Goal: Task Accomplishment & Management: Manage account settings

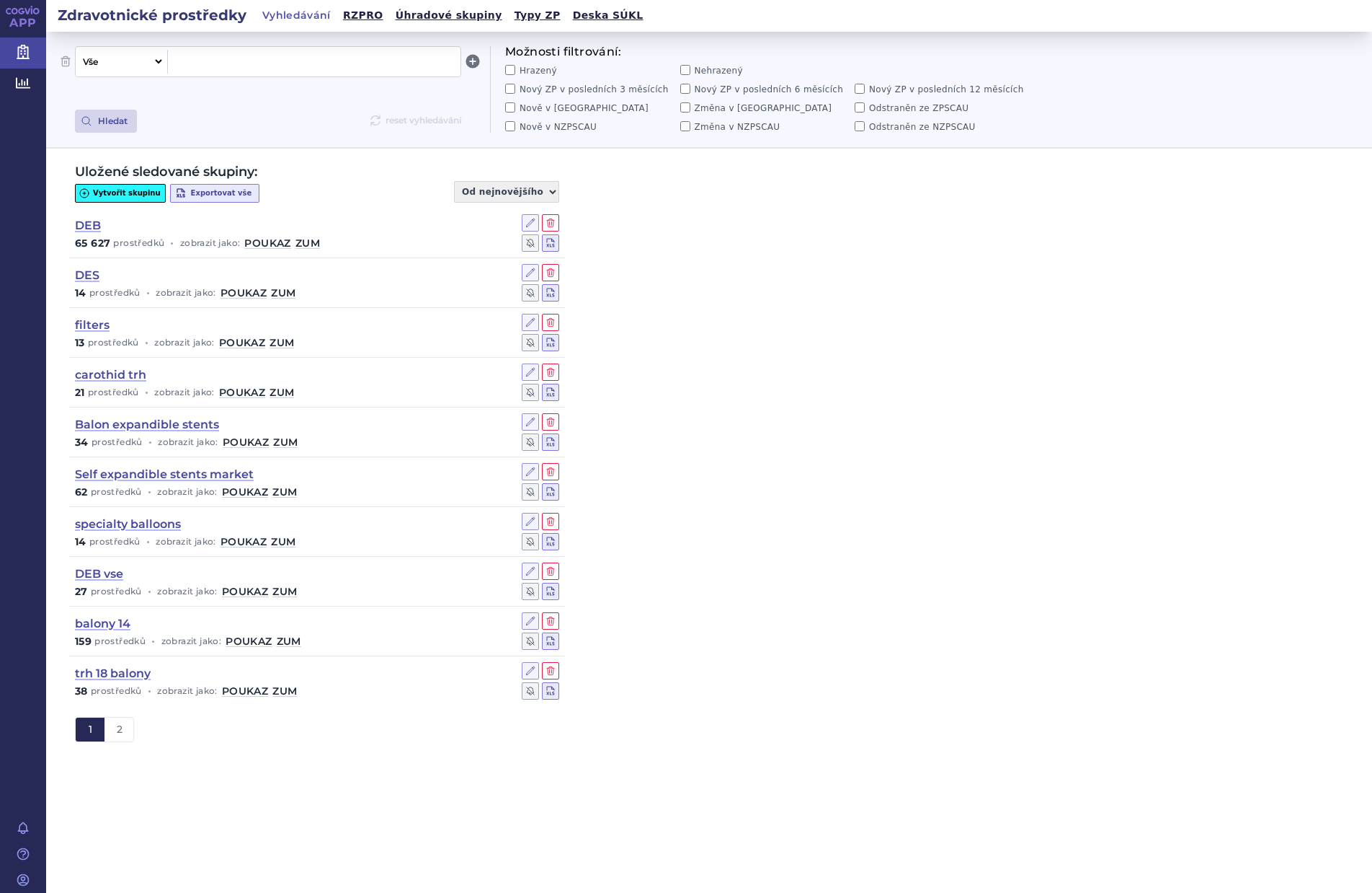
click at [116, 189] on button "Vytvořit skupinu" at bounding box center [120, 192] width 91 height 19
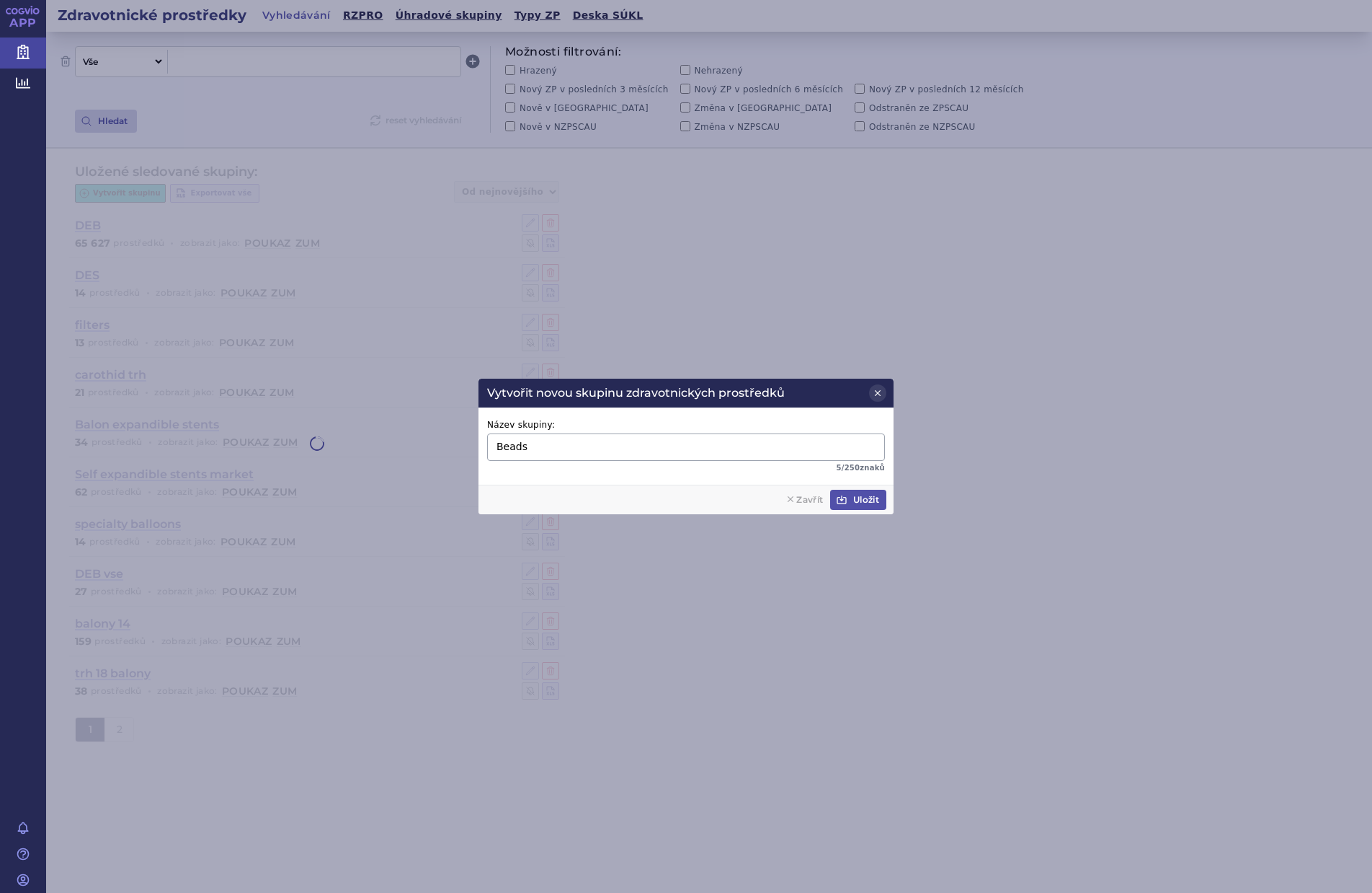
type input "Beads"
click at [865, 494] on button "Uložit" at bounding box center [858, 499] width 57 height 21
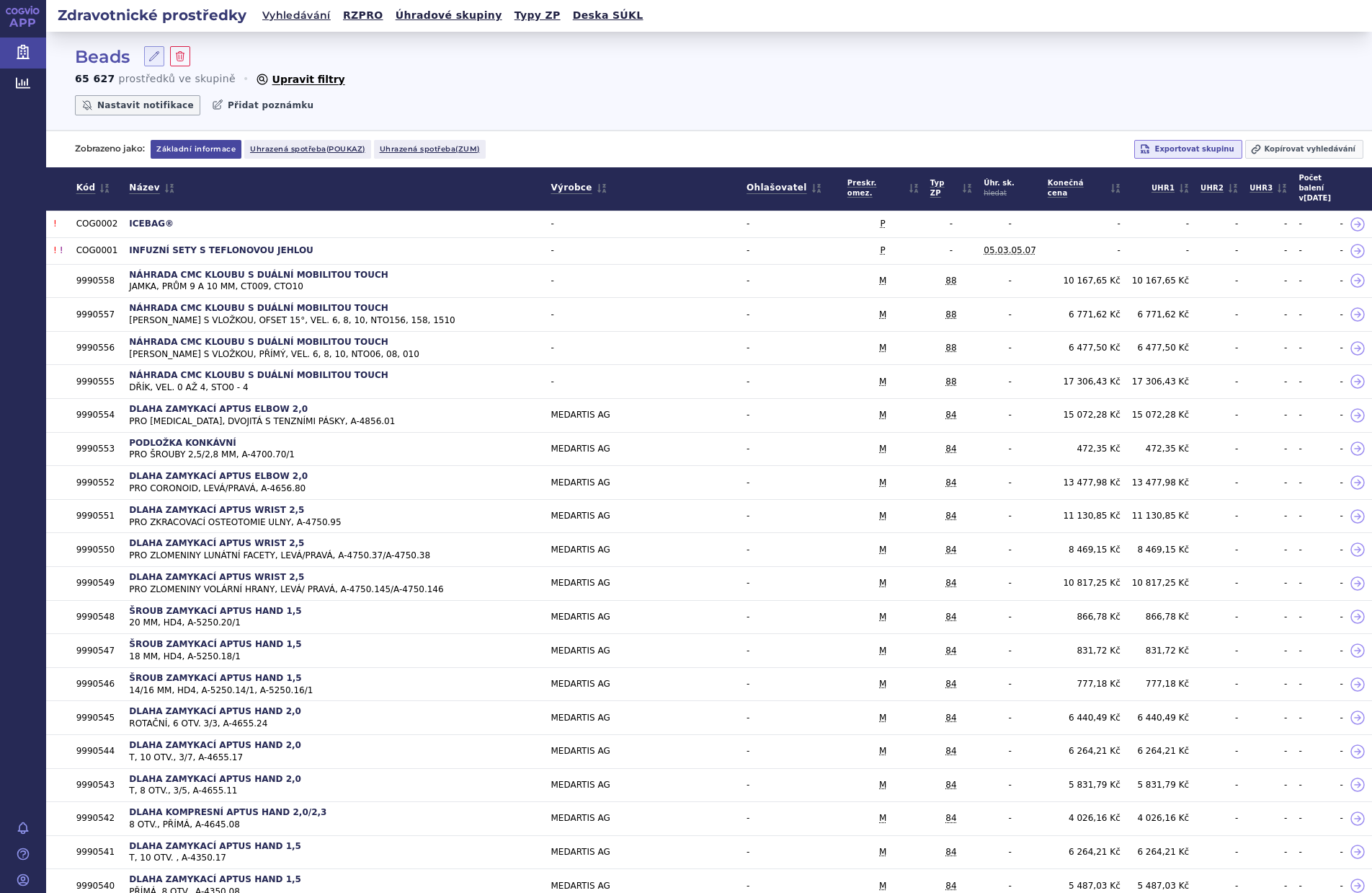
click at [281, 79] on button "Upravit filtry" at bounding box center [300, 79] width 90 height 15
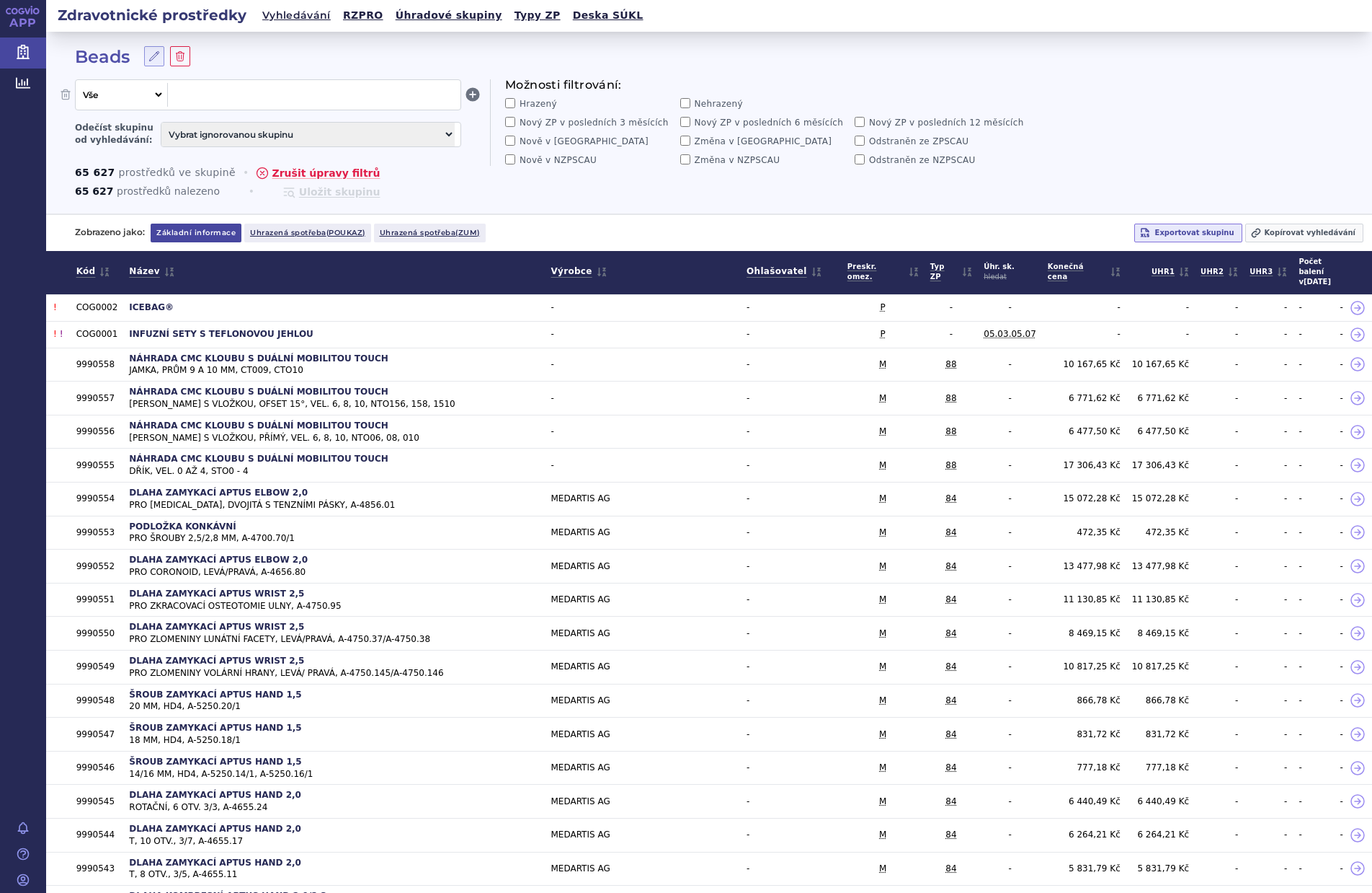
click at [156, 98] on select "Vše Název/Kód ZP Výrobce Ohlašovatel Typ ZP Úhradová skupina Kategorie ZUM Spis…" at bounding box center [120, 95] width 89 height 23
click at [76, 83] on select "Vše Název/Kód ZP Výrobce Ohlašovatel Typ ZP Úhradová skupina Kategorie ZUM Spis…" at bounding box center [120, 95] width 89 height 23
select select "filter-zum-category"
click at [243, 101] on span at bounding box center [314, 94] width 281 height 19
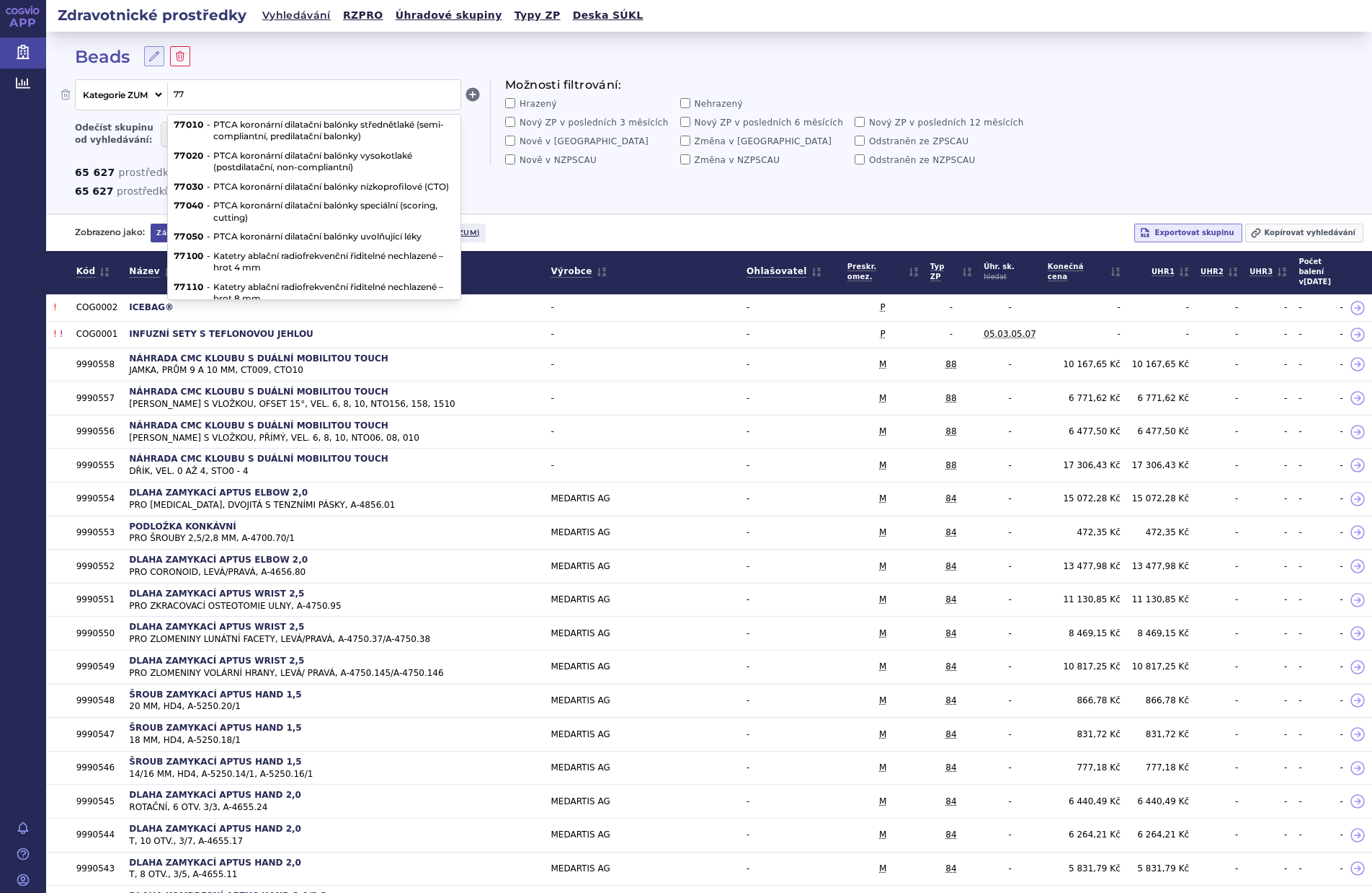
click at [337, 66] on div "Beads" at bounding box center [709, 57] width 1268 height 21
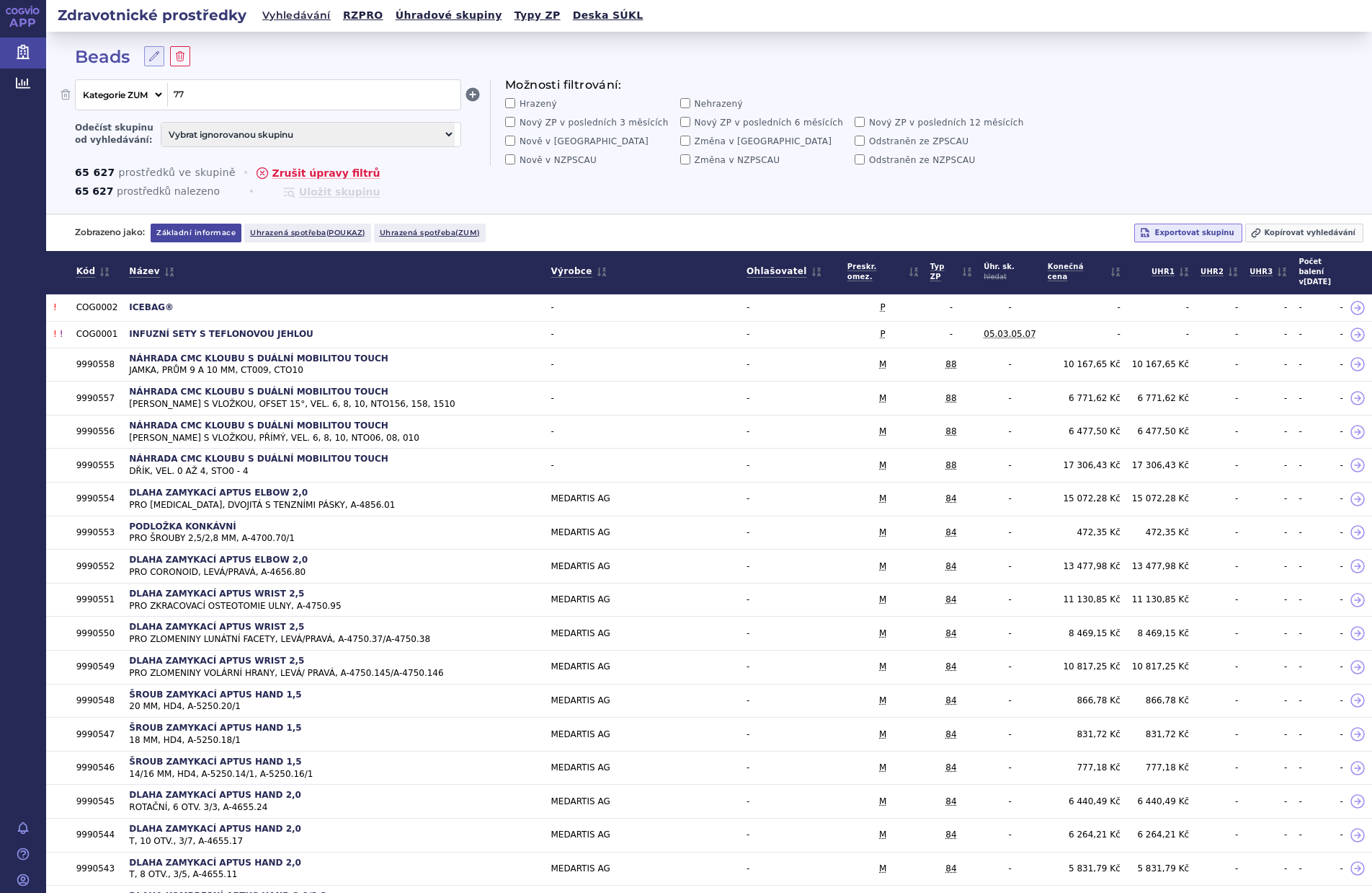
click at [213, 99] on span "77" at bounding box center [314, 94] width 281 height 19
click at [157, 96] on select "Vše Název/Kód ZP Výrobce Ohlašovatel Typ ZP Úhradová skupina Kategorie ZUM Spis…" at bounding box center [120, 95] width 89 height 23
click at [76, 83] on select "Vše Název/Kód ZP Výrobce Ohlašovatel Typ ZP Úhradová skupina Kategorie ZUM Spis…" at bounding box center [120, 95] width 89 height 23
select select "filter-name-code"
click at [284, 93] on span at bounding box center [314, 94] width 281 height 19
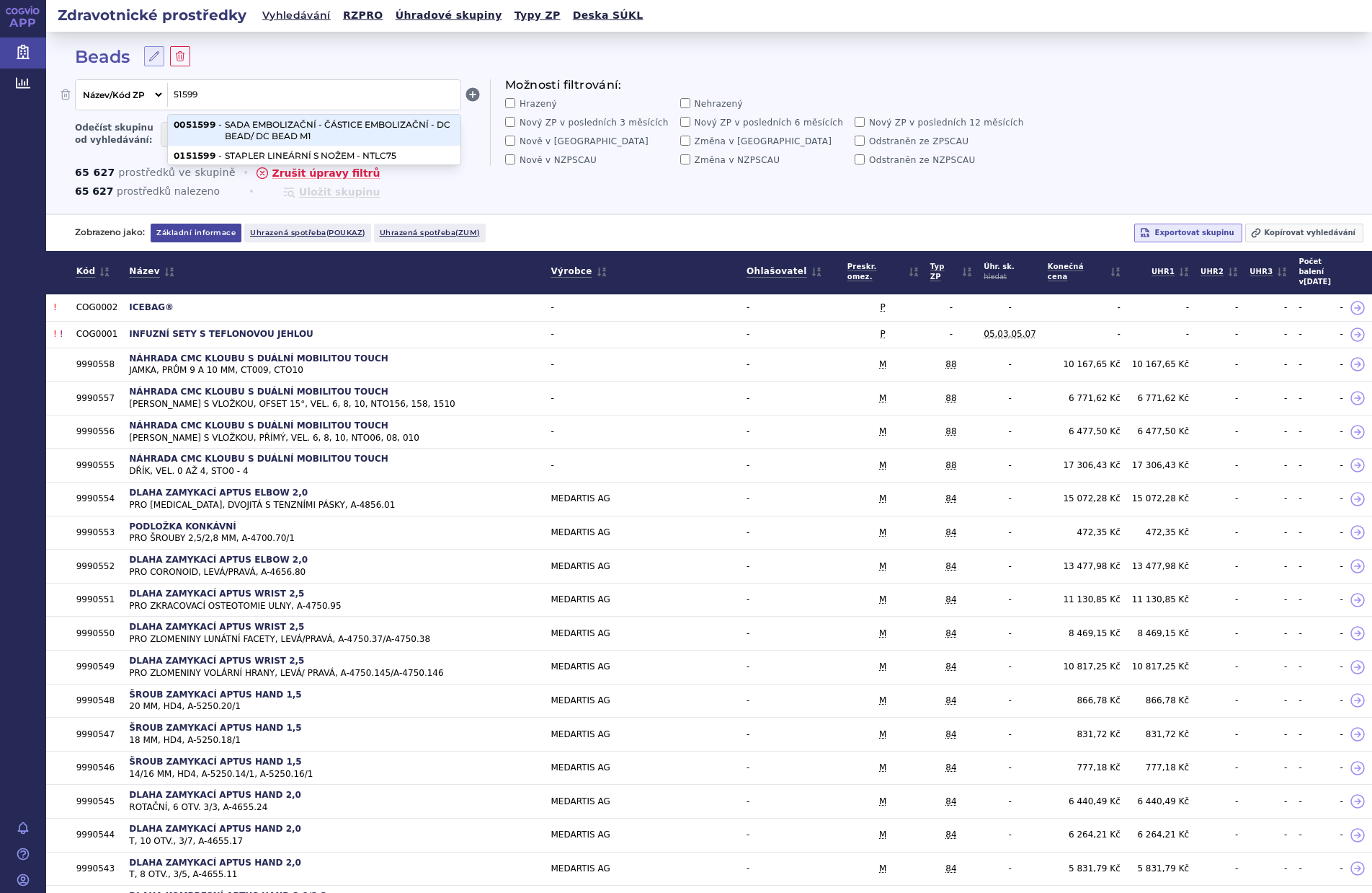
click at [273, 125] on li "0051599 - SADA EMBOLIZAČNÍ - ČÁSTICE EMBOLIZAČNÍ - DC BEAD/ DC BEAD M1" at bounding box center [314, 130] width 293 height 31
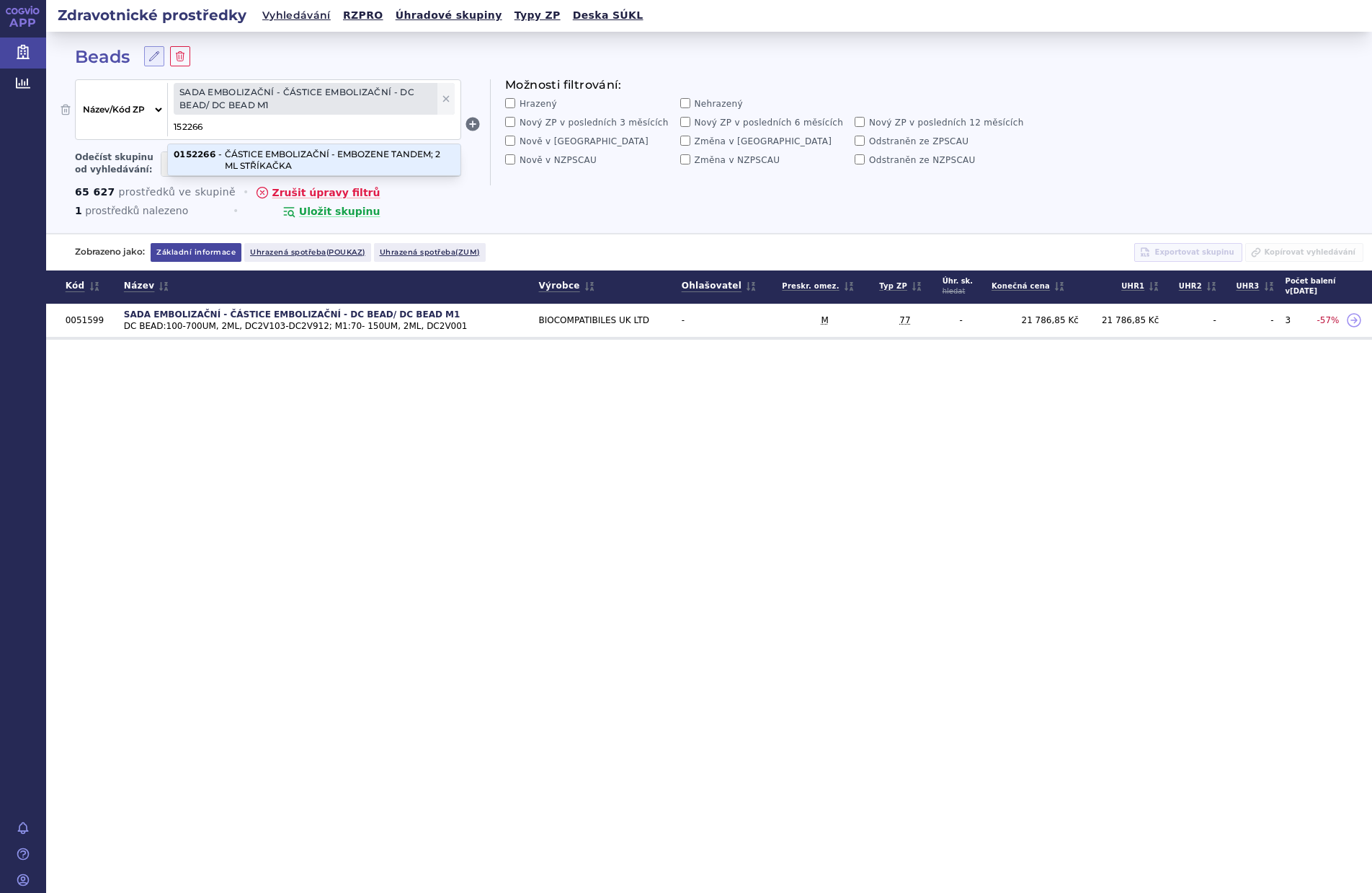
click at [323, 158] on li "0152266 - ČÁSTICE EMBOLIZAČNÍ - EMBOZENE TANDEM; 2 ML STŘÍKAČKA" at bounding box center [314, 160] width 293 height 31
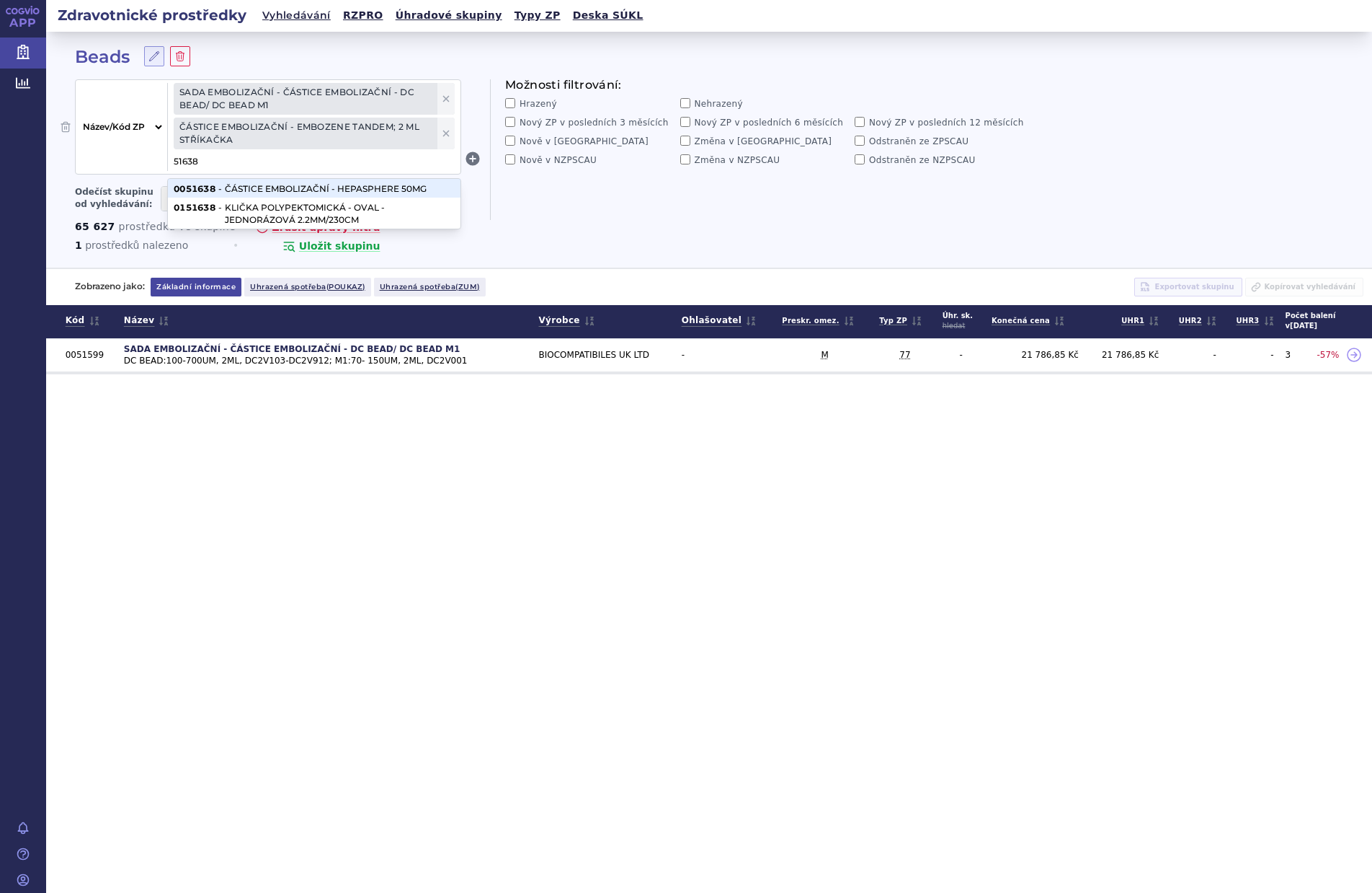
click at [289, 188] on li "0051638 - ČÁSTICE EMBOLIZAČNÍ - HEPASPHERE 50MG" at bounding box center [314, 189] width 293 height 20
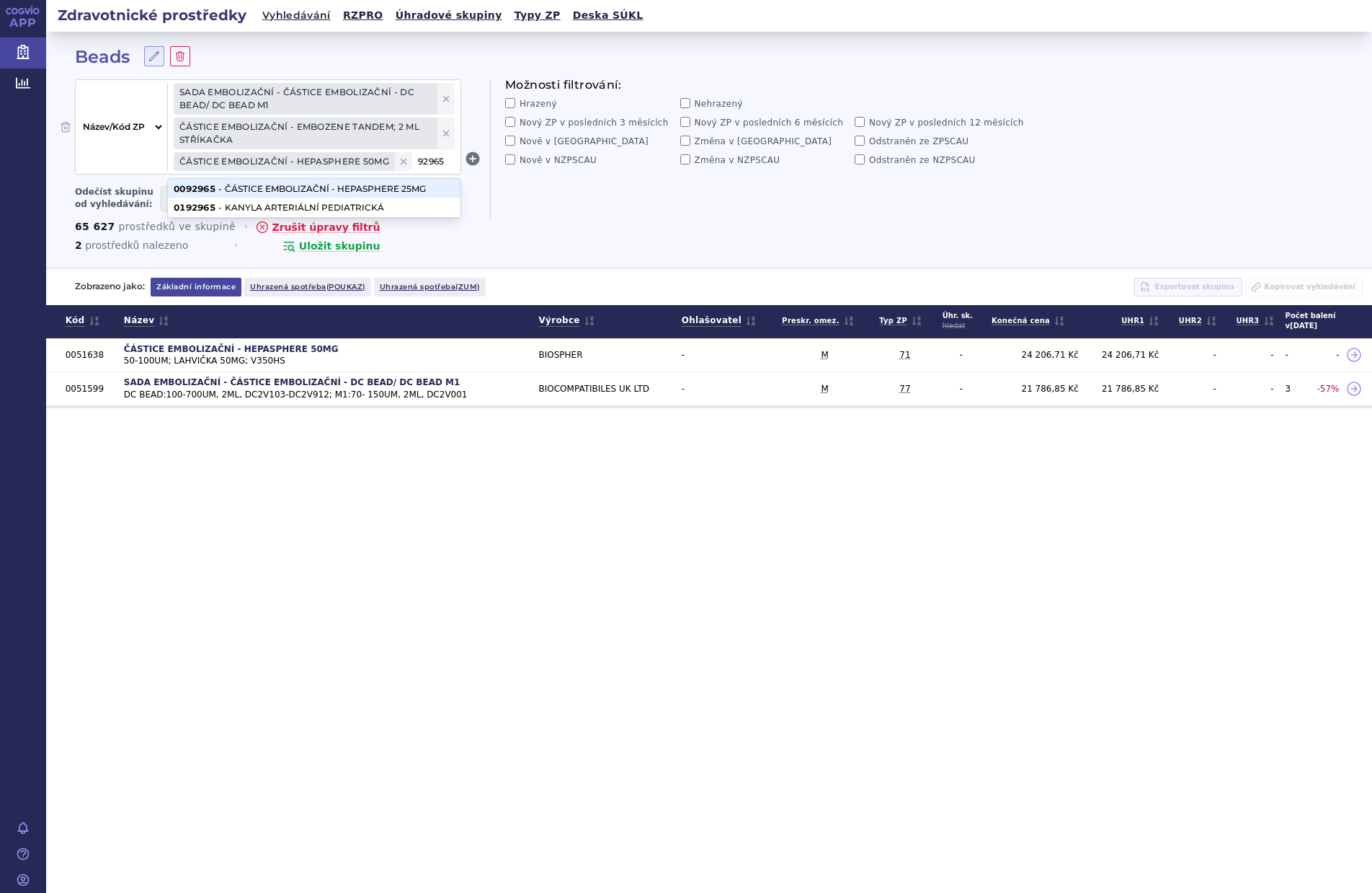
click at [422, 188] on li "0092965 - ČÁSTICE EMBOLIZAČNÍ - HEPASPHERE 25MG" at bounding box center [314, 189] width 293 height 20
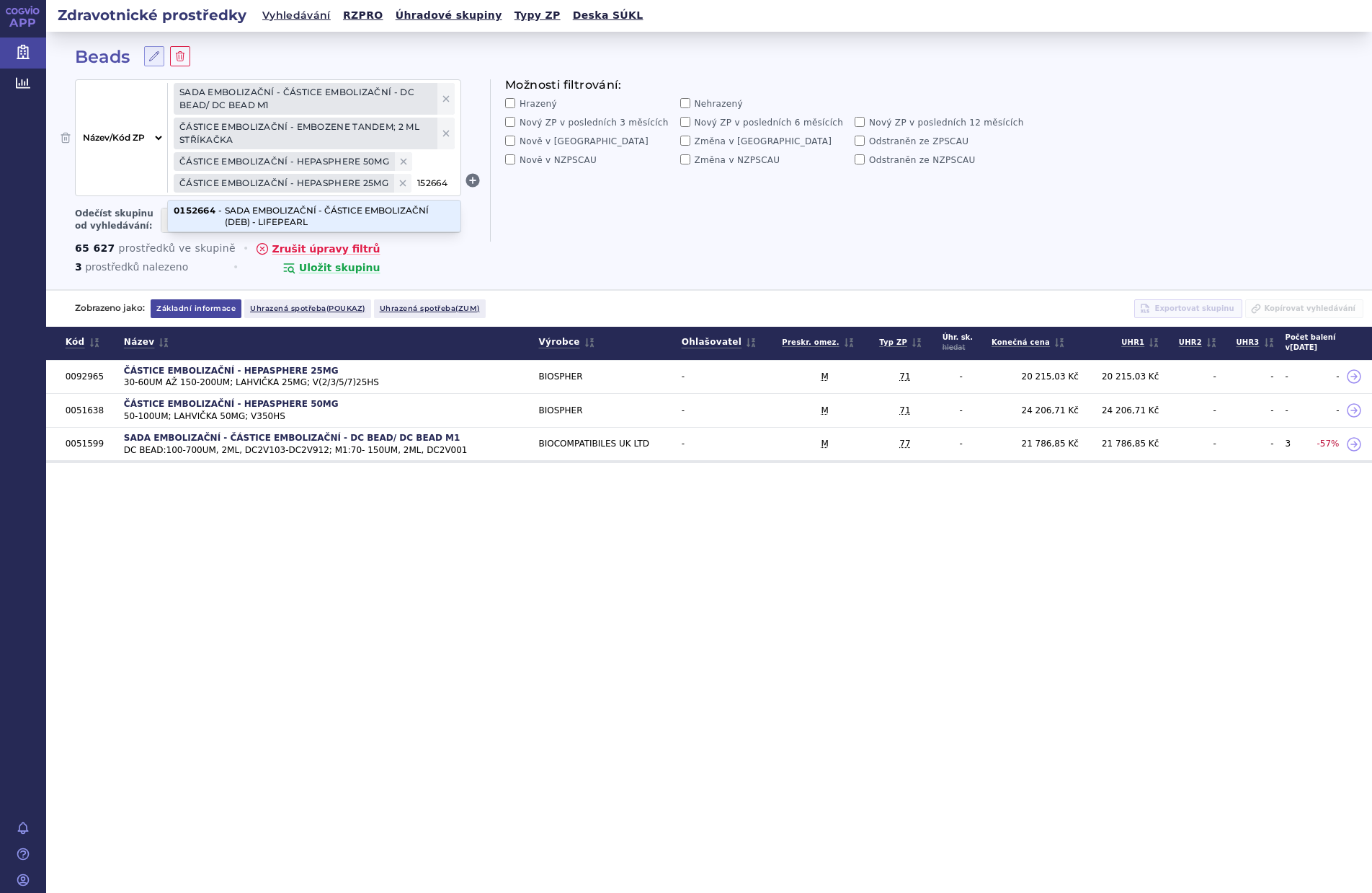
click at [278, 214] on li "0152664 - SADA EMBOLIZAČNÍ - ČÁSTICE EMBOLIZAČNÍ (DEB) - LIFEPEARL" at bounding box center [314, 216] width 293 height 31
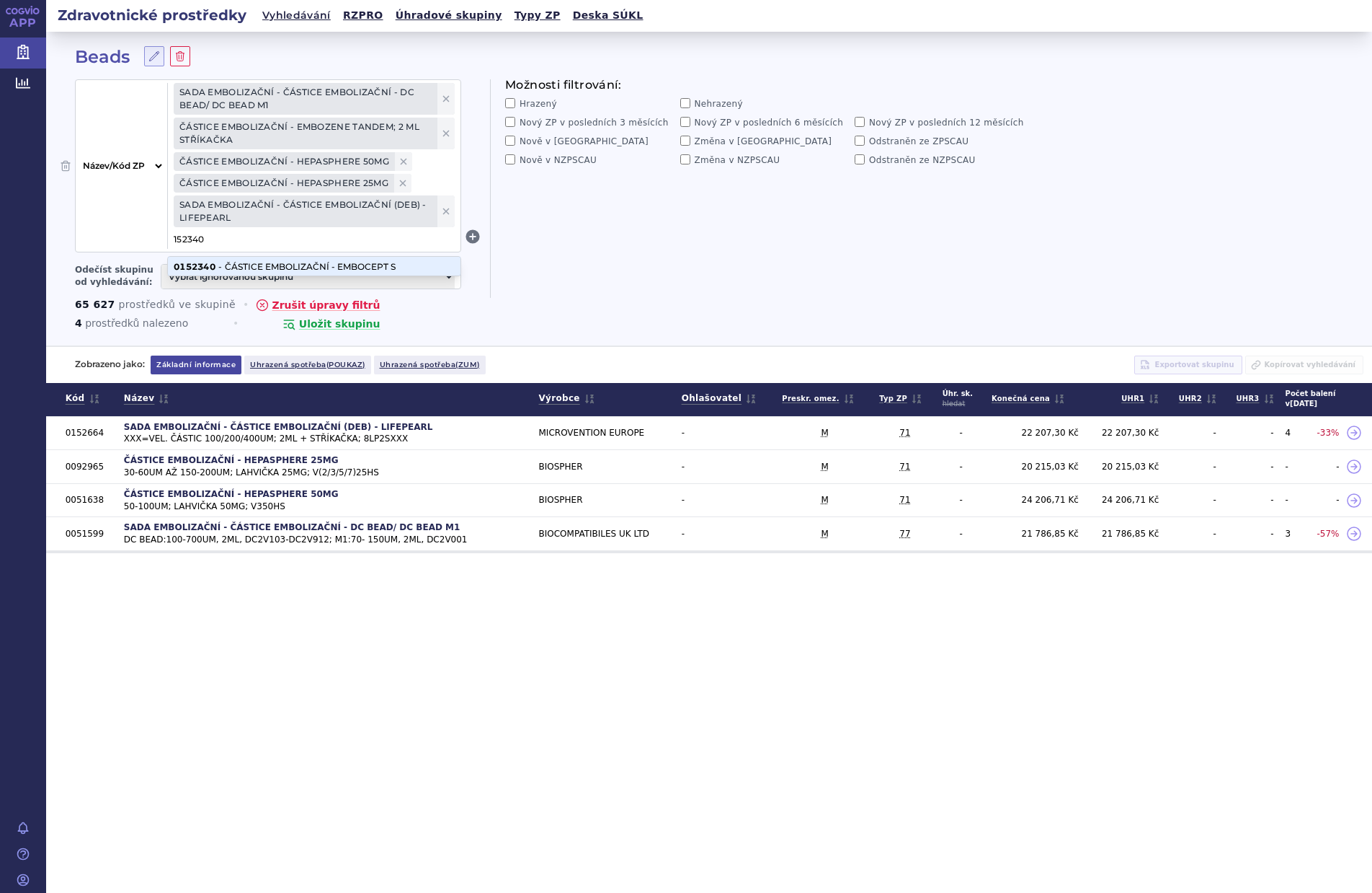
click at [347, 269] on li "0152340 - ČÁSTICE EMBOLIZAČNÍ - EMBOCEPT S" at bounding box center [314, 267] width 293 height 20
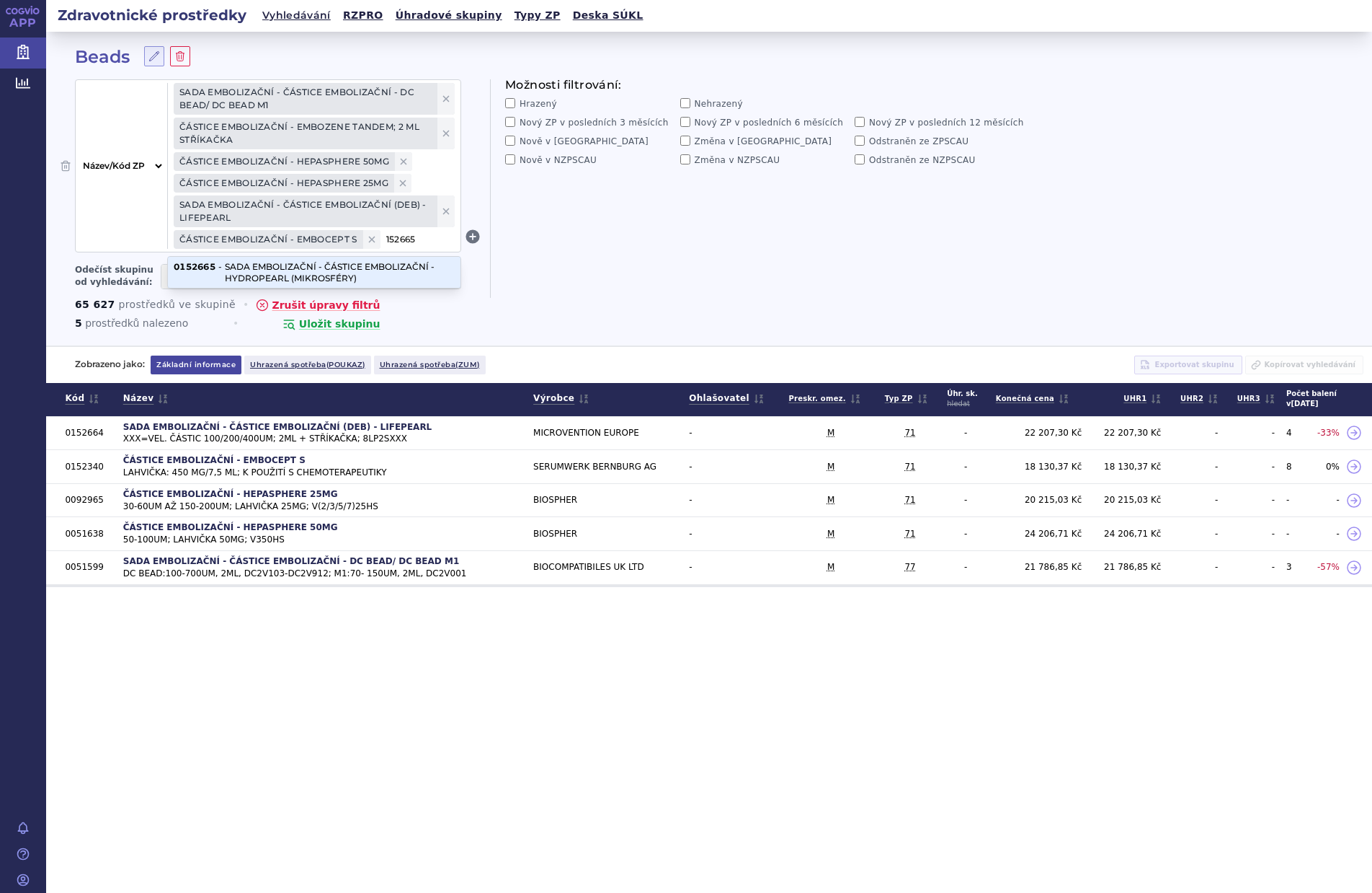
click at [307, 266] on li "0152665 - SADA EMBOLIZAČNÍ - ČÁSTICE EMBOLIZAČNÍ - HYDROPEARL (MIKROSFÉRY)" at bounding box center [314, 273] width 293 height 31
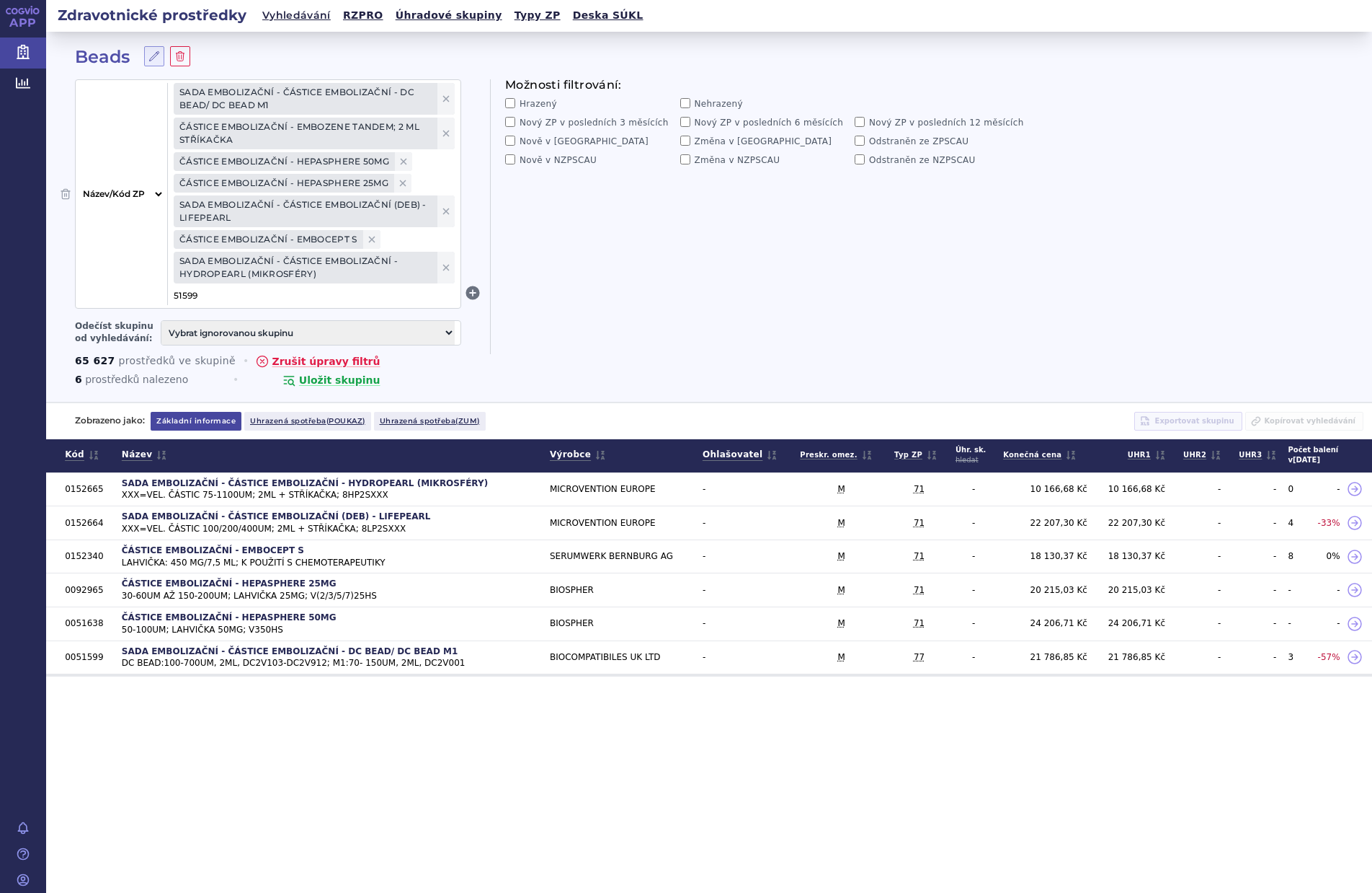
click at [621, 289] on div "Možnosti filtrování: Hrazený Nehrazený Nový ZP v posledních 3 měsících Nový ZP …" at bounding box center [757, 216] width 534 height 275
click at [260, 302] on span "51599" at bounding box center [314, 295] width 281 height 19
click at [269, 320] on li "0152267 - ČÁSTICE EMBOLIZAČNÍ - EMBOZENE TANDEM; 3 ML STŘÍKAČKA" at bounding box center [314, 328] width 293 height 31
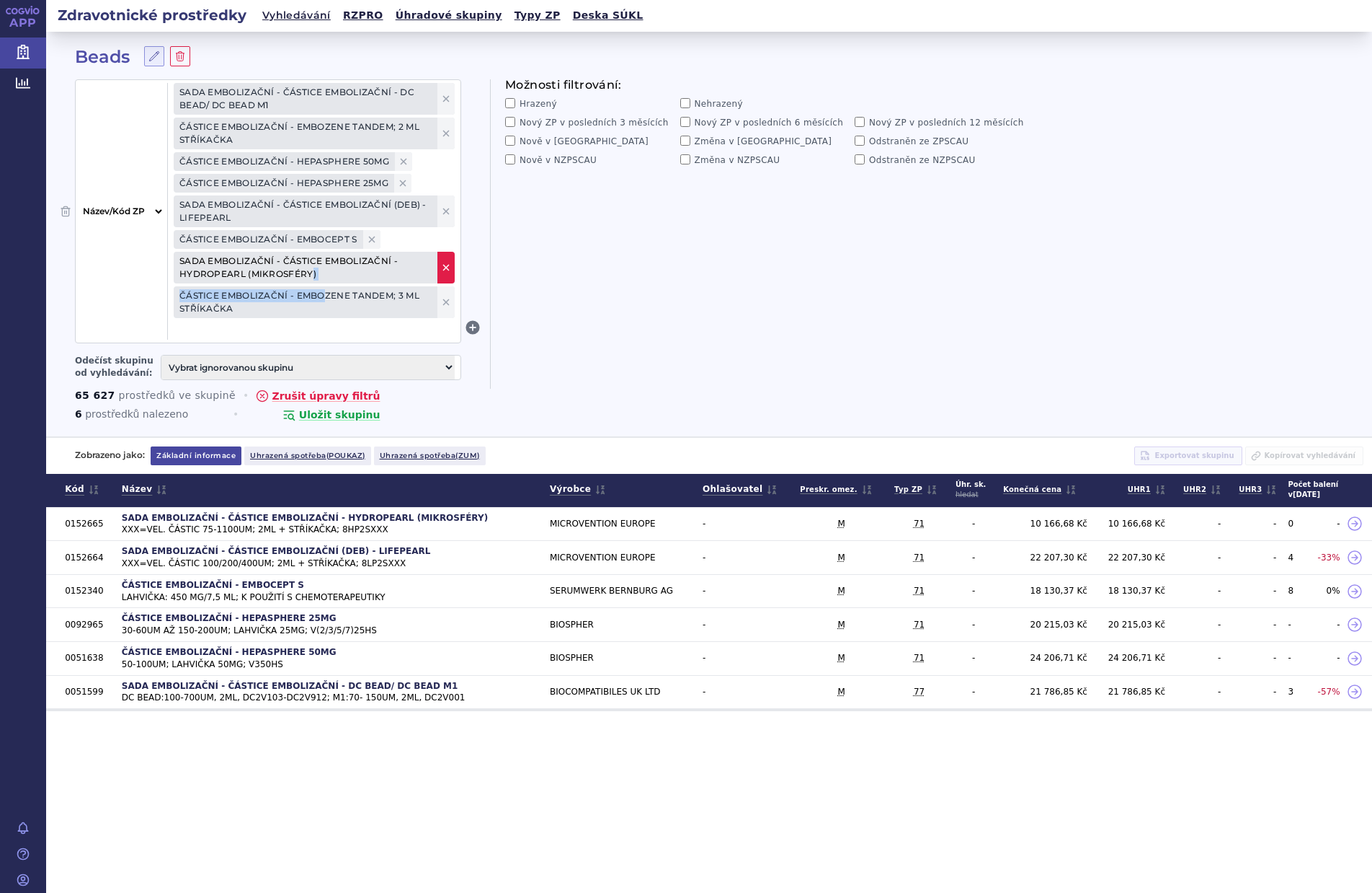
drag, startPoint x: 323, startPoint y: 300, endPoint x: 311, endPoint y: 279, distance: 24.2
click at [311, 279] on div "SADA EMBOLIZAČNÍ - ČÁSTICE EMBOLIZAČNÍ - DC BEAD/ DC BEAD M1 ČÁSTICE EMBOLIZAČN…" at bounding box center [314, 211] width 293 height 257
drag, startPoint x: 236, startPoint y: 299, endPoint x: 226, endPoint y: 289, distance: 14.1
click at [226, 289] on span "ČÁSTICE EMBOLIZAČNÍ - EMBOZENE TANDEM; 3 ML STŘÍKAČKA" at bounding box center [314, 302] width 281 height 31
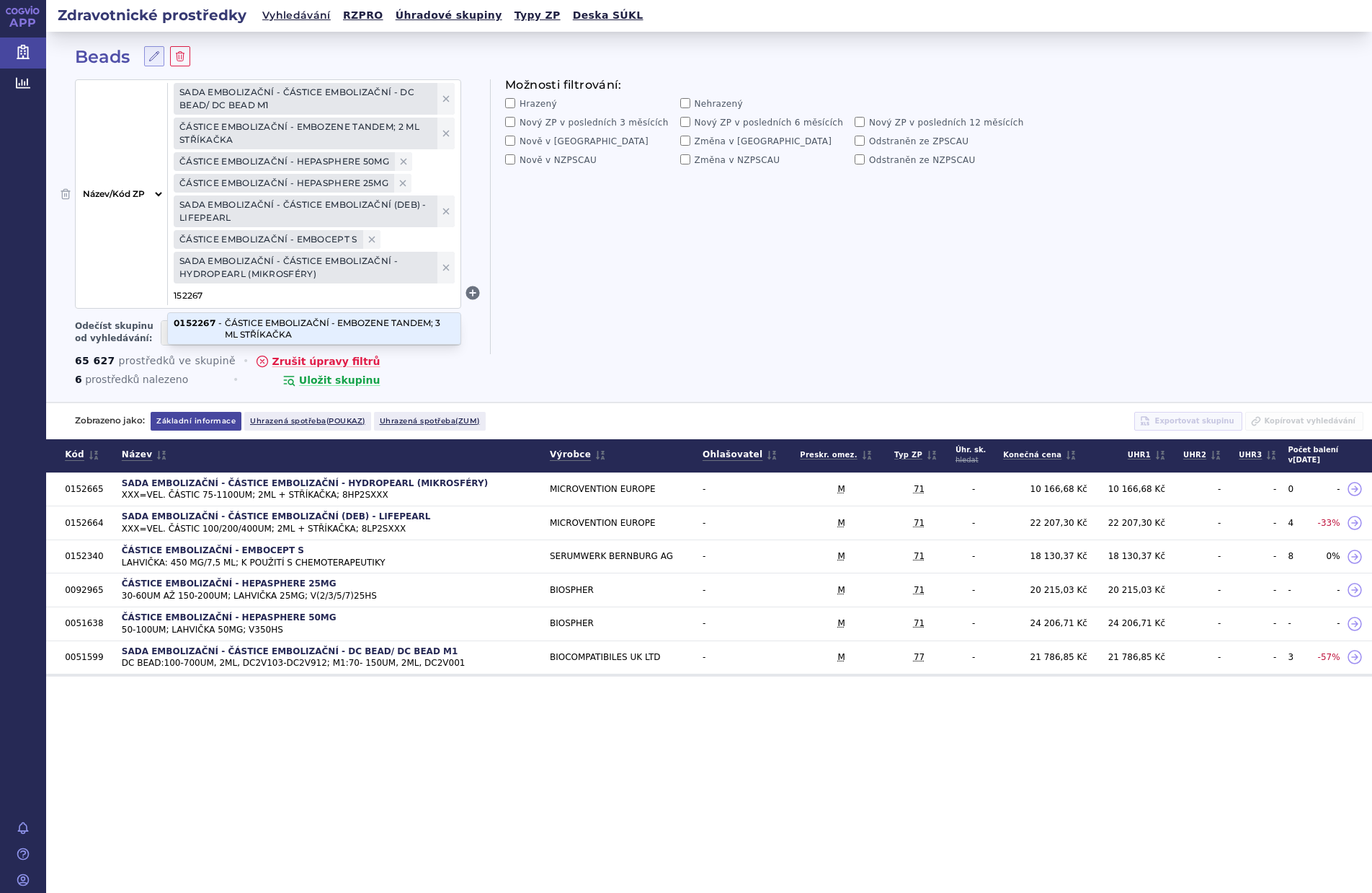
click at [293, 331] on li "0152267 - ČÁSTICE EMBOLIZAČNÍ - EMBOZENE TANDEM; 3 ML STŘÍKAČKA" at bounding box center [314, 328] width 293 height 31
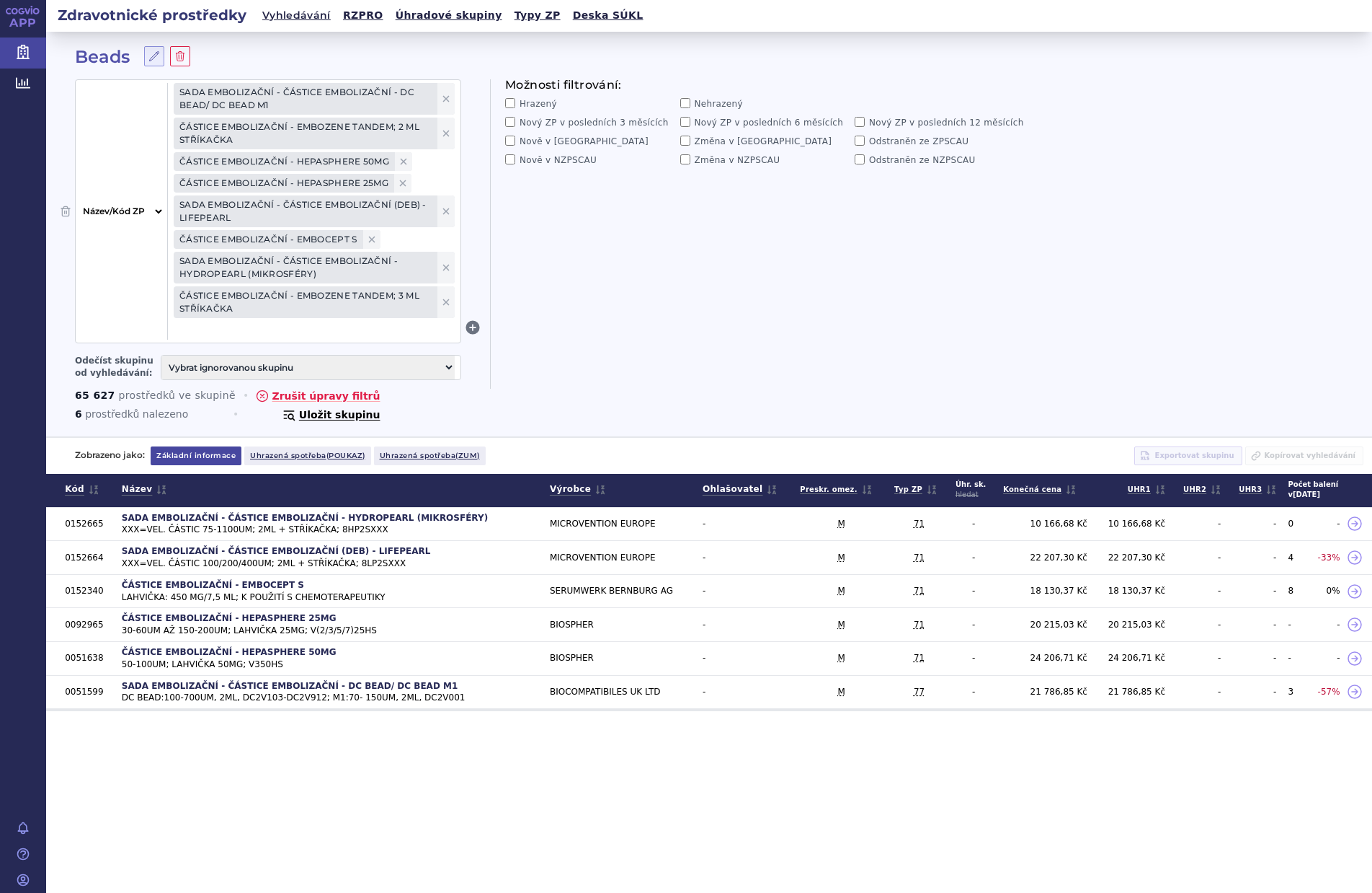
click at [302, 413] on button "Uložit skupinu" at bounding box center [331, 414] width 99 height 15
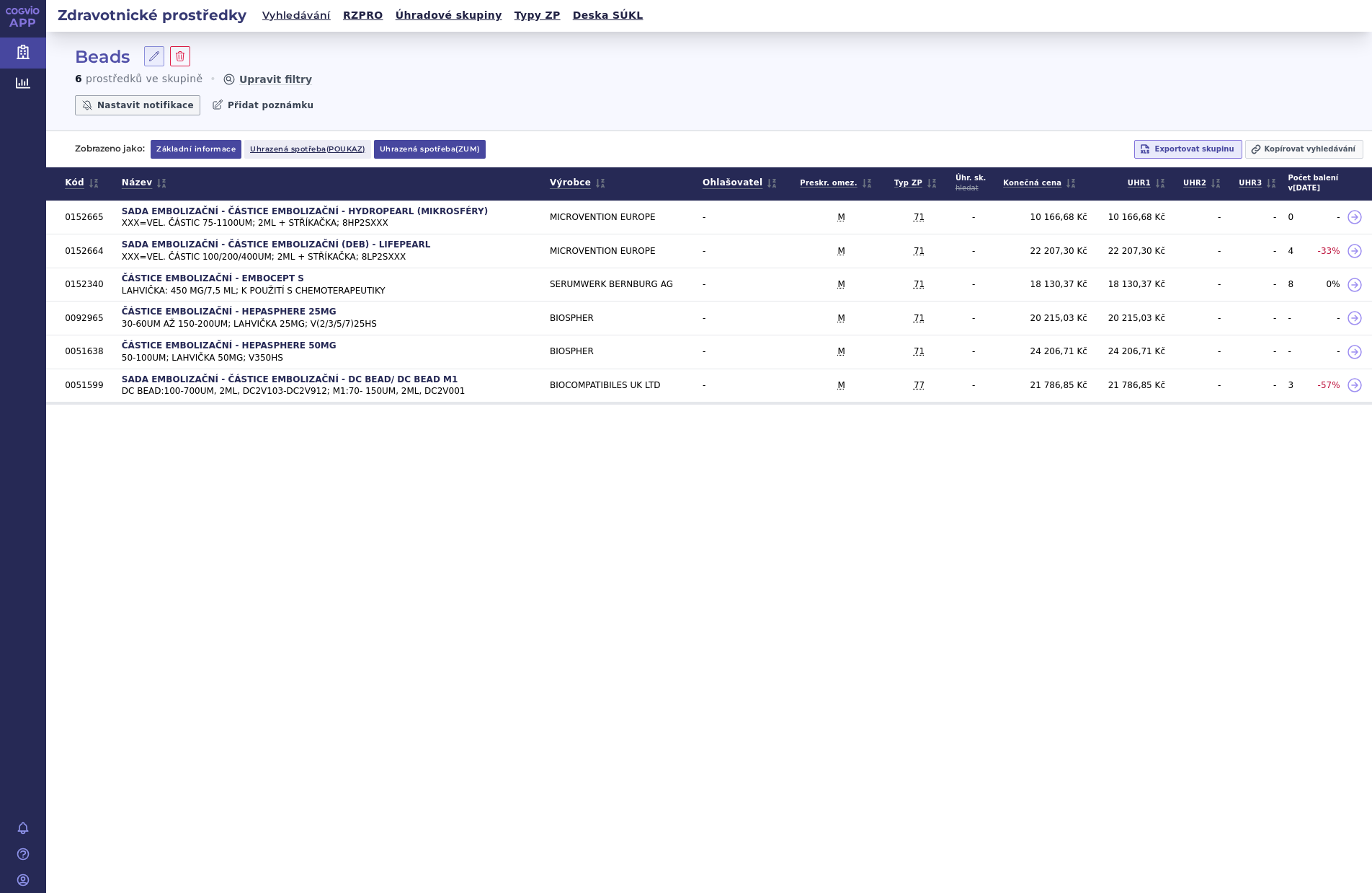
click at [469, 150] on span "(zum)" at bounding box center [467, 149] width 24 height 10
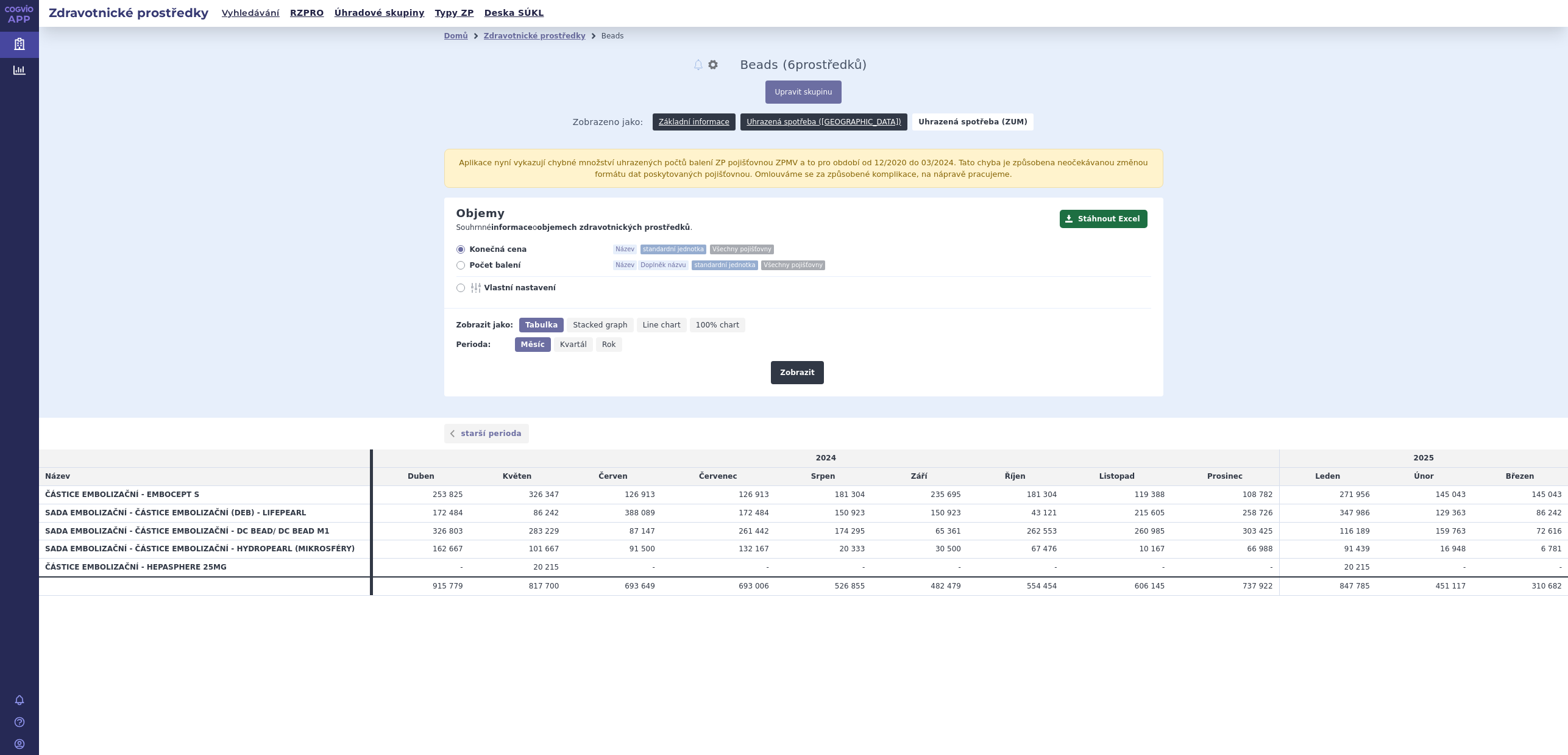
click at [459, 267] on icon at bounding box center [461, 265] width 8 height 8
click at [459, 267] on input "Počet balení Název Doplněk názvu standardní jednotka Všechny pojišťovny" at bounding box center [462, 267] width 8 height 8
radio input "true"
click at [808, 368] on button "Zobrazit" at bounding box center [797, 373] width 52 height 23
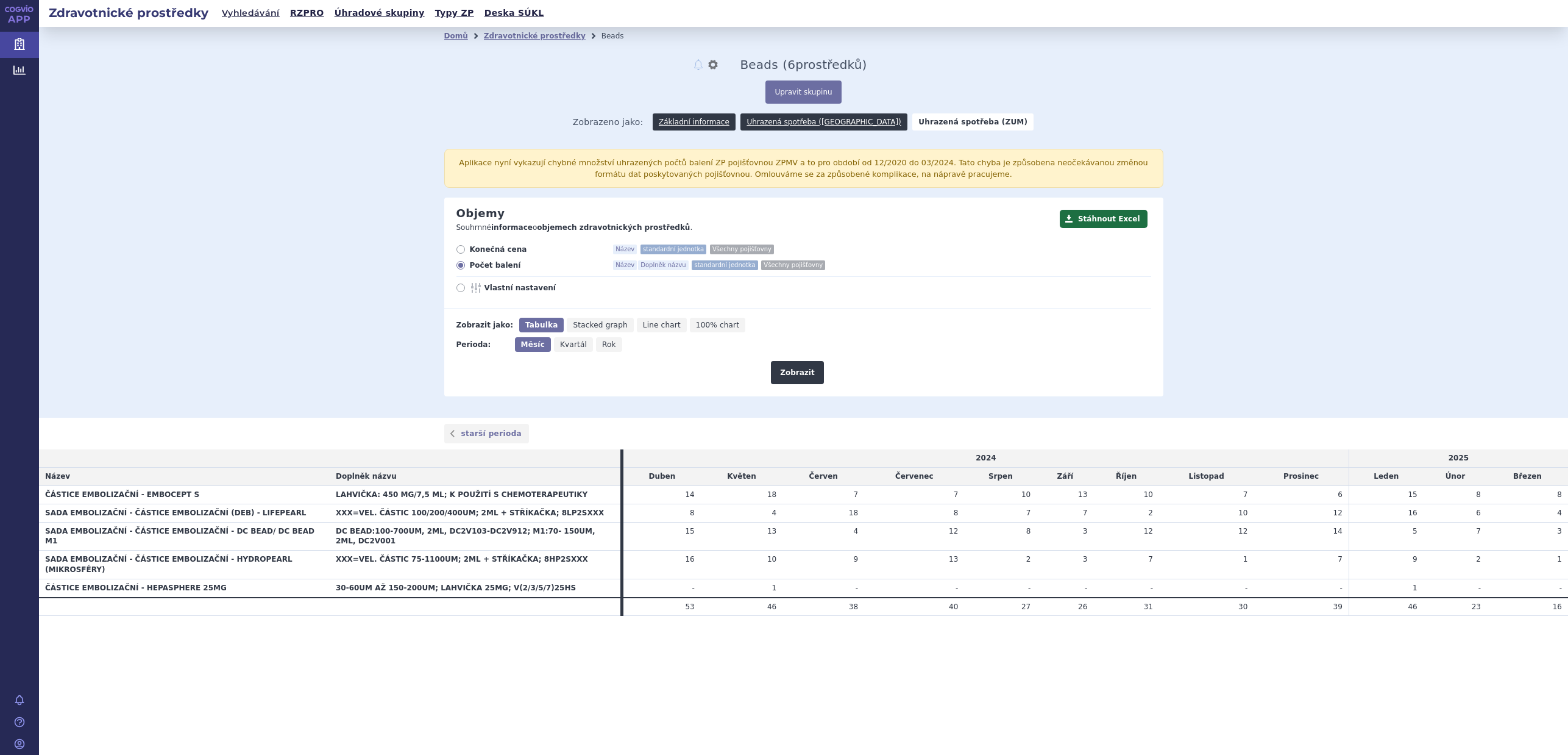
click at [1567, 387] on html "APP Zdravotnické prostředky Analytics Notifikace Nápověda Tomáš Rab 6" at bounding box center [784, 378] width 1568 height 755
click at [492, 670] on div "Zdravotnické prostředky Vyhledávání RZPRO Úhradové skupiny Typy ZP Deska SÚKL D…" at bounding box center [815, 378] width 1552 height 755
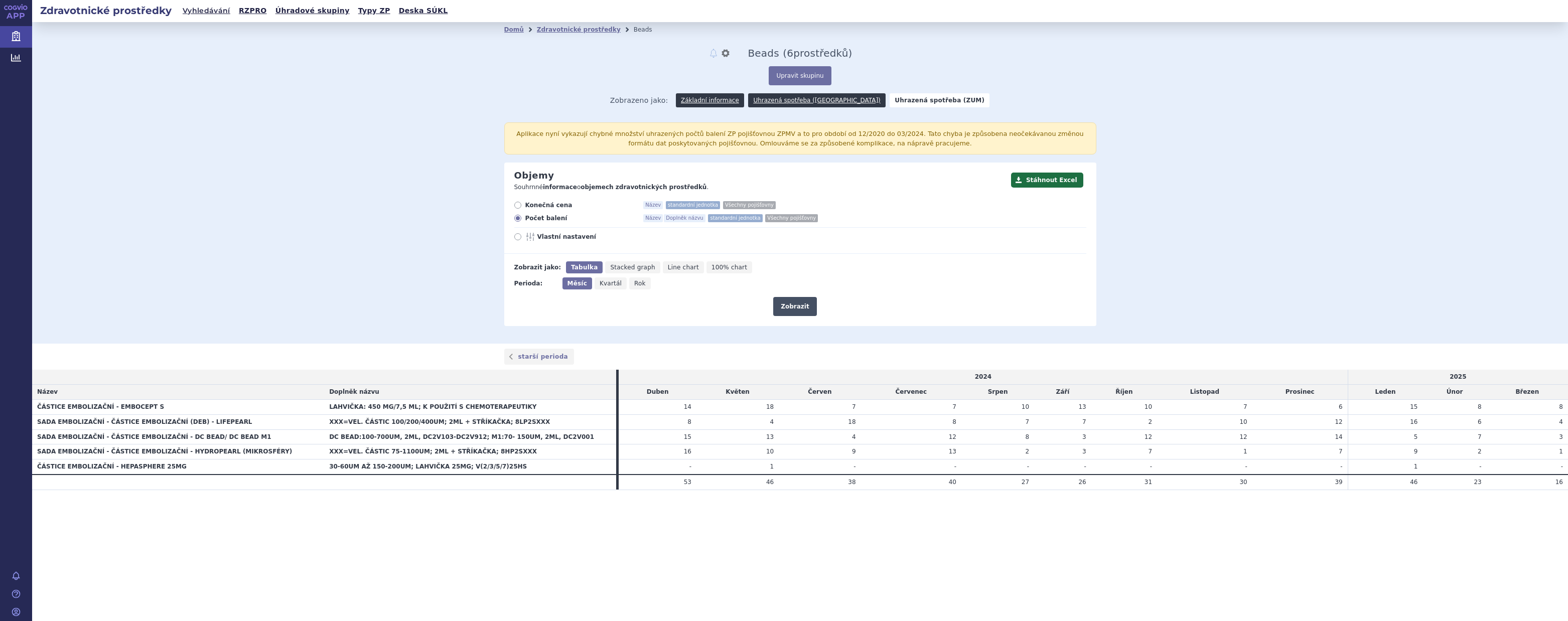
click at [799, 308] on button "Zobrazit" at bounding box center [794, 306] width 43 height 19
click at [914, 98] on strong "Uhrazená spotřeba (ZUM)" at bounding box center [939, 100] width 100 height 14
click at [568, 29] on link "Zdravotnické prostředky" at bounding box center [578, 29] width 84 height 7
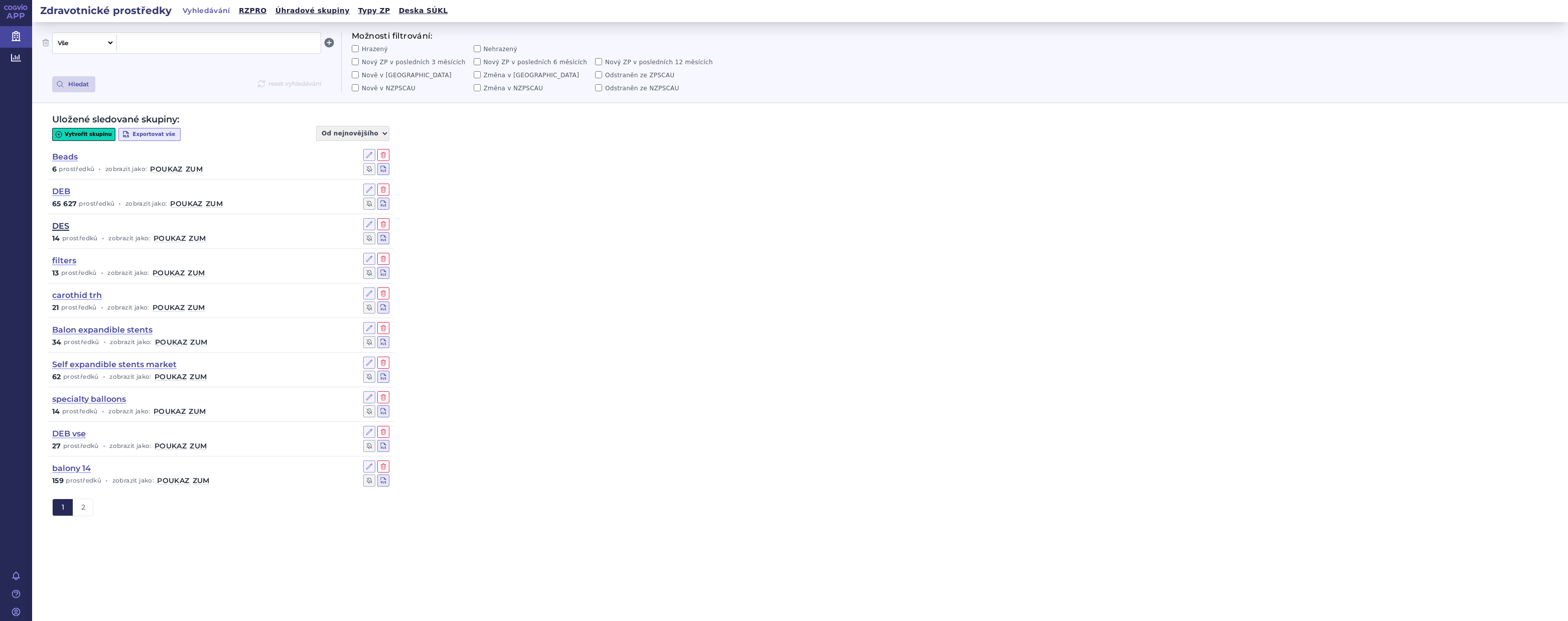
click at [58, 224] on link "DES" at bounding box center [60, 226] width 17 height 11
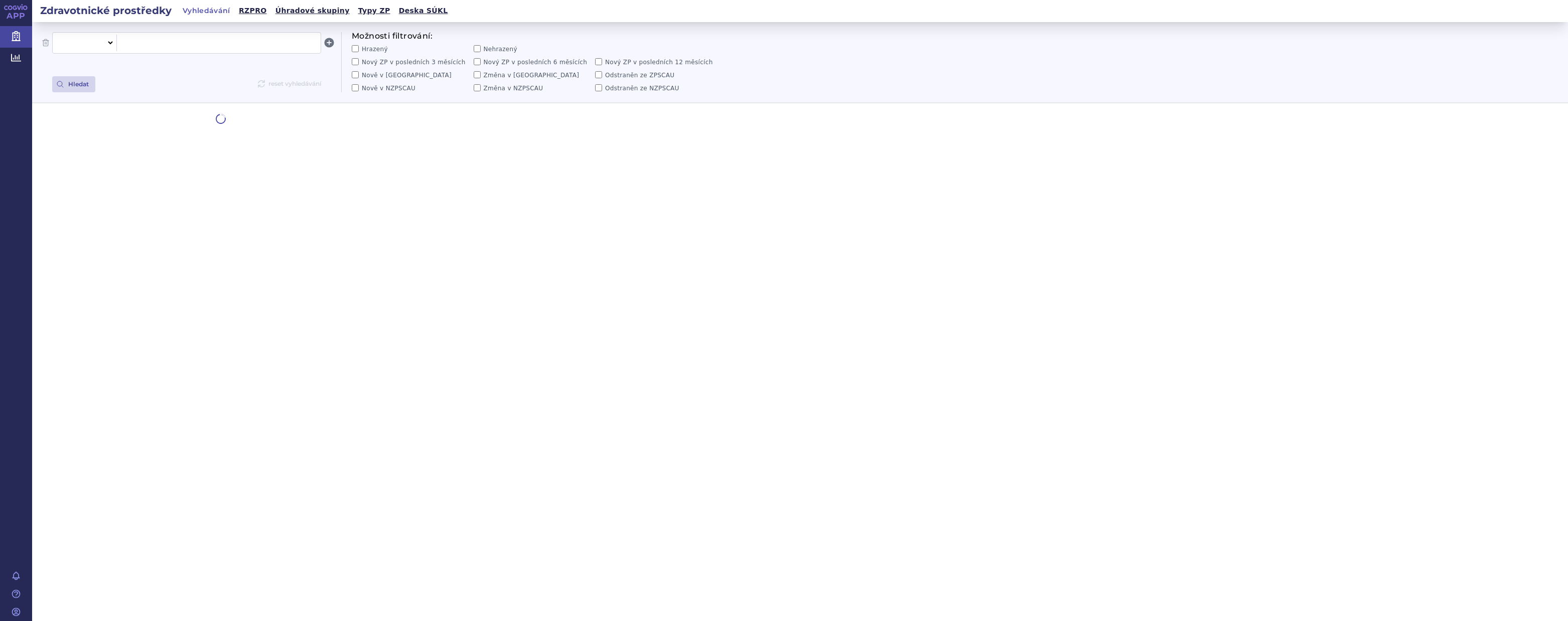
select select "filter-all"
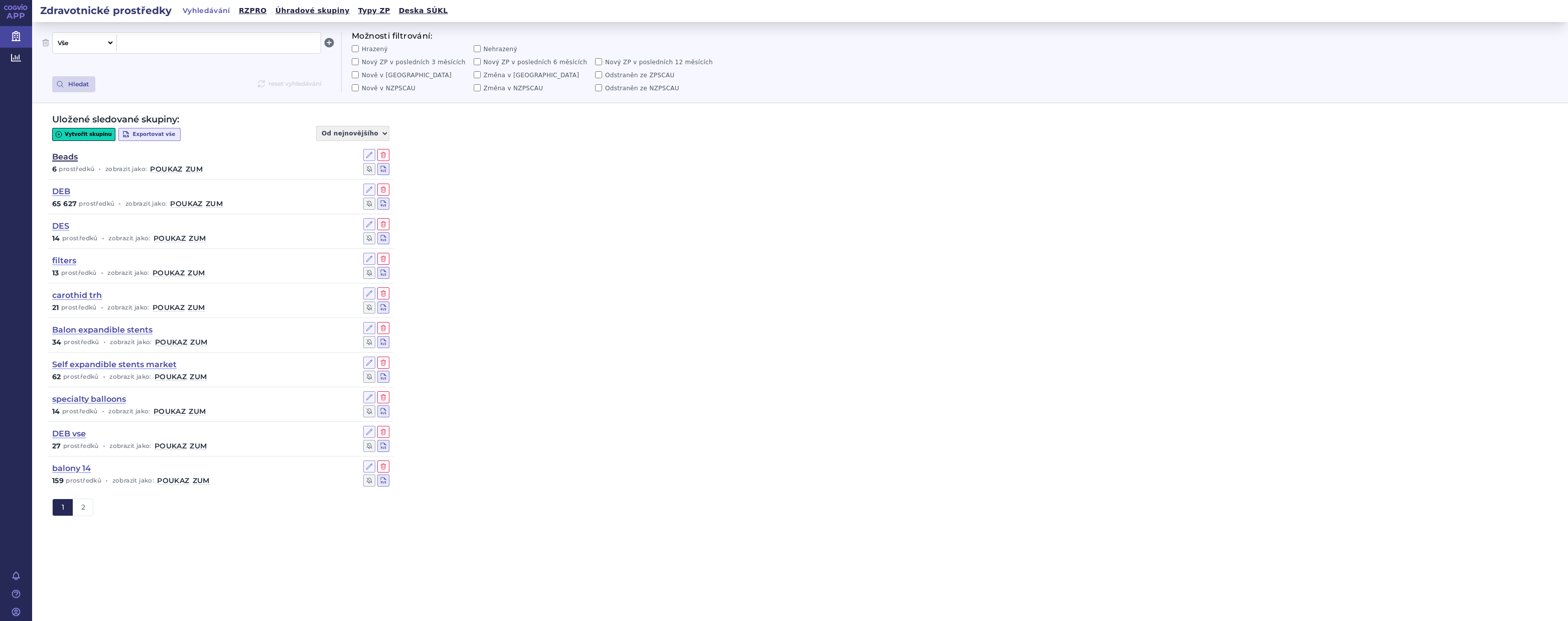
click at [64, 156] on link "Beads" at bounding box center [65, 157] width 26 height 11
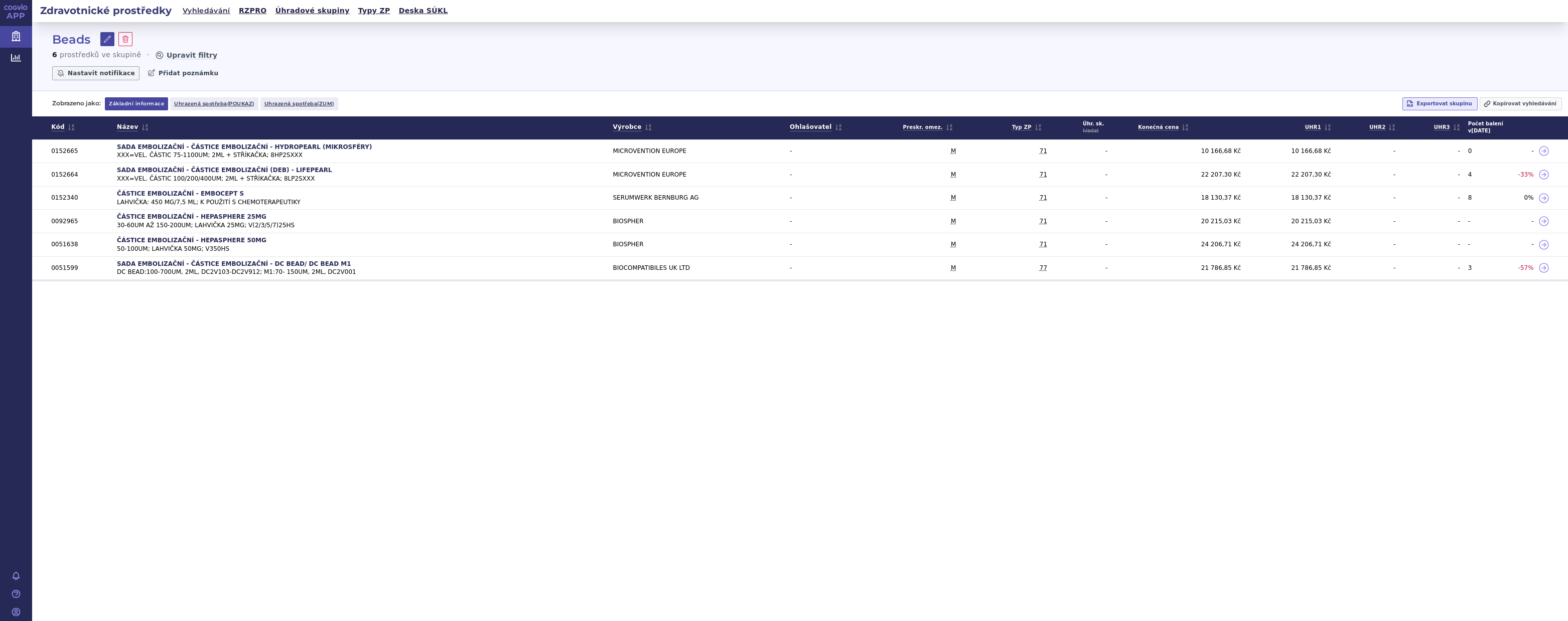
click at [107, 38] on icon at bounding box center [107, 39] width 8 height 8
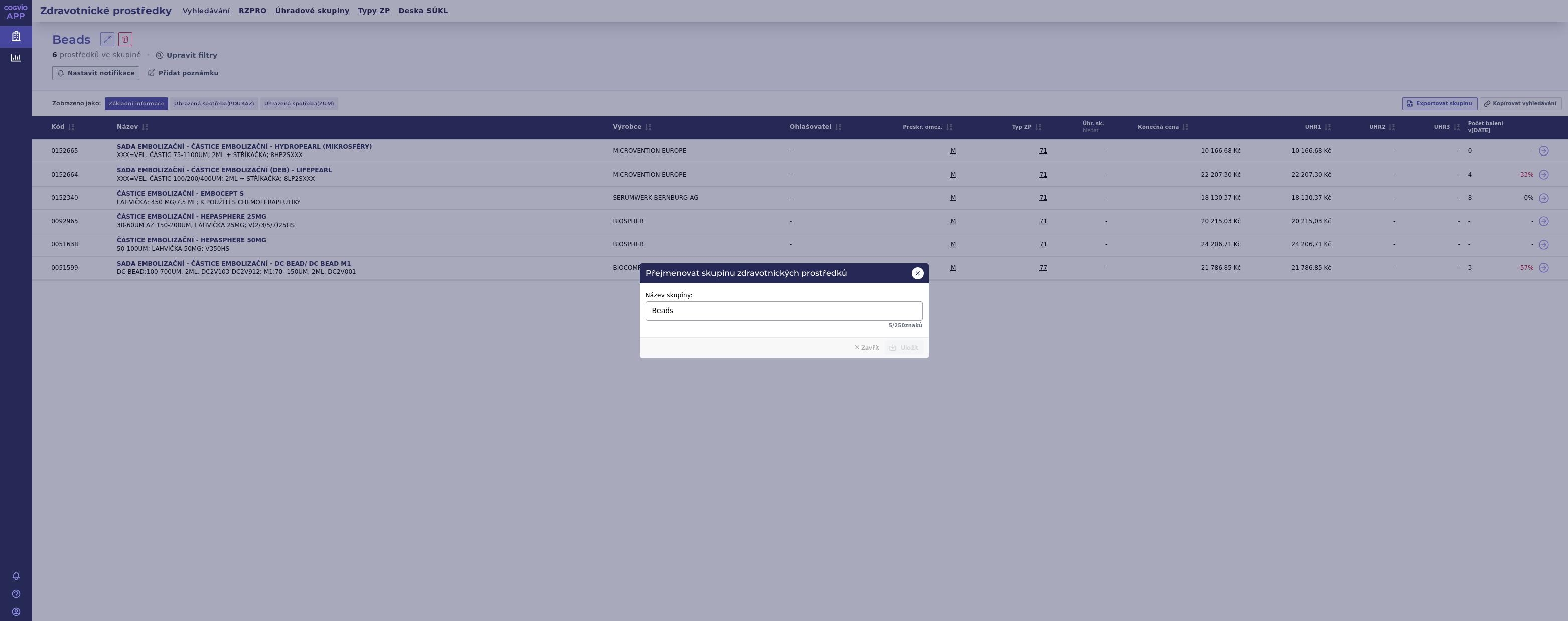
click at [917, 272] on icon at bounding box center [917, 273] width 4 height 4
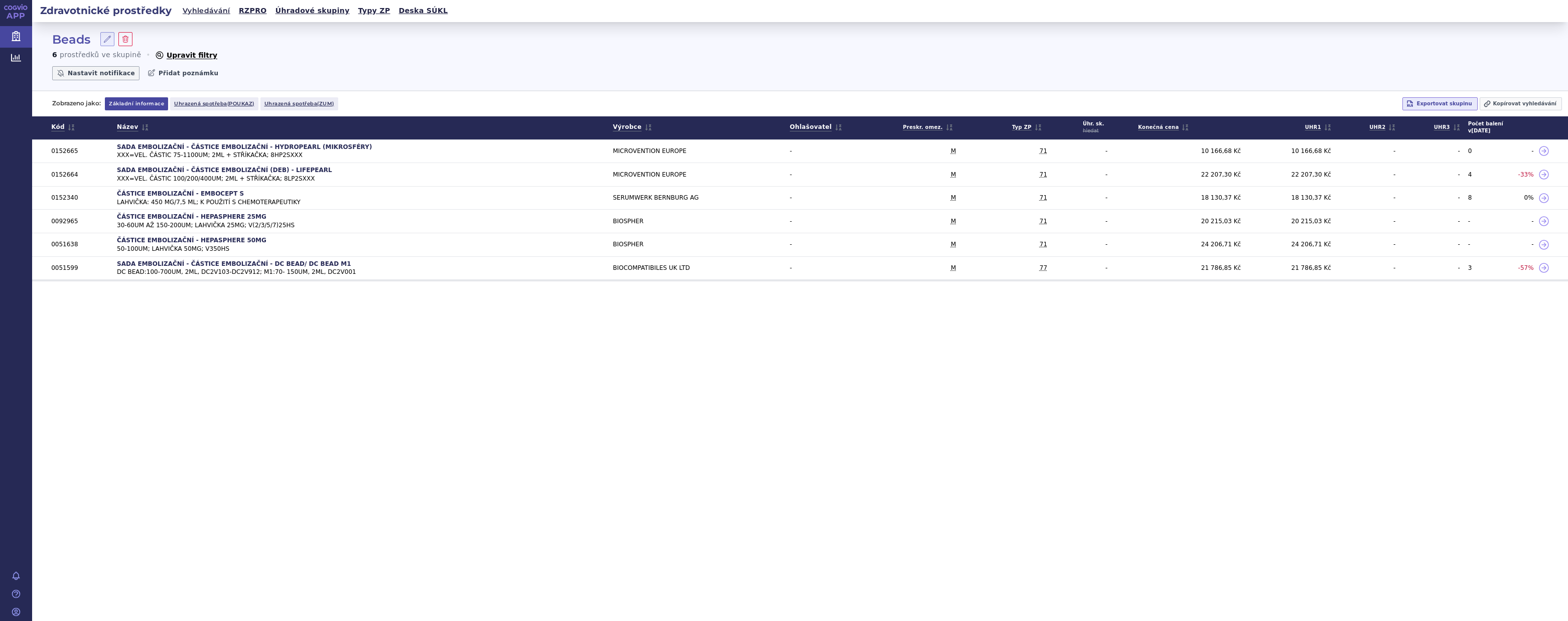
click at [184, 59] on button "Upravit filtry" at bounding box center [186, 55] width 63 height 10
select select "filter-name-code"
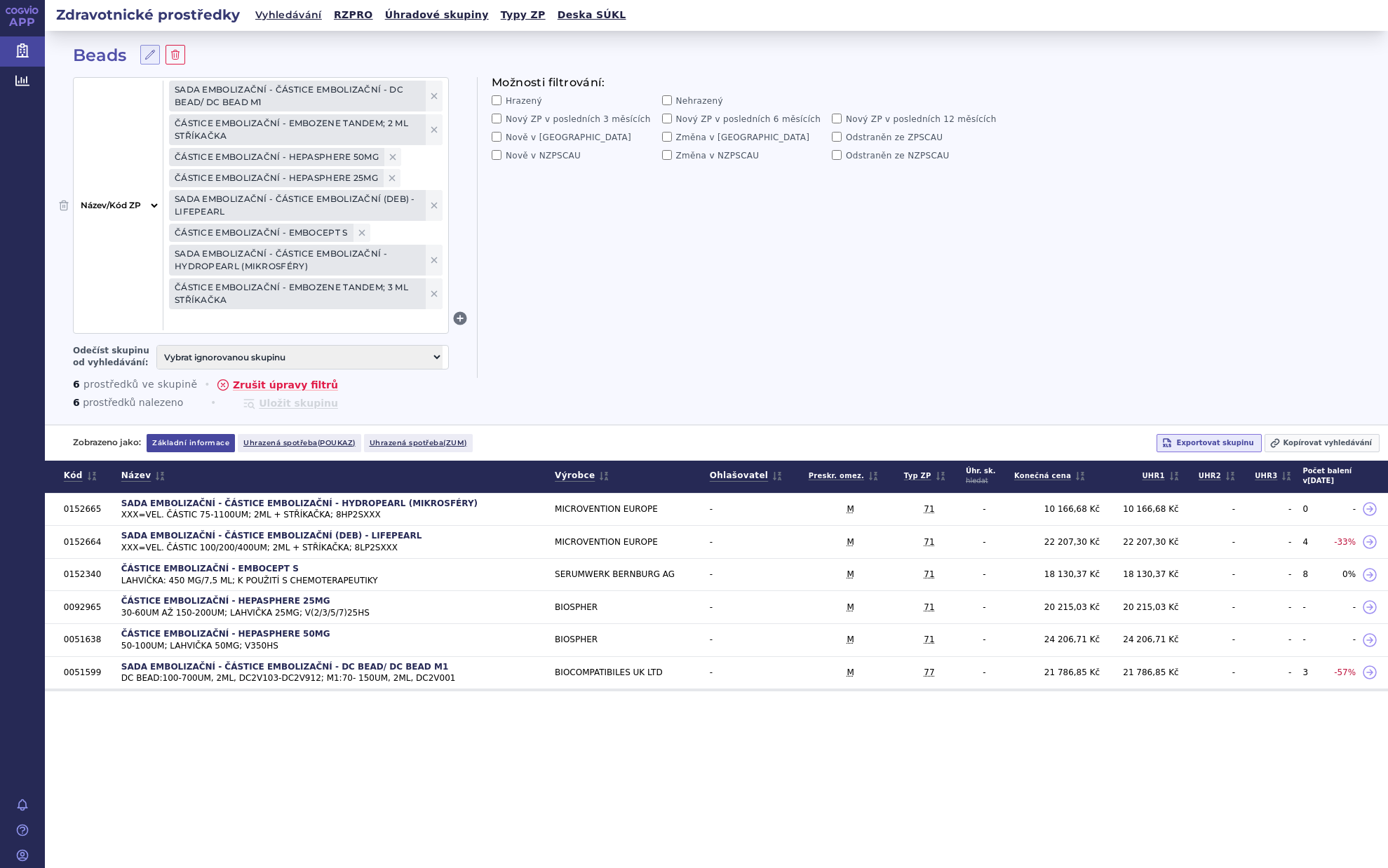
click at [152, 206] on select "Vše Název/Kód ZP Výrobce Ohlašovatel Typ ZP Úhradová skupina Kategorie ZUM Spis…" at bounding box center [117, 205] width 86 height 250
click at [715, 297] on div "Možnosti filtrování: Hrazený Nehrazený Nový ZP v posledních 3 měsících Nový ZP …" at bounding box center [736, 227] width 520 height 301
click at [186, 324] on span at bounding box center [306, 320] width 274 height 18
click at [272, 349] on li "0152266 - ČÁSTICE EMBOLIZAČNÍ - EMBOZENE TANDEM; 2 ML STŘÍKAČKA" at bounding box center [306, 353] width 285 height 30
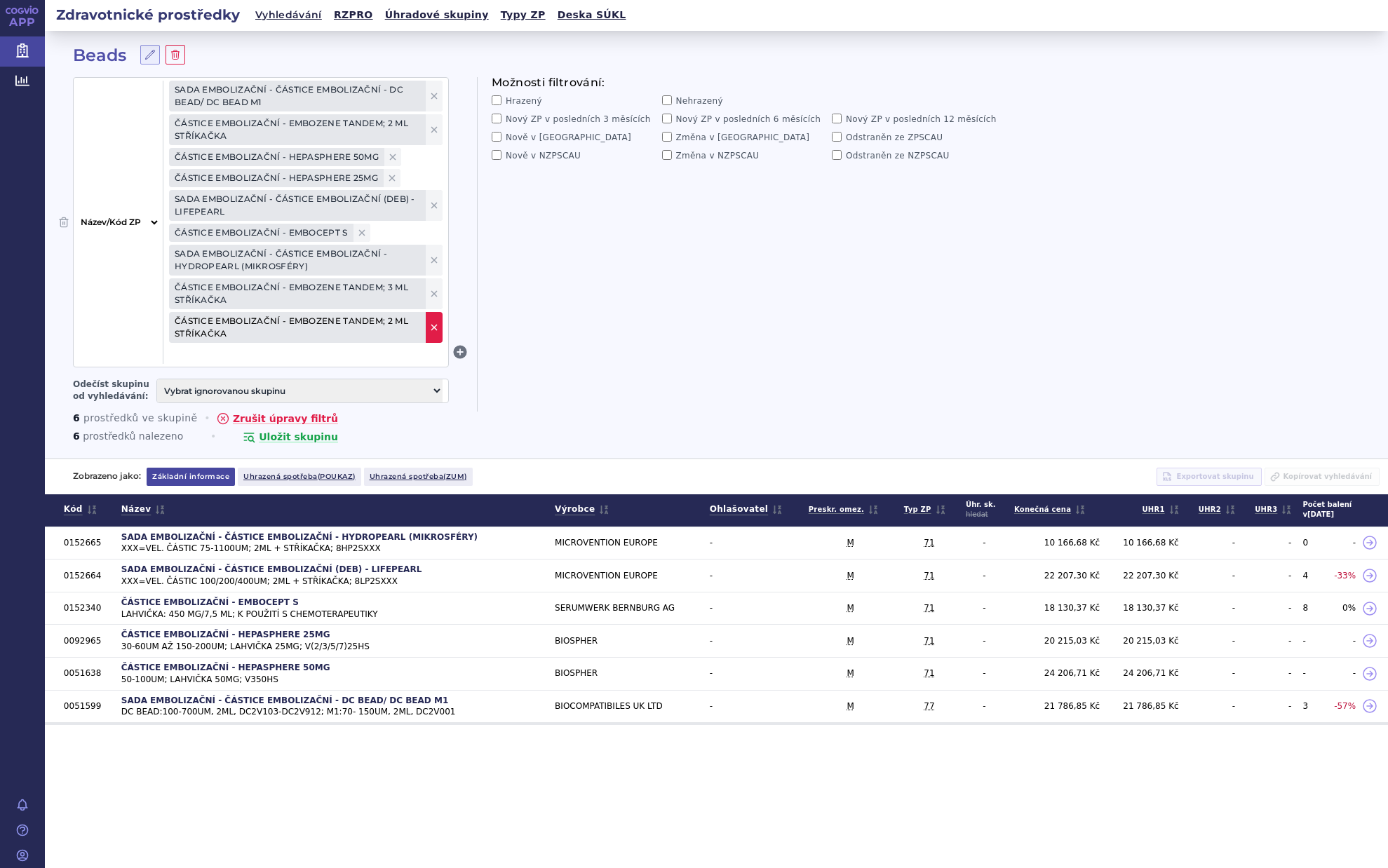
click at [435, 333] on icon at bounding box center [434, 328] width 11 height 11
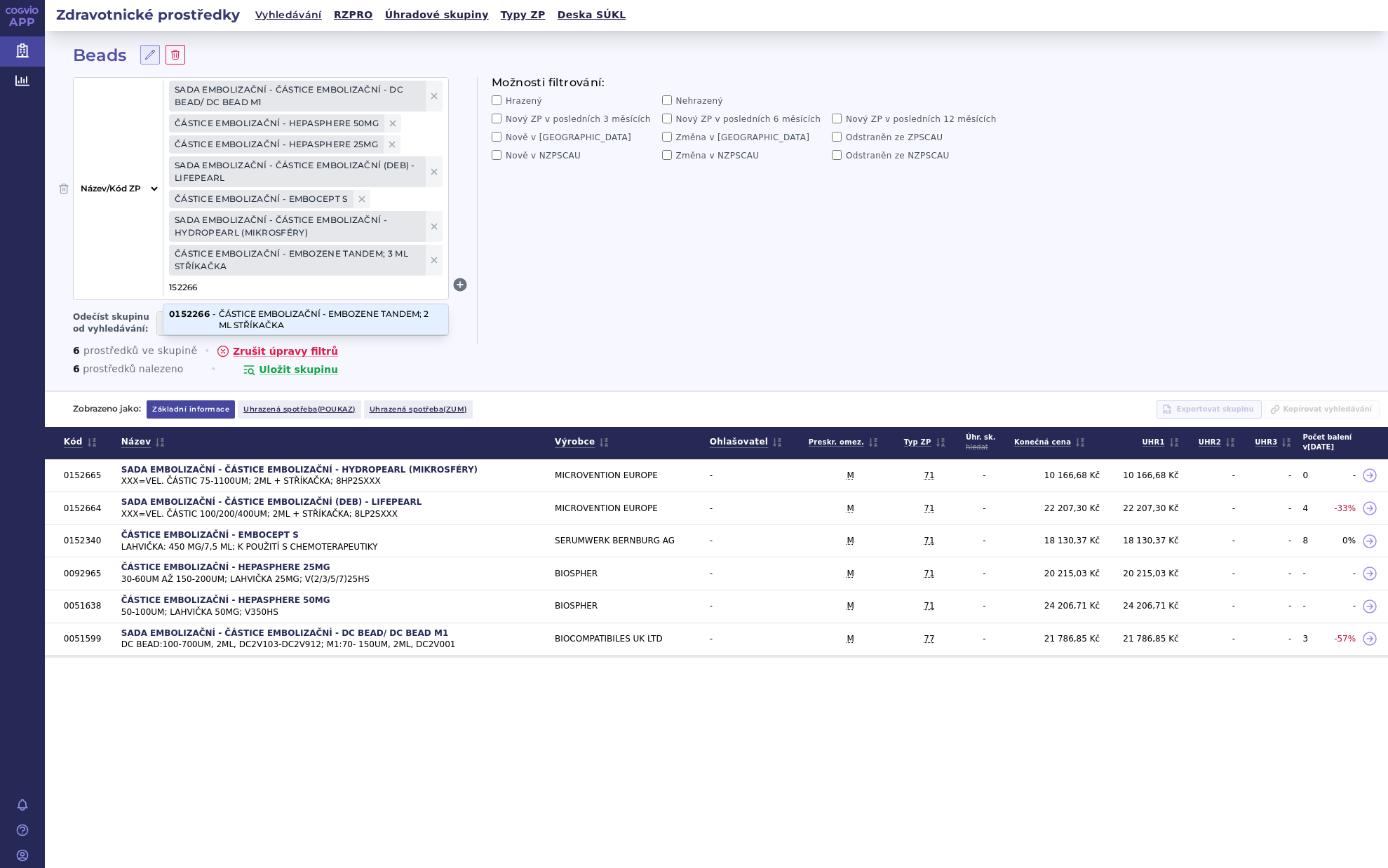
click at [270, 316] on li "0152266 - ČÁSTICE EMBOLIZAČNÍ - EMBOZENE TANDEM; 2 ML STŘÍKAČKA" at bounding box center [306, 319] width 285 height 30
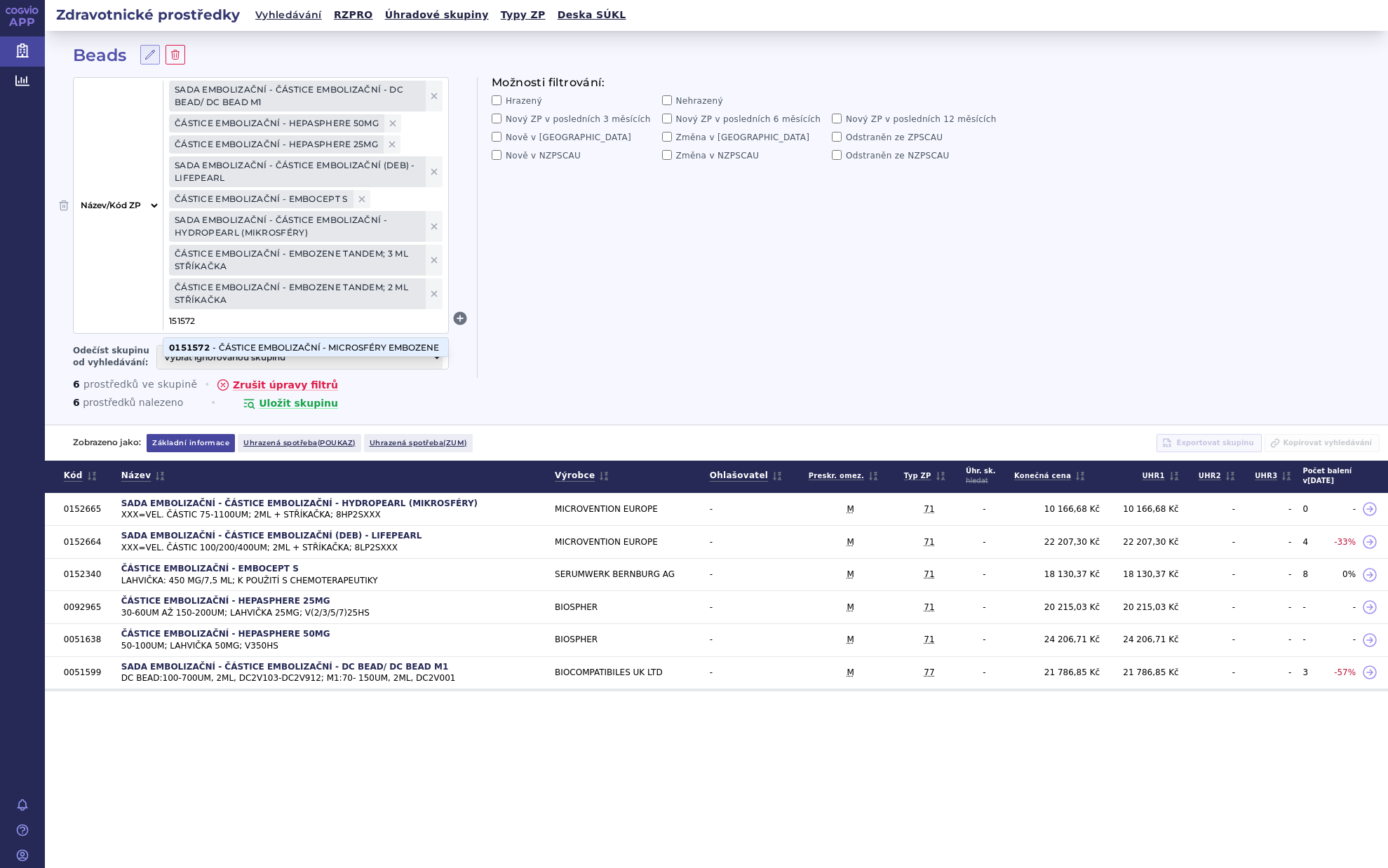
click at [361, 350] on li "0151572 - ČÁSTICE EMBOLIZAČNÍ - MICROSFÉRY EMBOZENE" at bounding box center [306, 348] width 285 height 19
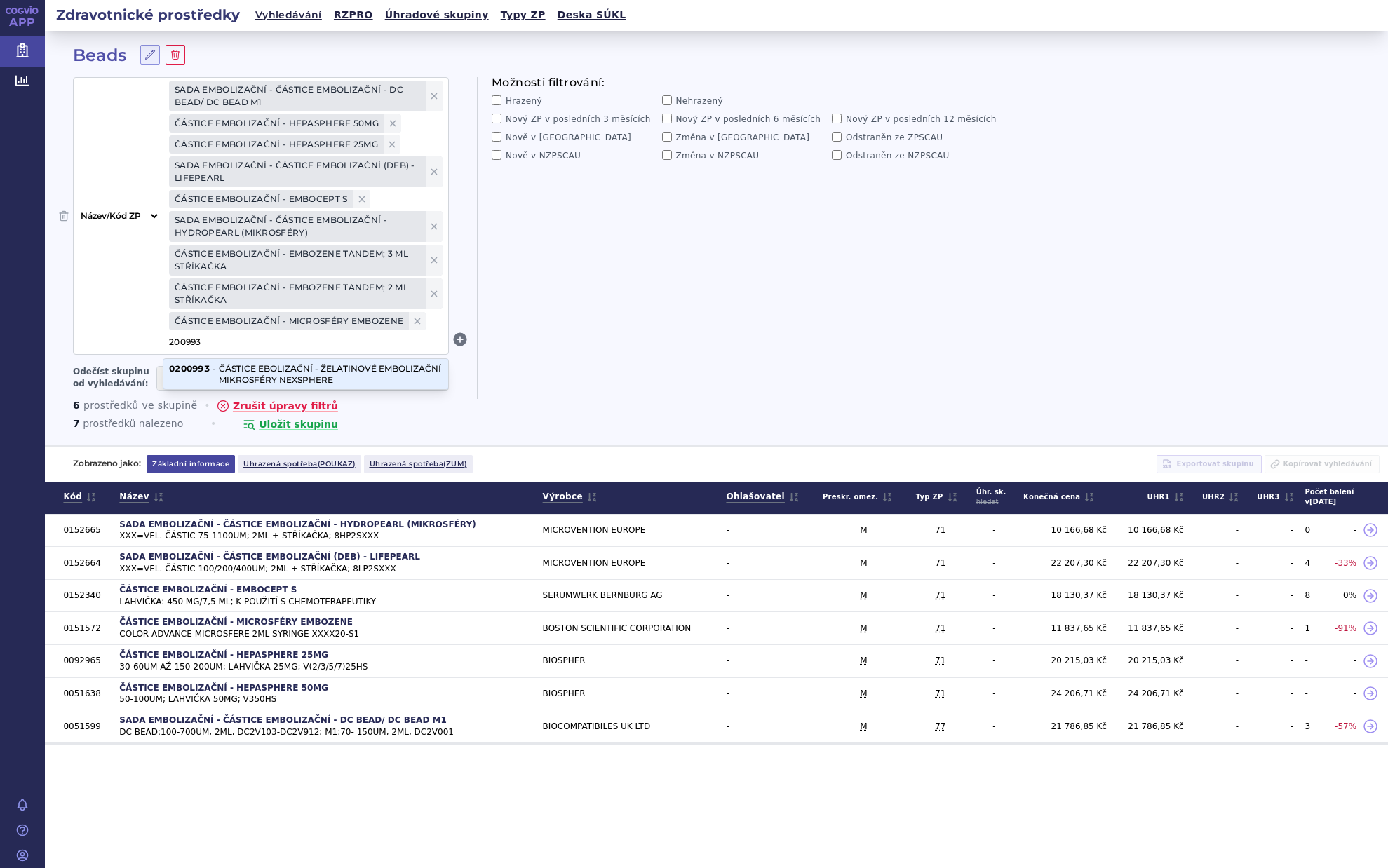
click at [282, 375] on li "0200993 - ČÁSTICE EBOLIZAČNÍ - ŽELATINOVÉ EMBOLIZAČNÍ MIKROSFÉRY NEXSPHERE" at bounding box center [306, 374] width 285 height 30
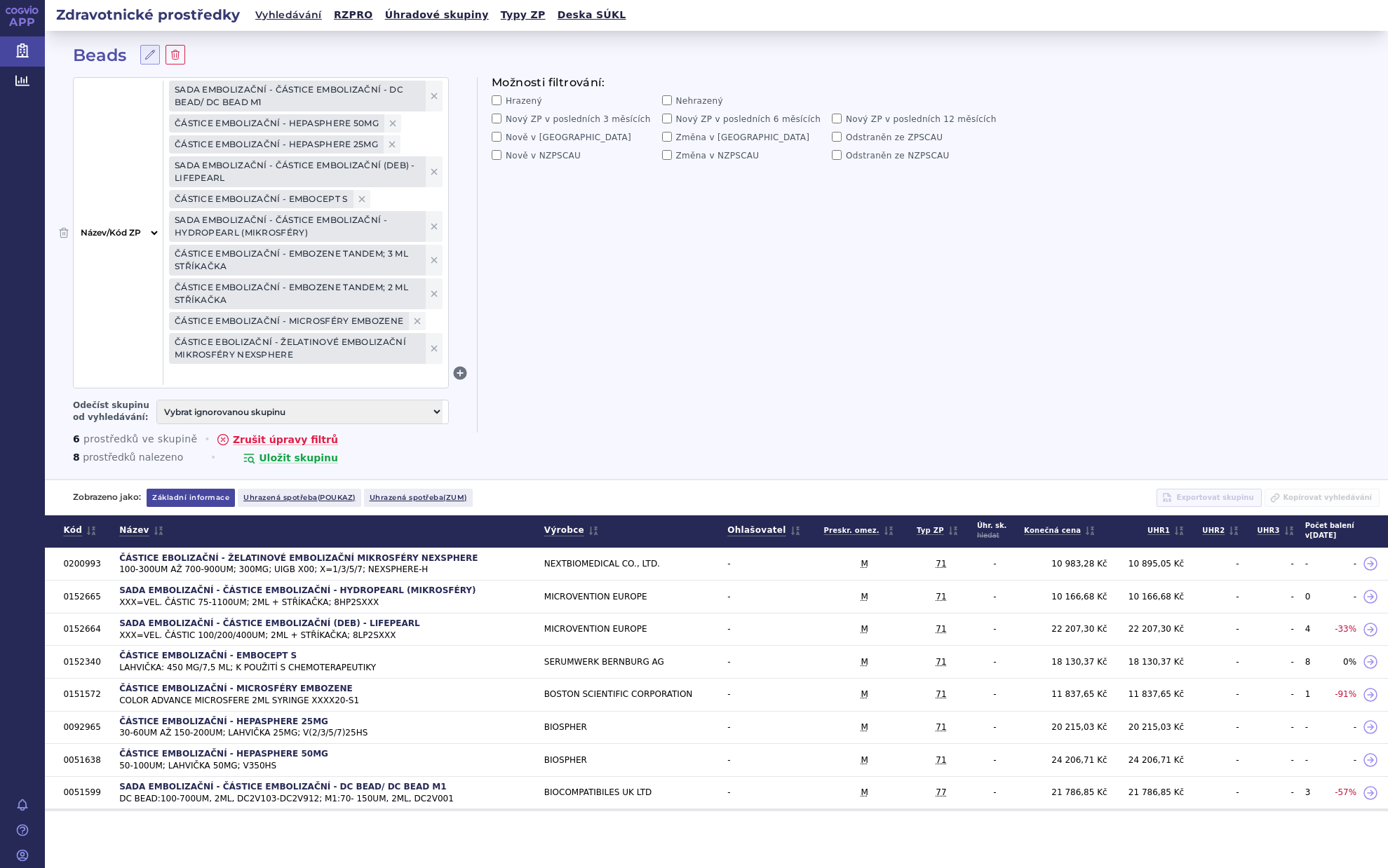
click at [693, 295] on div "Možnosti filtrování: Hrazený Nehrazený Nový ZP v posledních 3 měsících Nový ZP …" at bounding box center [736, 255] width 520 height 355
click at [755, 255] on div "Možnosti filtrování: Hrazený Nehrazený Nový ZP v posledních 3 měsících Nový ZP …" at bounding box center [736, 255] width 520 height 355
click at [269, 459] on button "Uložit skupinu" at bounding box center [290, 458] width 96 height 14
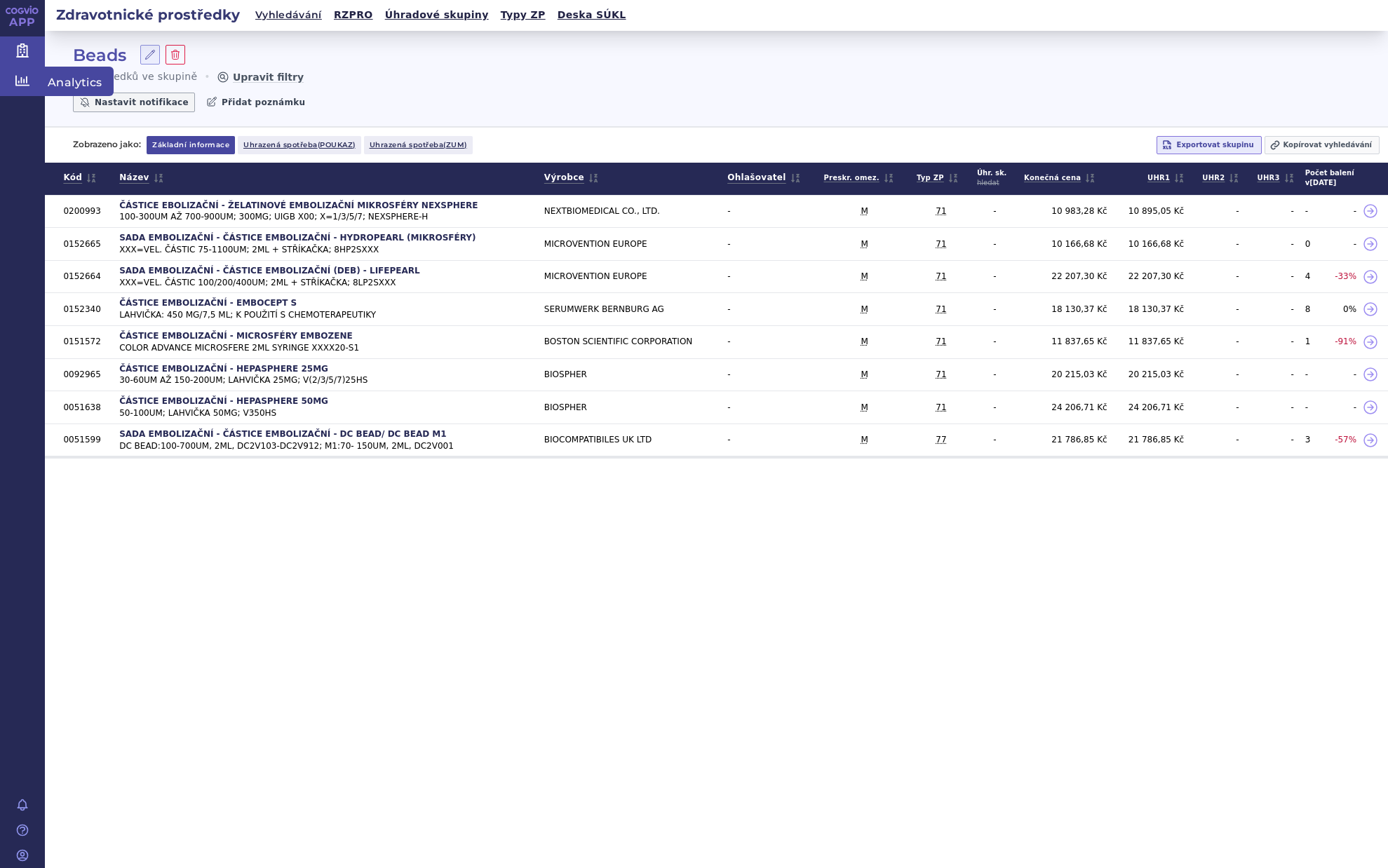
click at [18, 84] on icon at bounding box center [22, 81] width 14 height 14
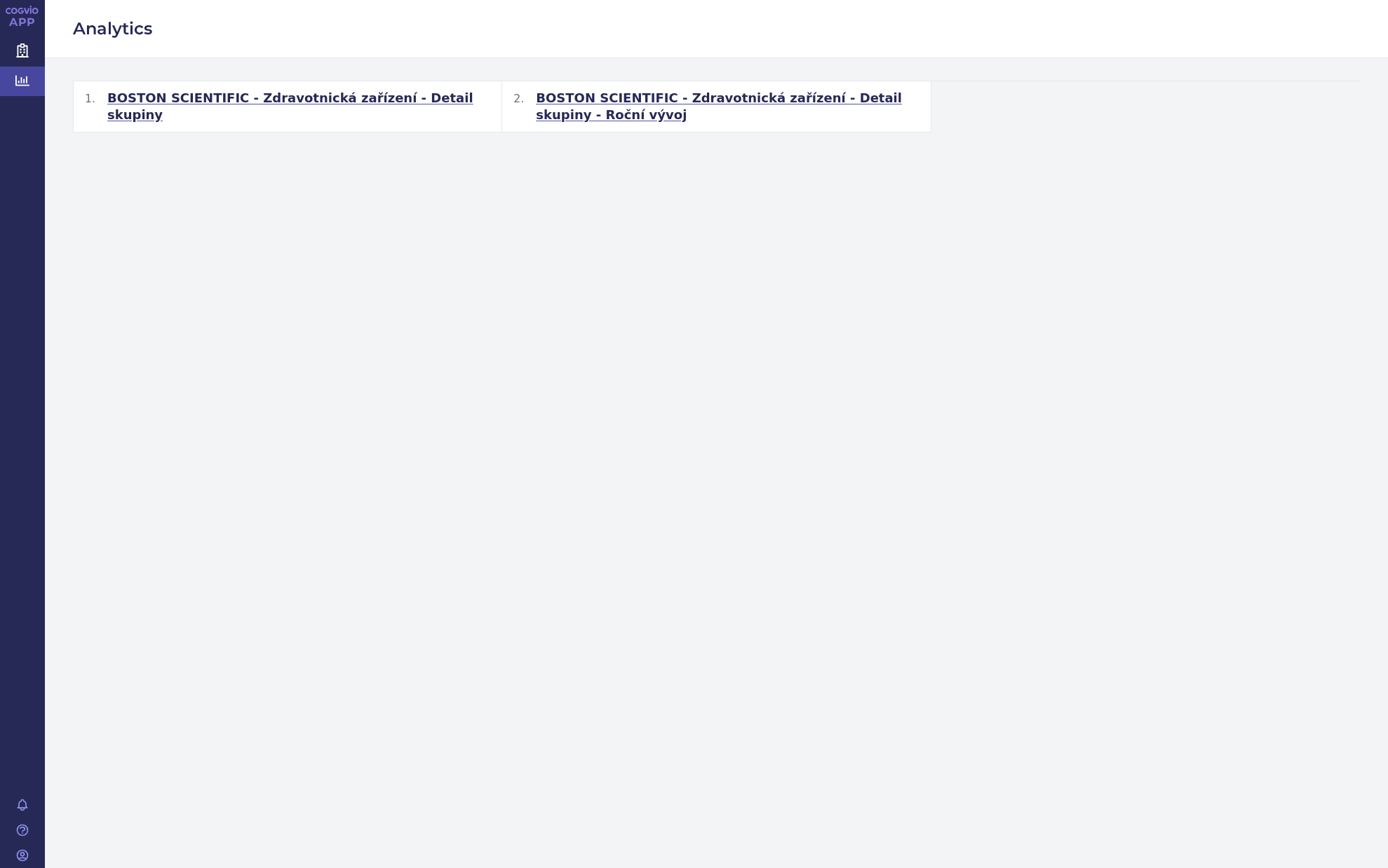
click at [575, 93] on span "BOSTON SCIENTIFIC - Zdravotnická zařízení - Detail skupiny - Roční vývoj" at bounding box center [727, 105] width 383 height 33
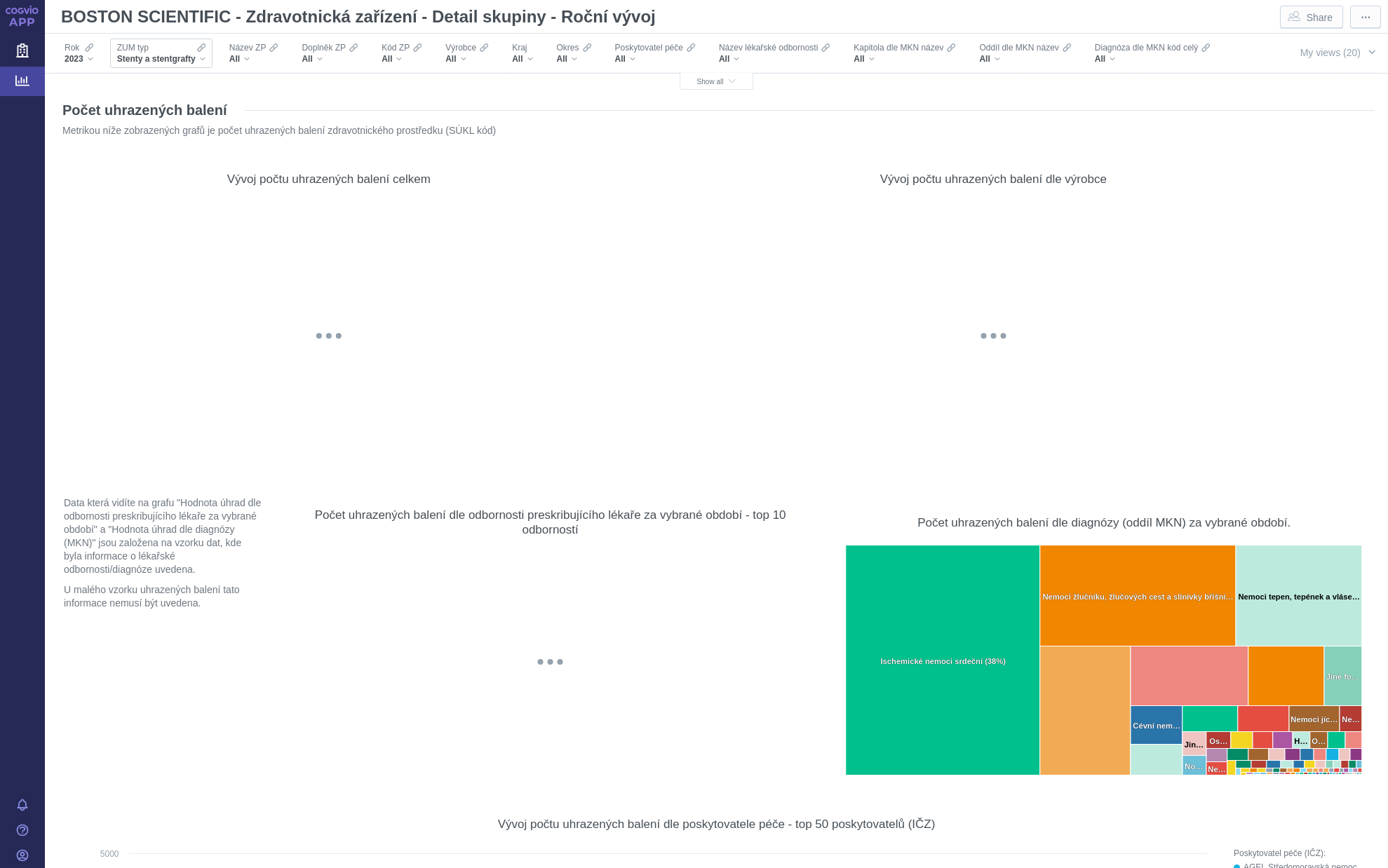
click at [200, 58] on div "Stenty a stentgrafty" at bounding box center [161, 59] width 88 height 11
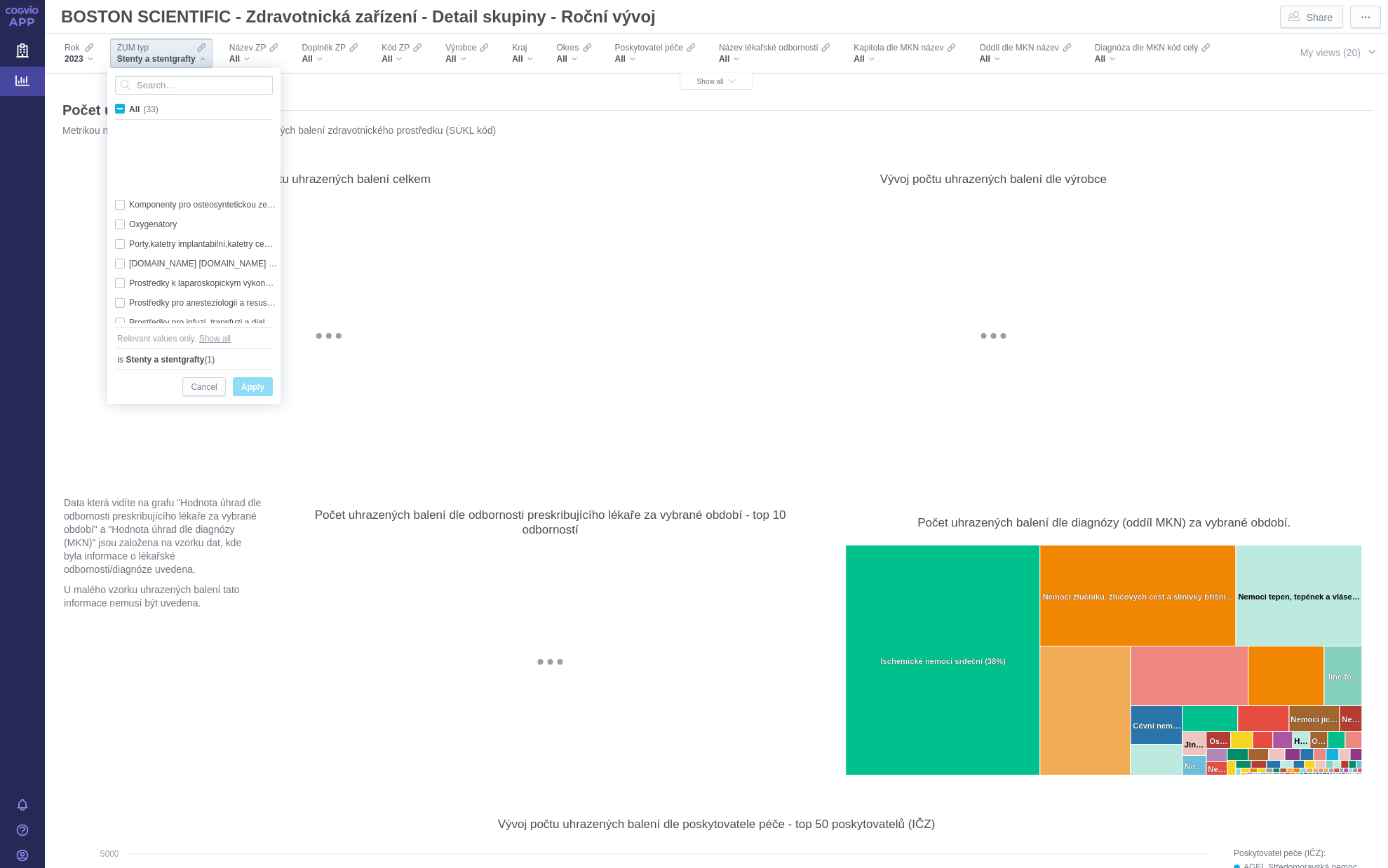
scroll to position [451, 0]
click at [129, 108] on span "All (33)" at bounding box center [143, 109] width 29 height 9
click at [129, 108] on input "All (33)" at bounding box center [134, 106] width 10 height 9
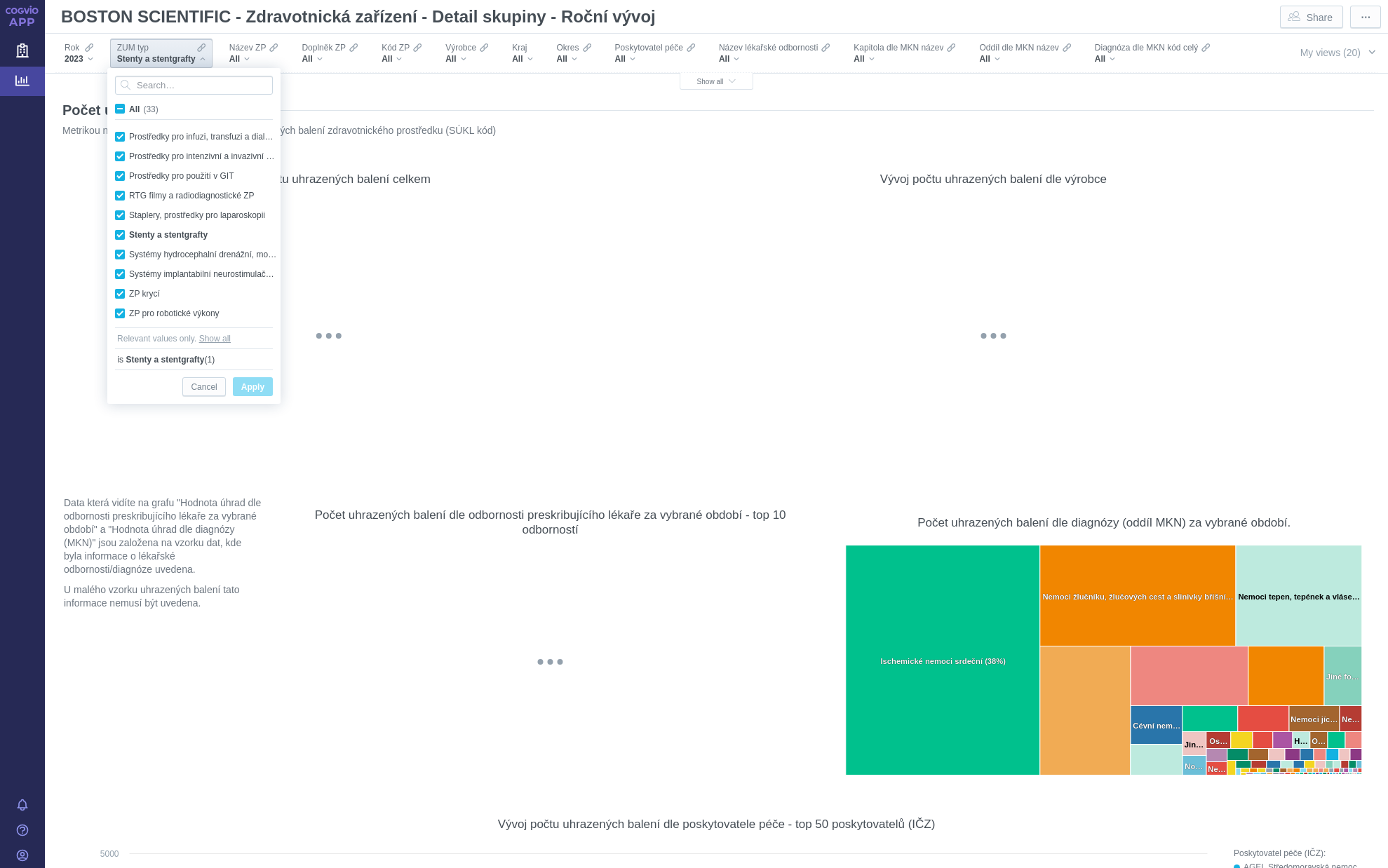
checkbox input "true"
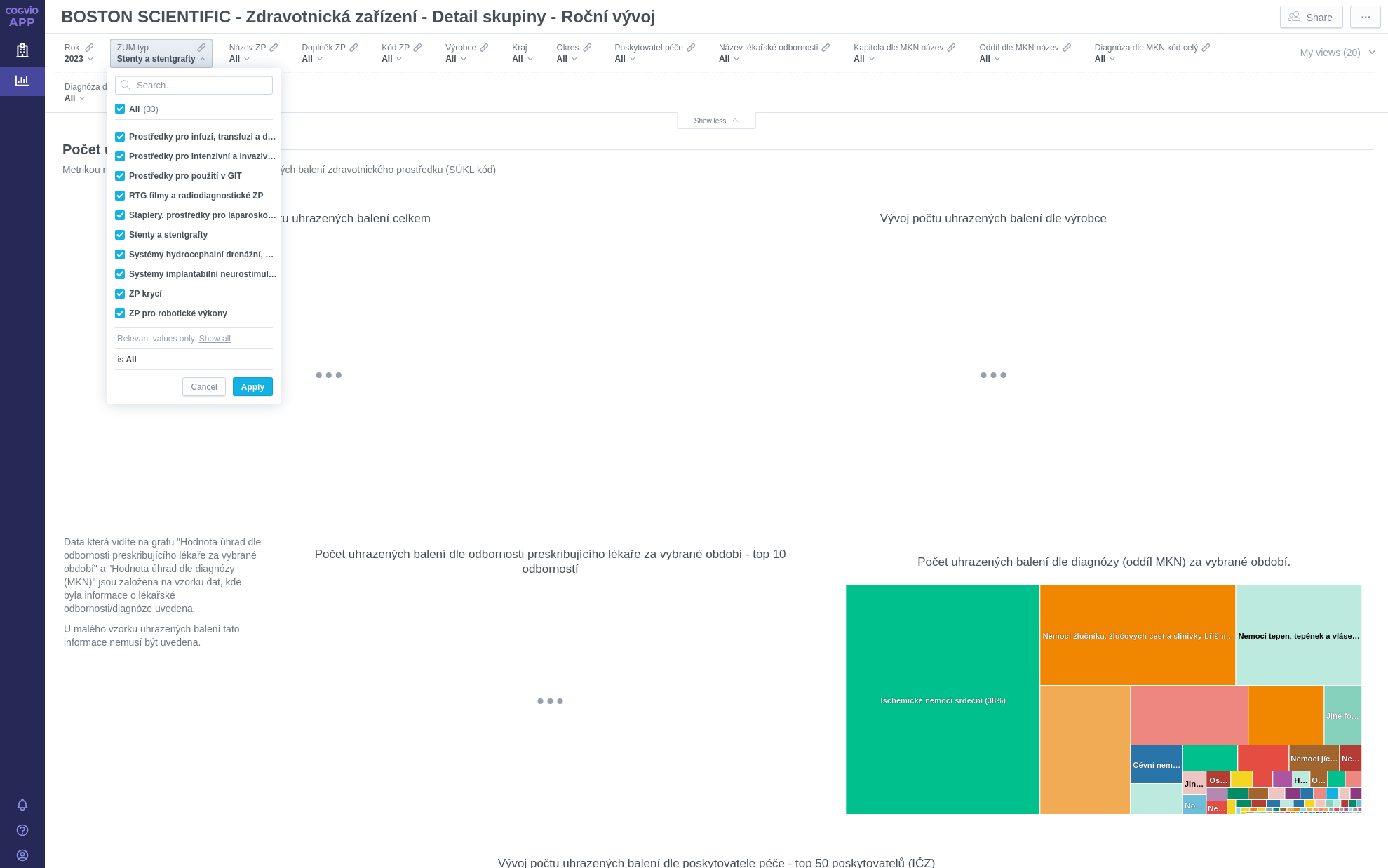
checkbox input "true"
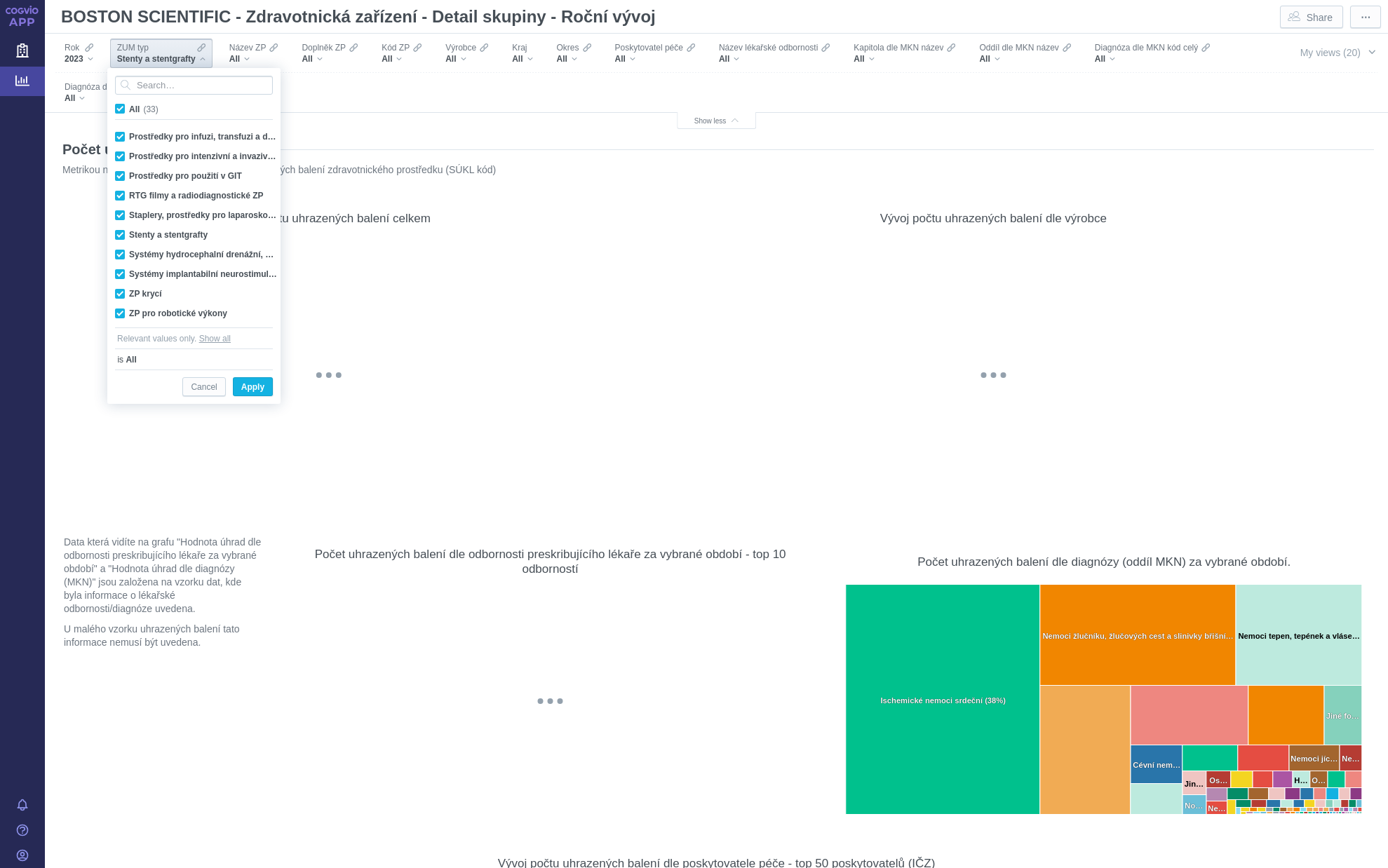
checkbox input "true"
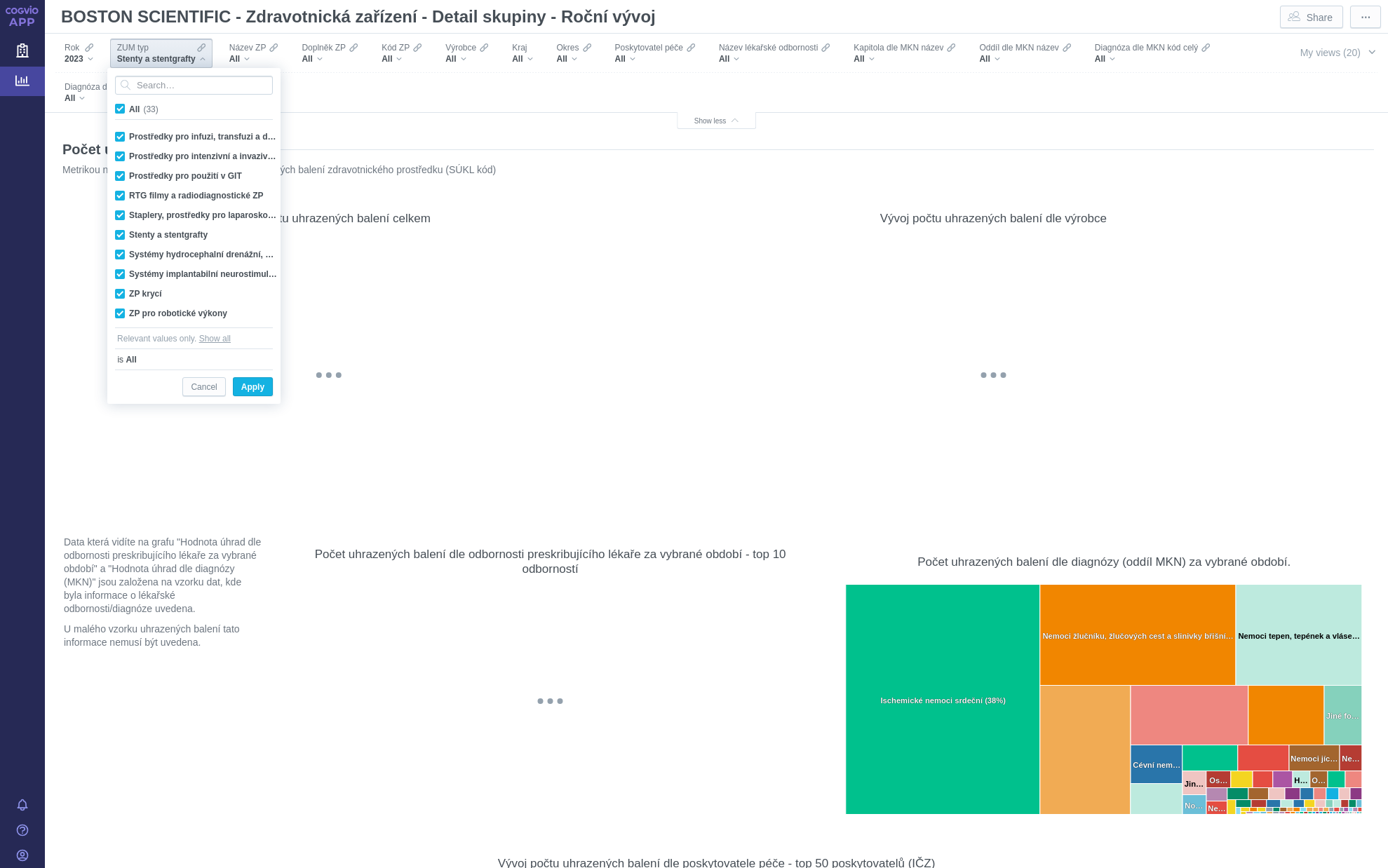
checkbox input "true"
click at [250, 385] on span "Apply" at bounding box center [253, 387] width 23 height 17
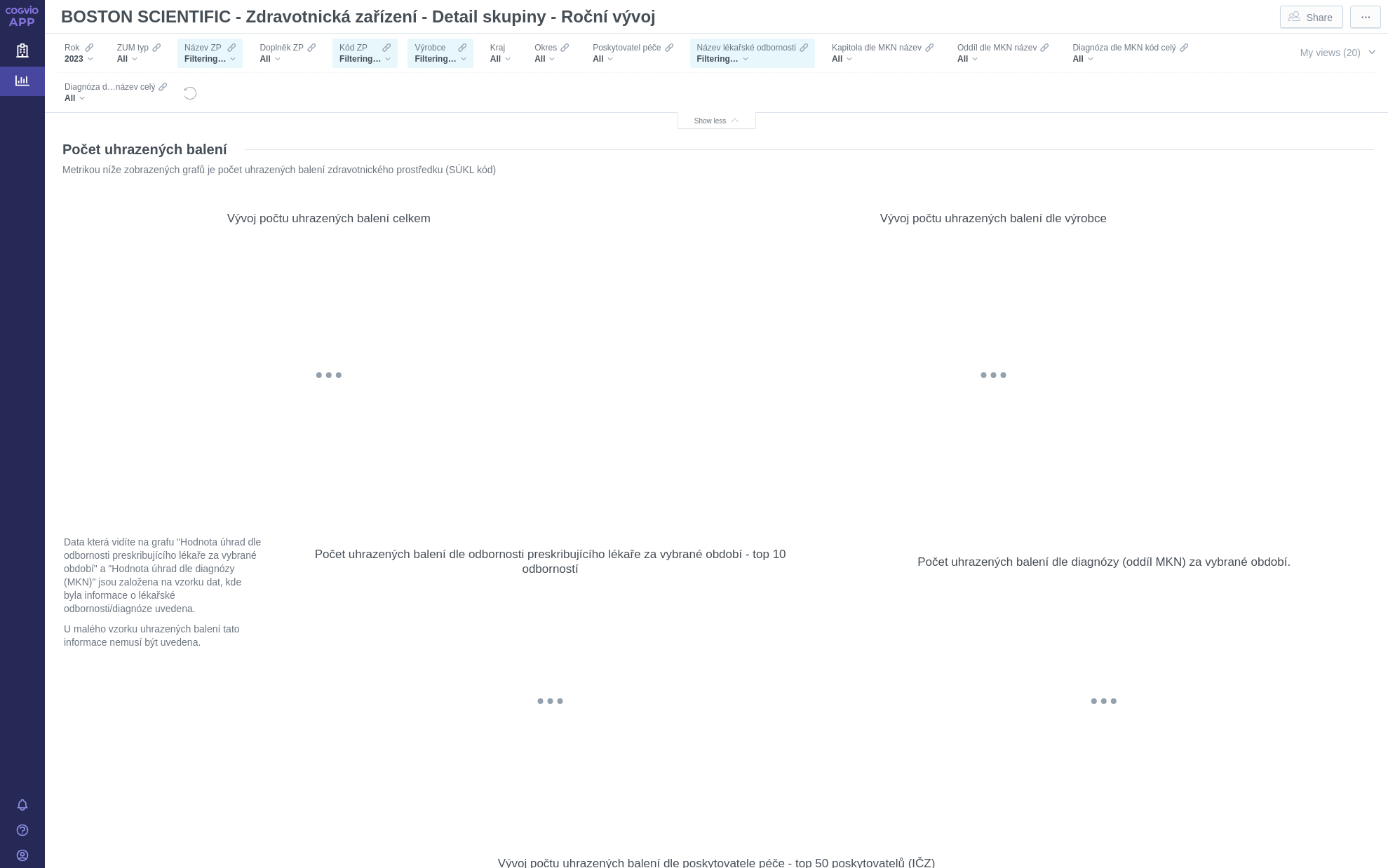
click at [388, 56] on div "Filtering…" at bounding box center [365, 59] width 51 height 11
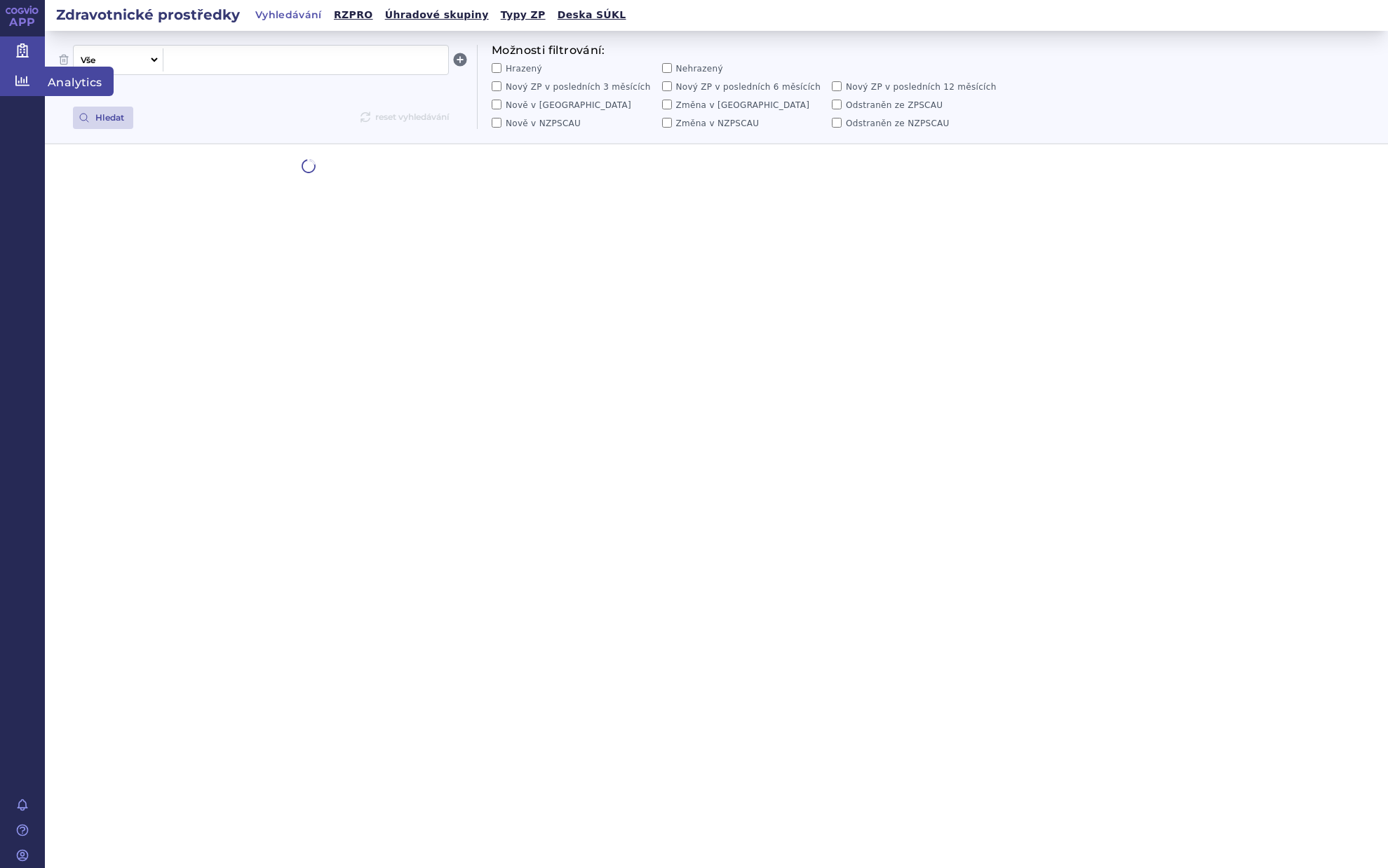
click at [21, 82] on icon at bounding box center [22, 80] width 14 height 10
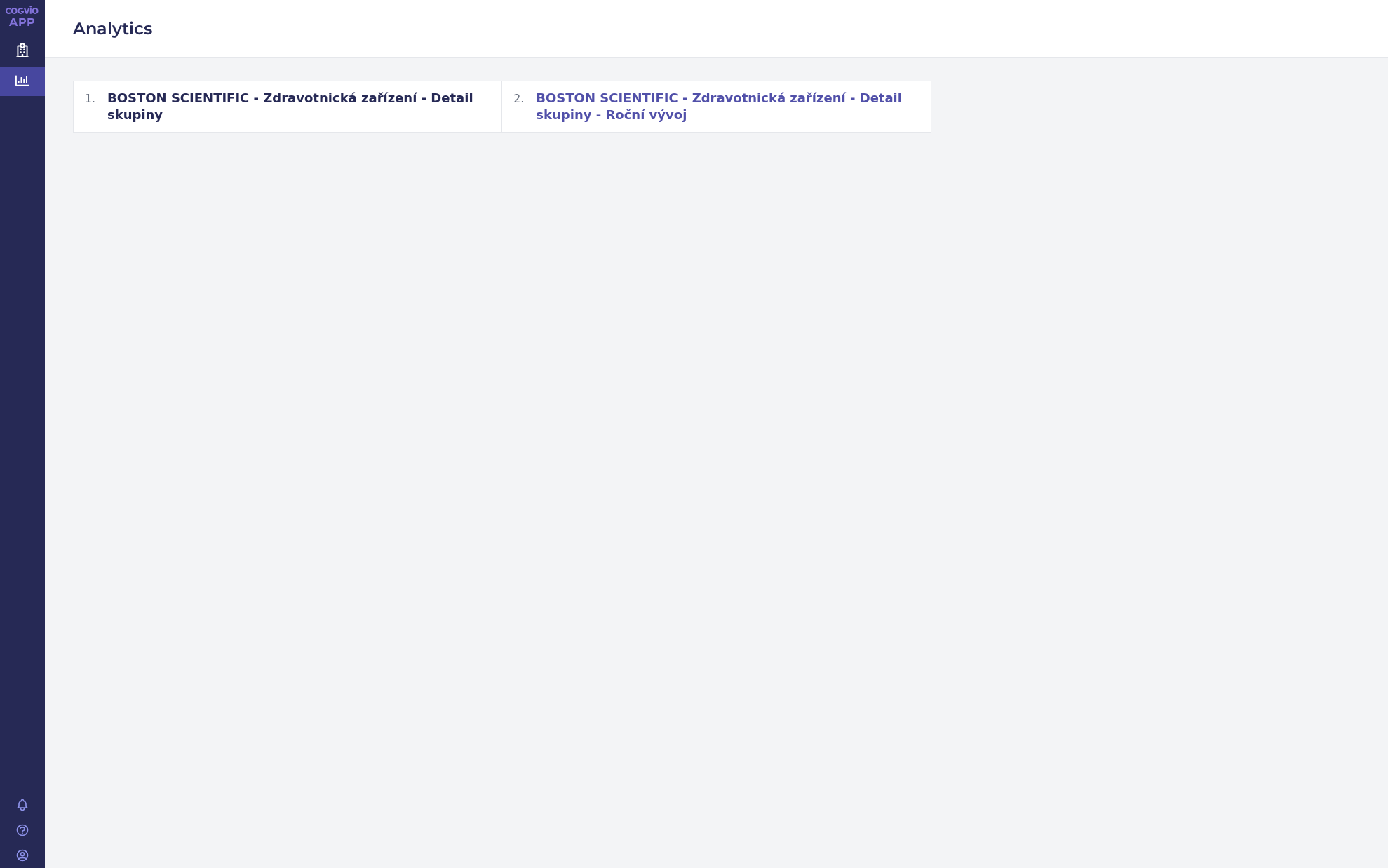
click at [662, 95] on span "BOSTON SCIENTIFIC - Zdravotnická zařízení - Detail skupiny - Roční vývoj" at bounding box center [727, 105] width 383 height 33
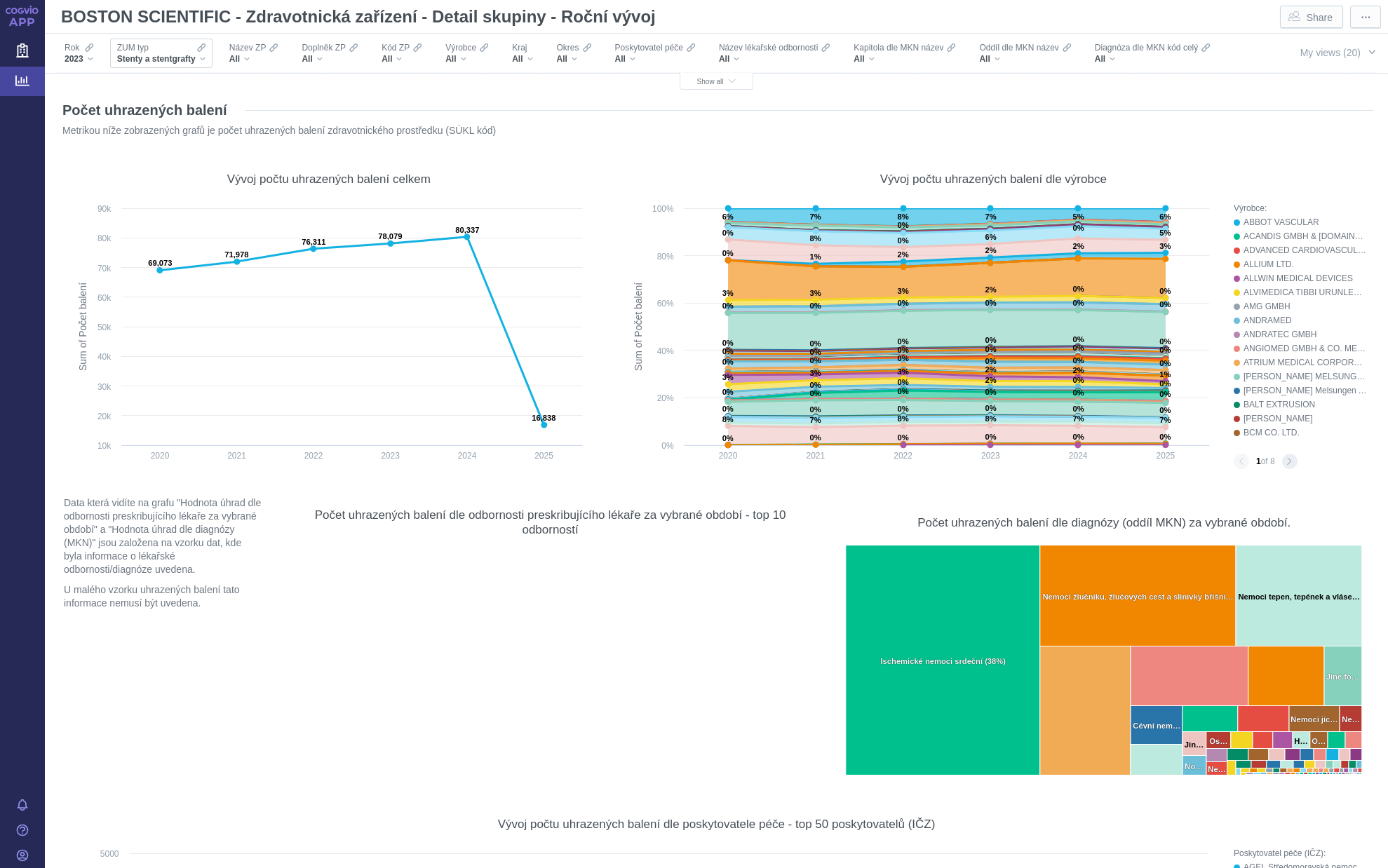
click at [200, 61] on div "Stenty a stentgrafty" at bounding box center [161, 59] width 88 height 11
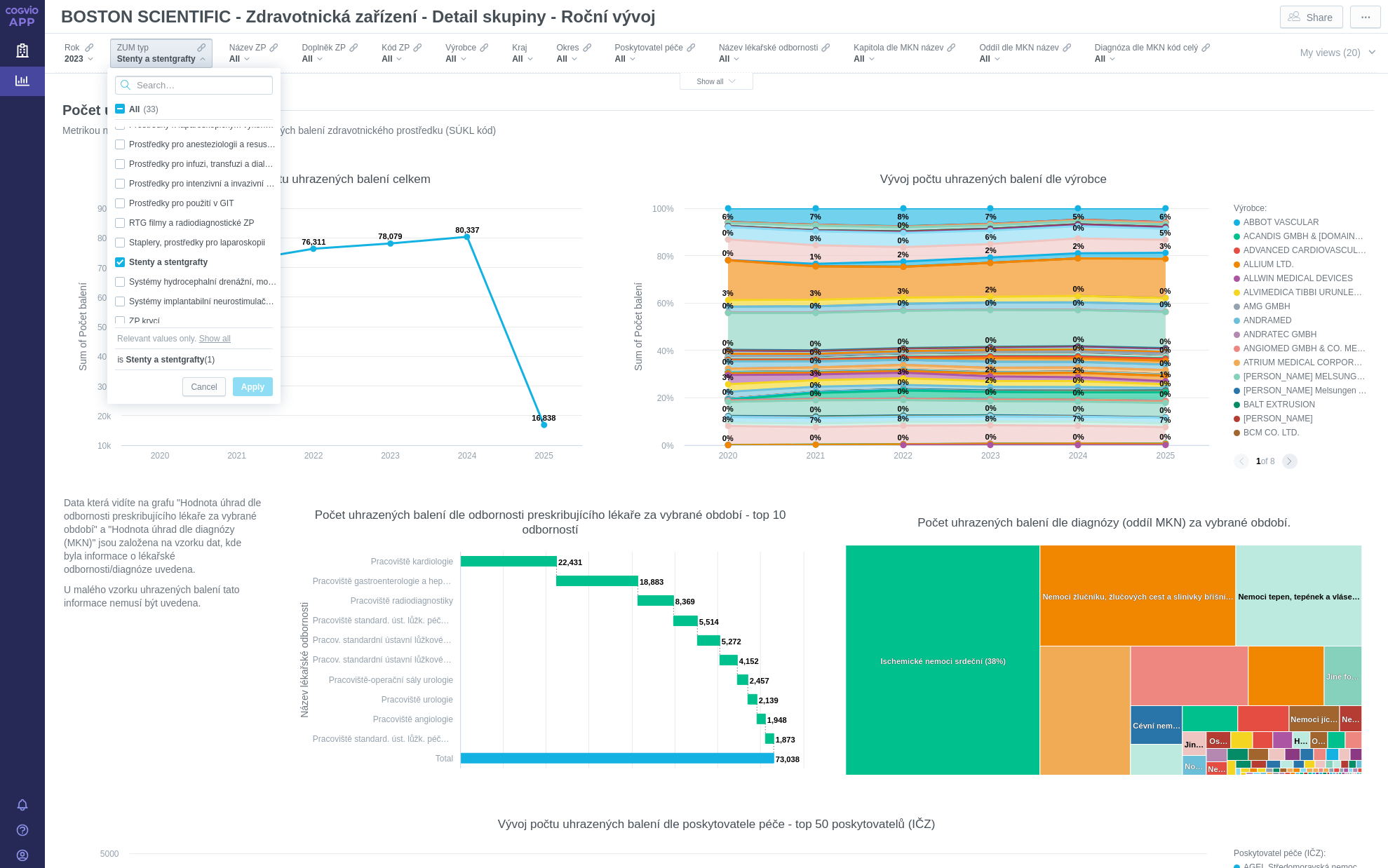
scroll to position [451, 0]
click at [119, 236] on div "Stenty a stentgrafty Only" at bounding box center [196, 235] width 176 height 20
checkbox input "false"
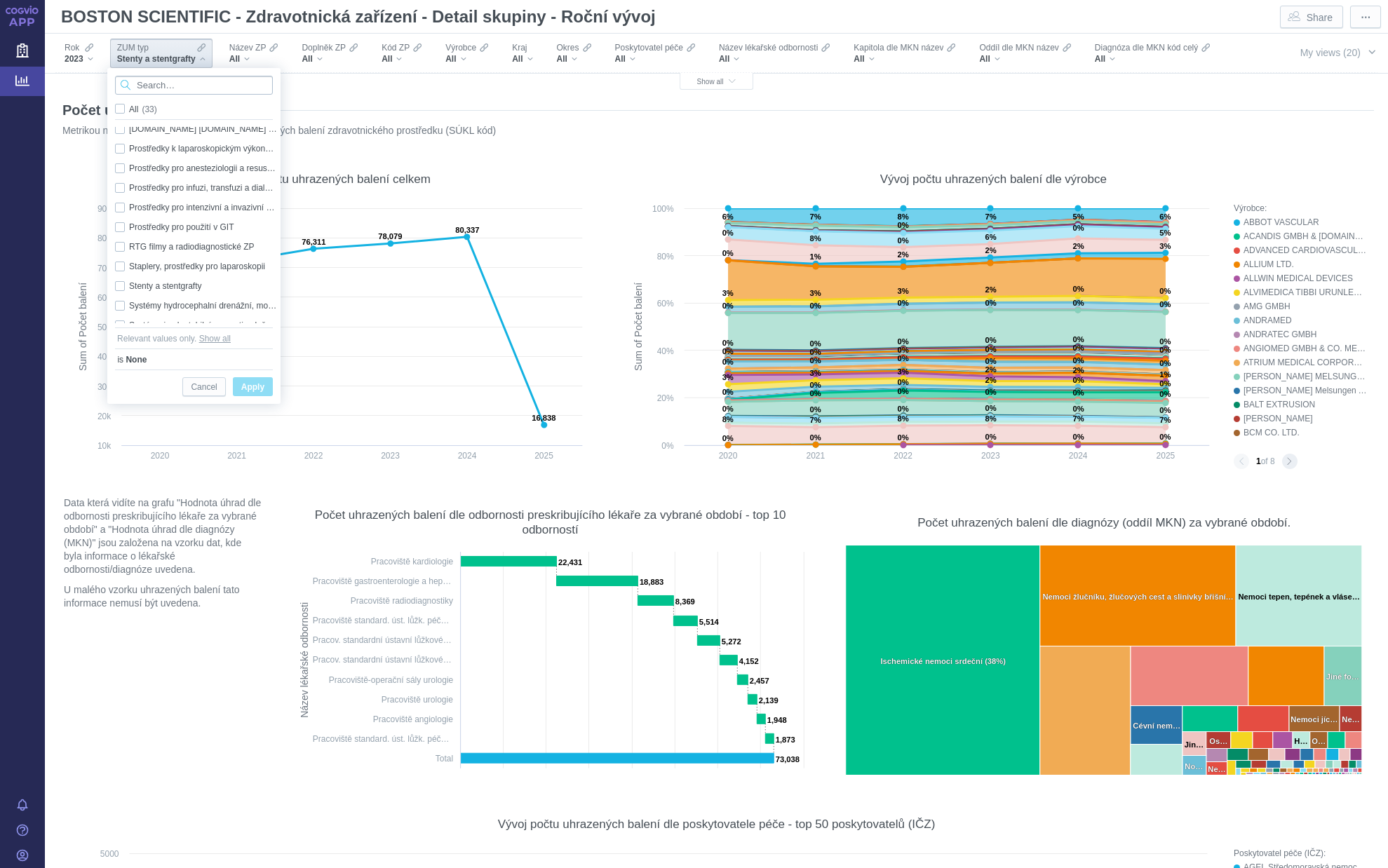
click at [140, 83] on input "Search attribute values" at bounding box center [194, 85] width 158 height 19
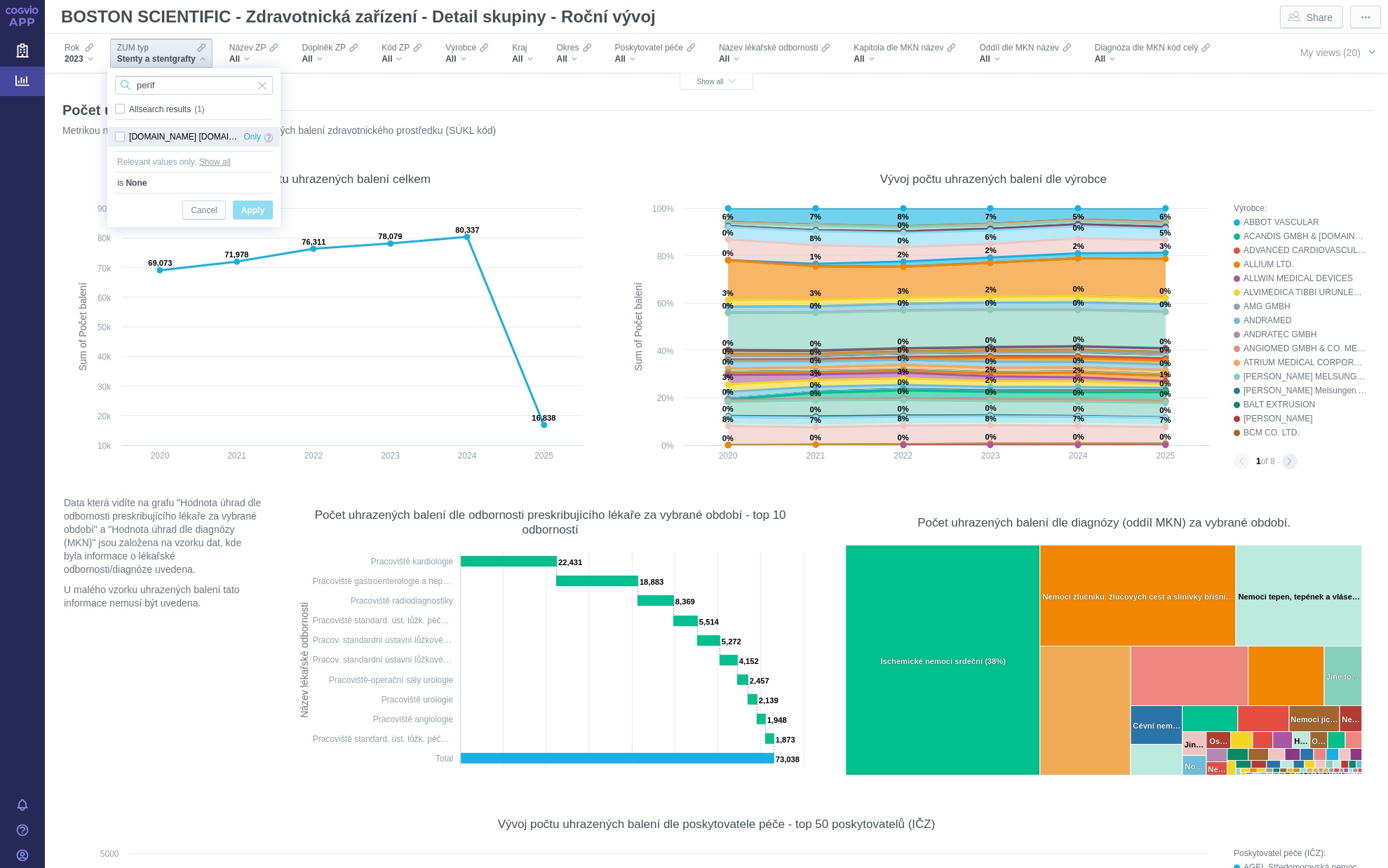
type input "perif"
click at [120, 138] on div "Prostř.pro invaz.použití v perif.,intrakran. a neurovask. oblasti Only" at bounding box center [194, 137] width 172 height 20
checkbox input "true"
click at [260, 207] on span "Apply" at bounding box center [253, 211] width 23 height 17
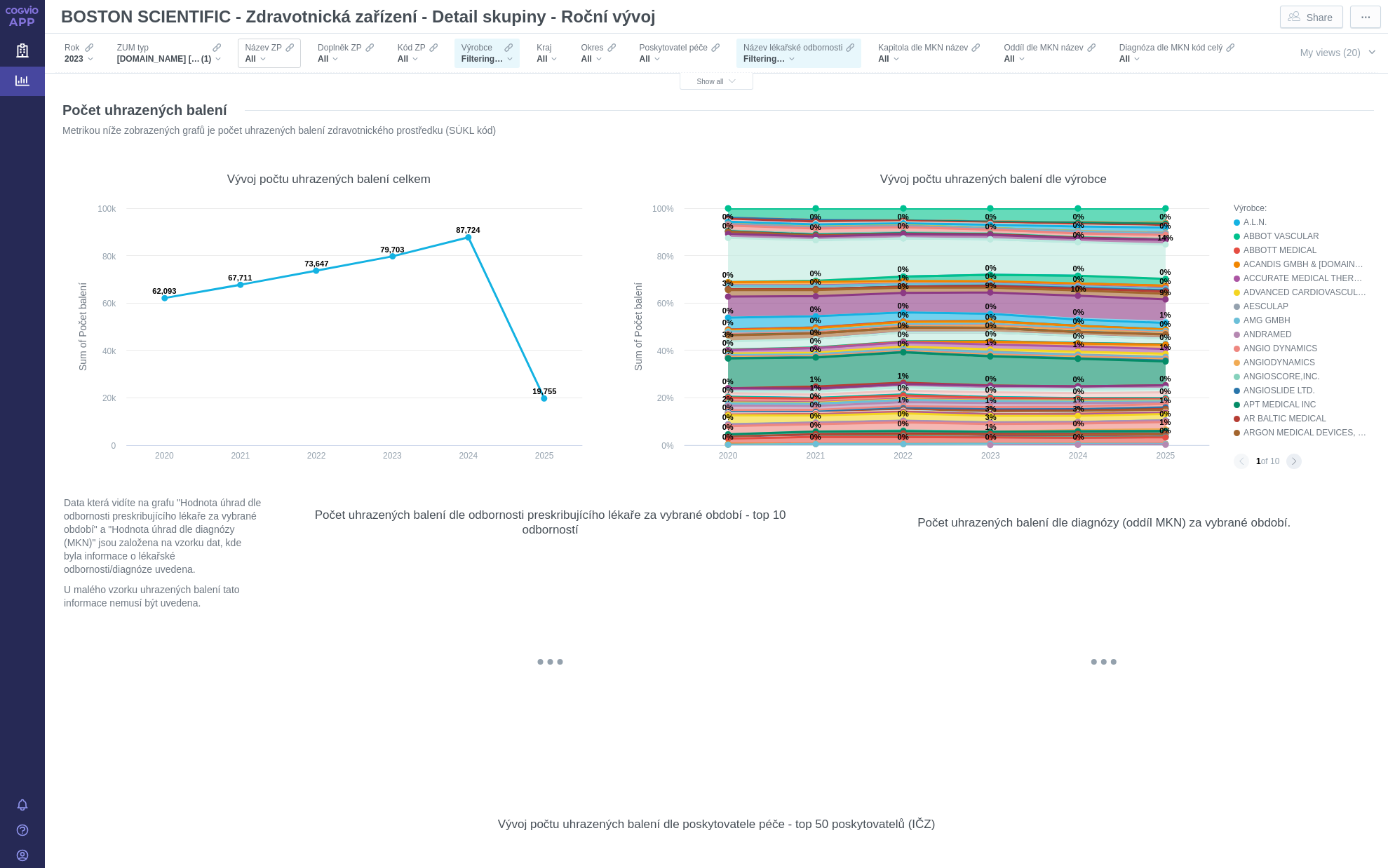
click at [264, 58] on div "All" at bounding box center [270, 59] width 49 height 11
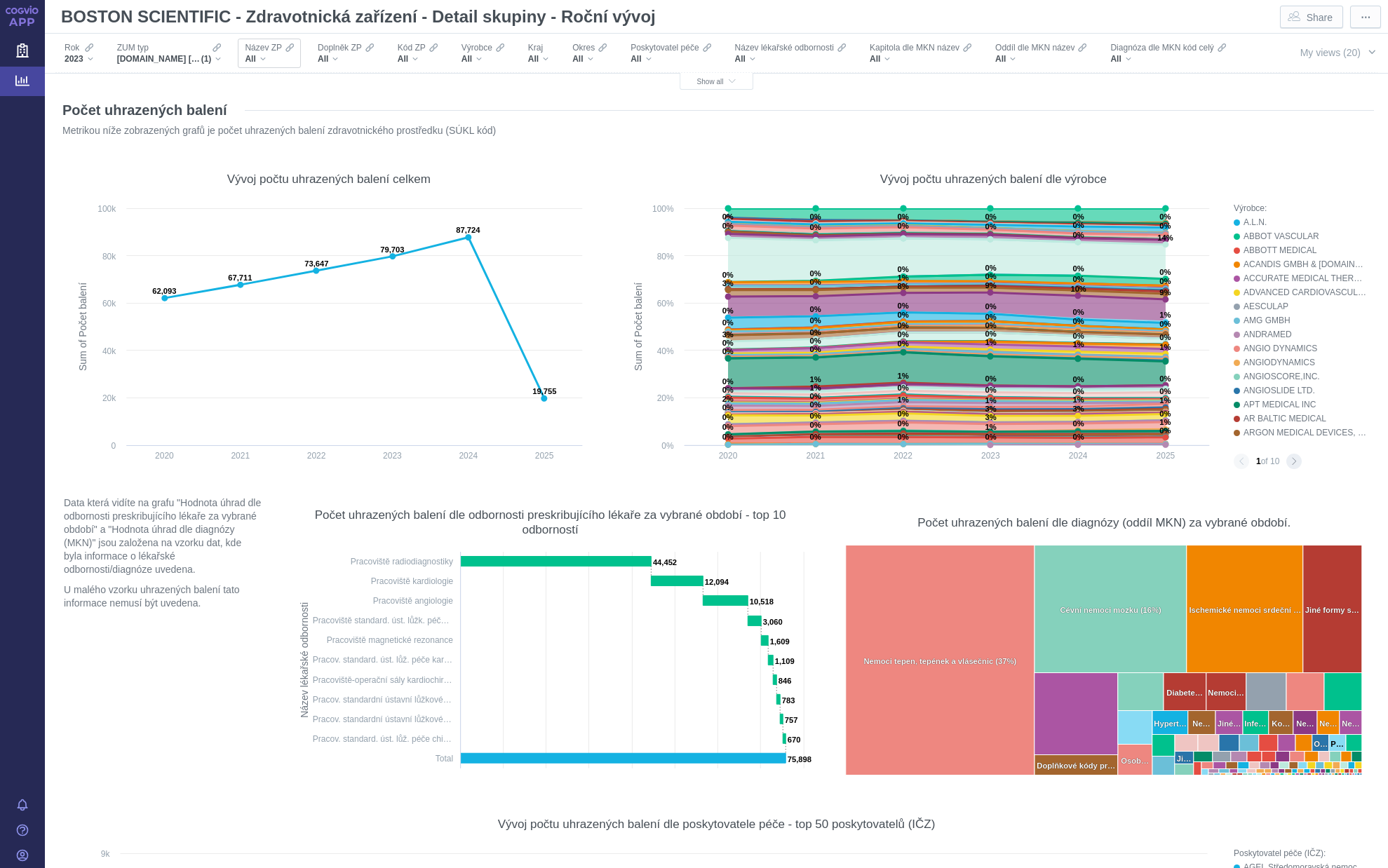
click at [256, 49] on span "Název ZP" at bounding box center [263, 47] width 37 height 11
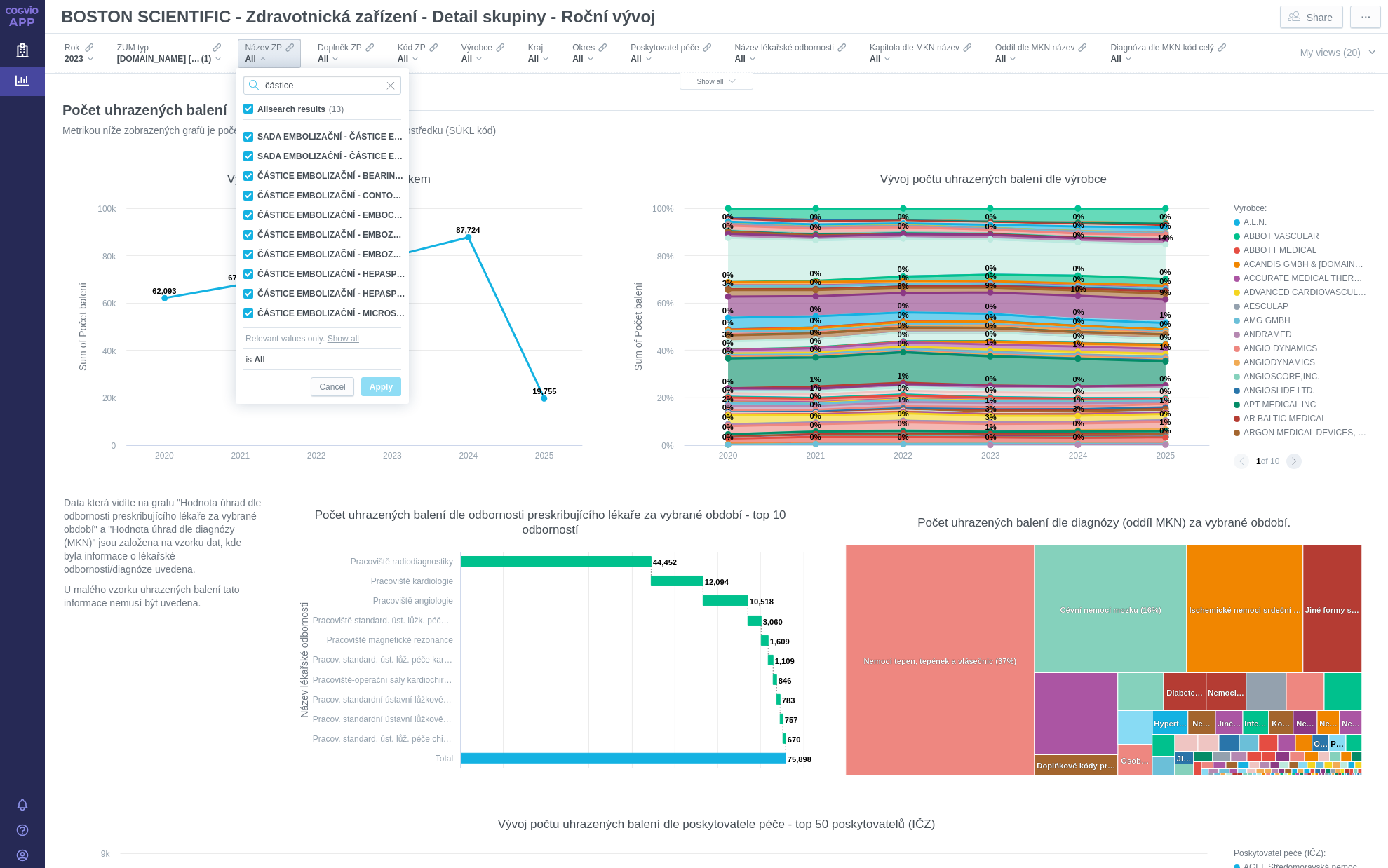
type input "částice"
click at [386, 389] on span "Apply" at bounding box center [381, 387] width 23 height 17
click at [376, 387] on span "Apply" at bounding box center [381, 387] width 23 height 17
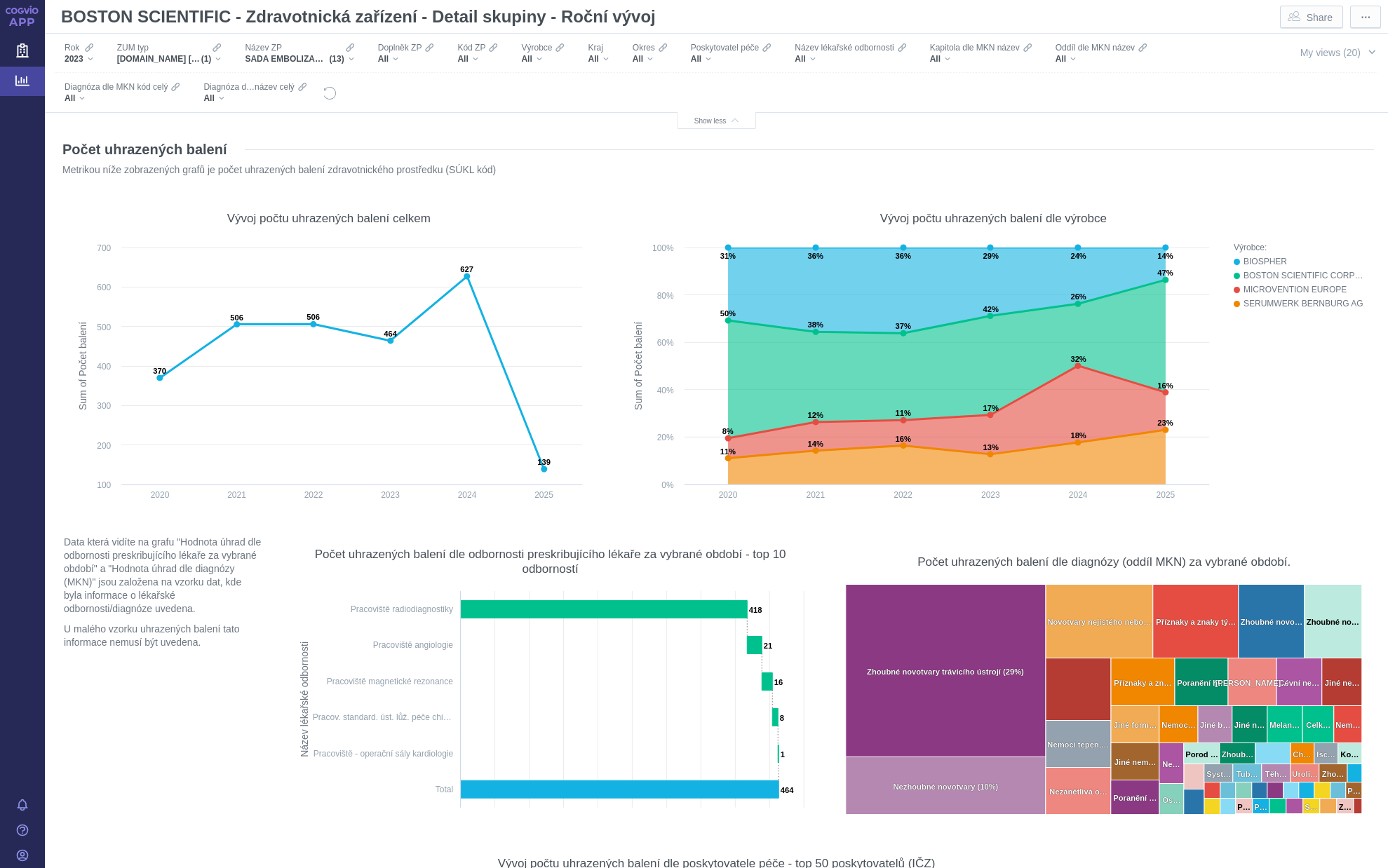
scroll to position [2243, 0]
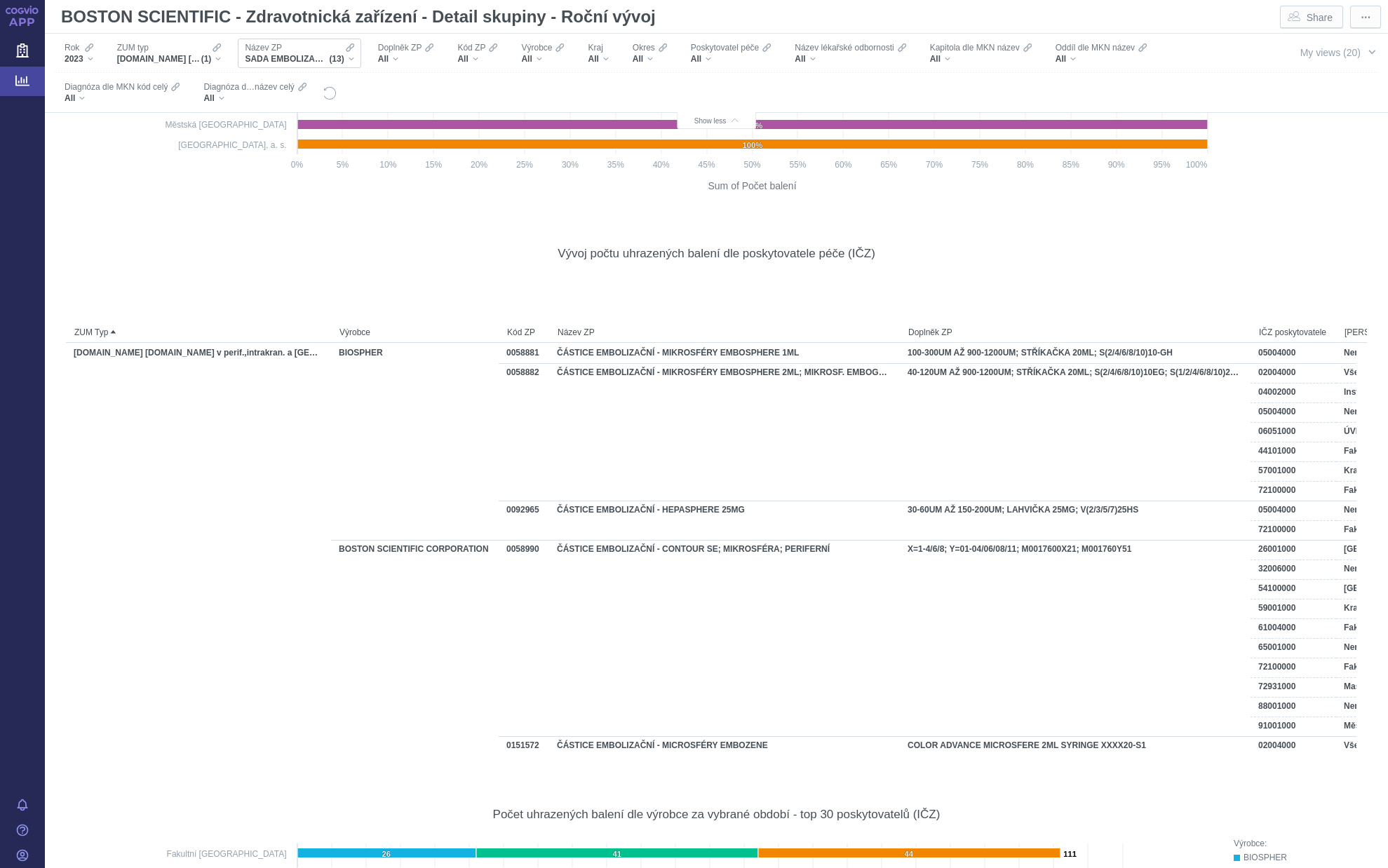
click at [355, 58] on div "Název ZP SADA EMBOLIZAČNÍ - ČÁSTICE EMBOLIZAČNÍ (DEB) - LIFEPEARL, SADA EMBOLIZ…" at bounding box center [298, 53] width 123 height 29
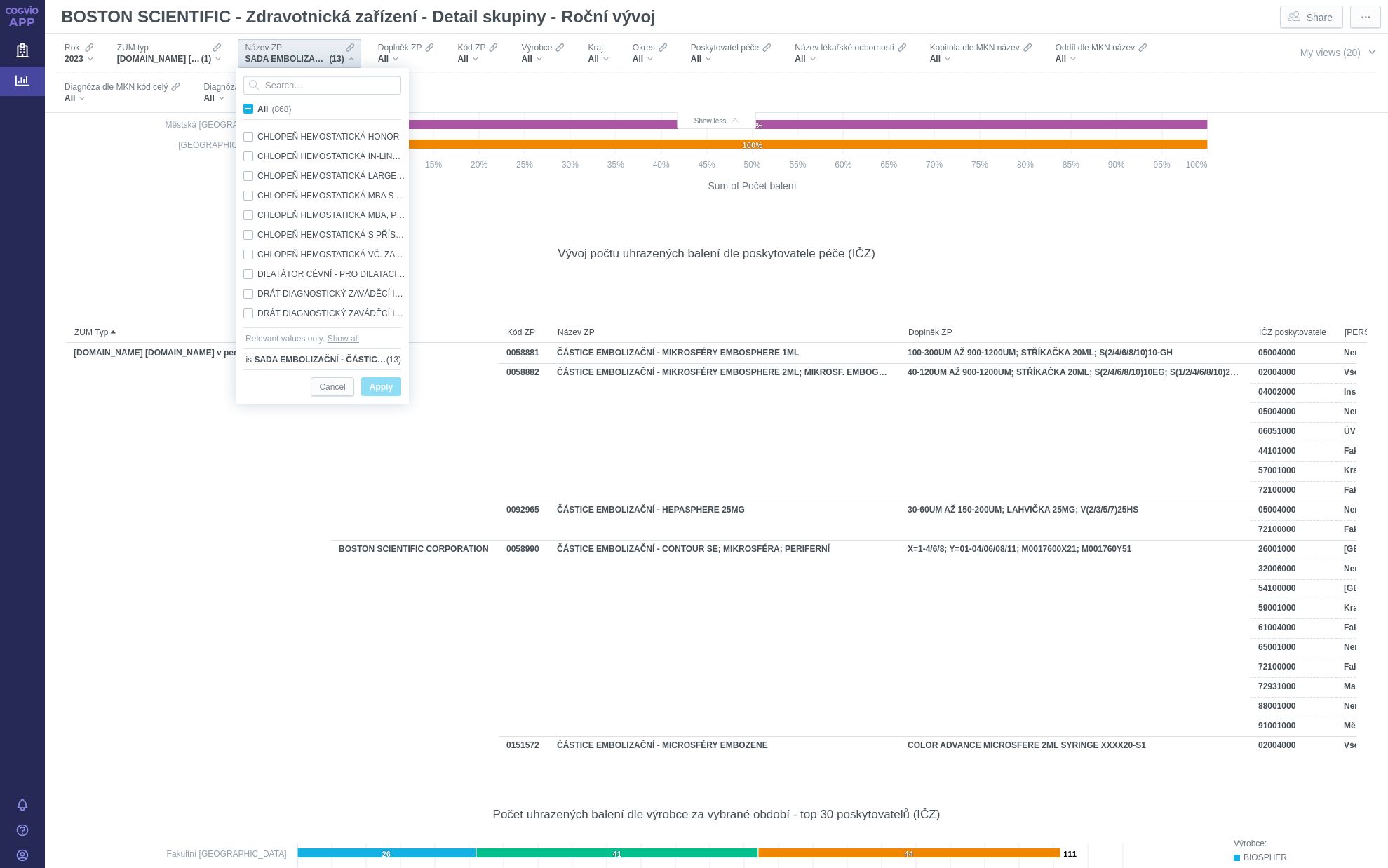
click at [257, 108] on span "All (868)" at bounding box center [274, 109] width 33 height 9
click at [257, 108] on input "All (868)" at bounding box center [262, 106] width 10 height 9
checkbox input "true"
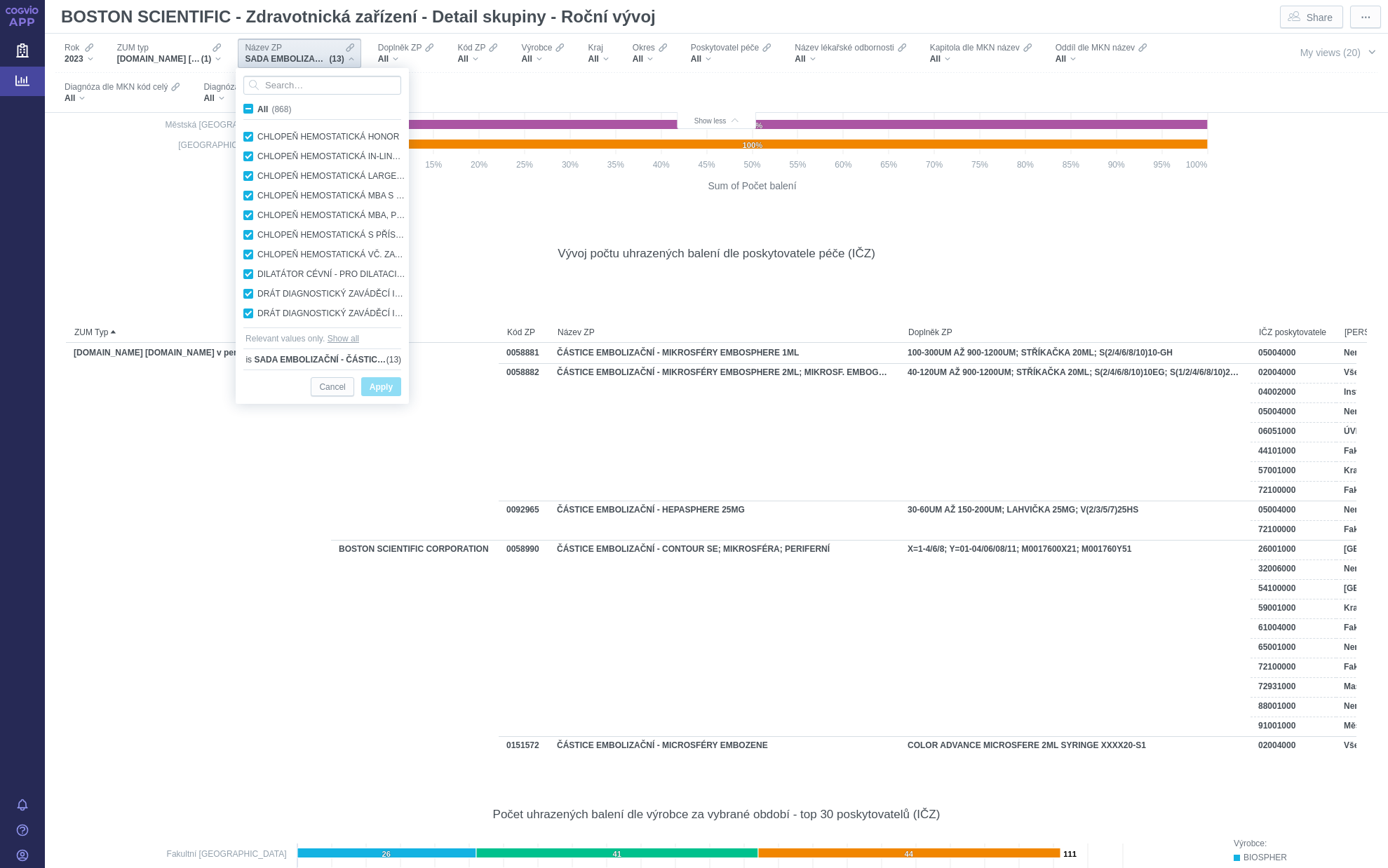
checkbox input "true"
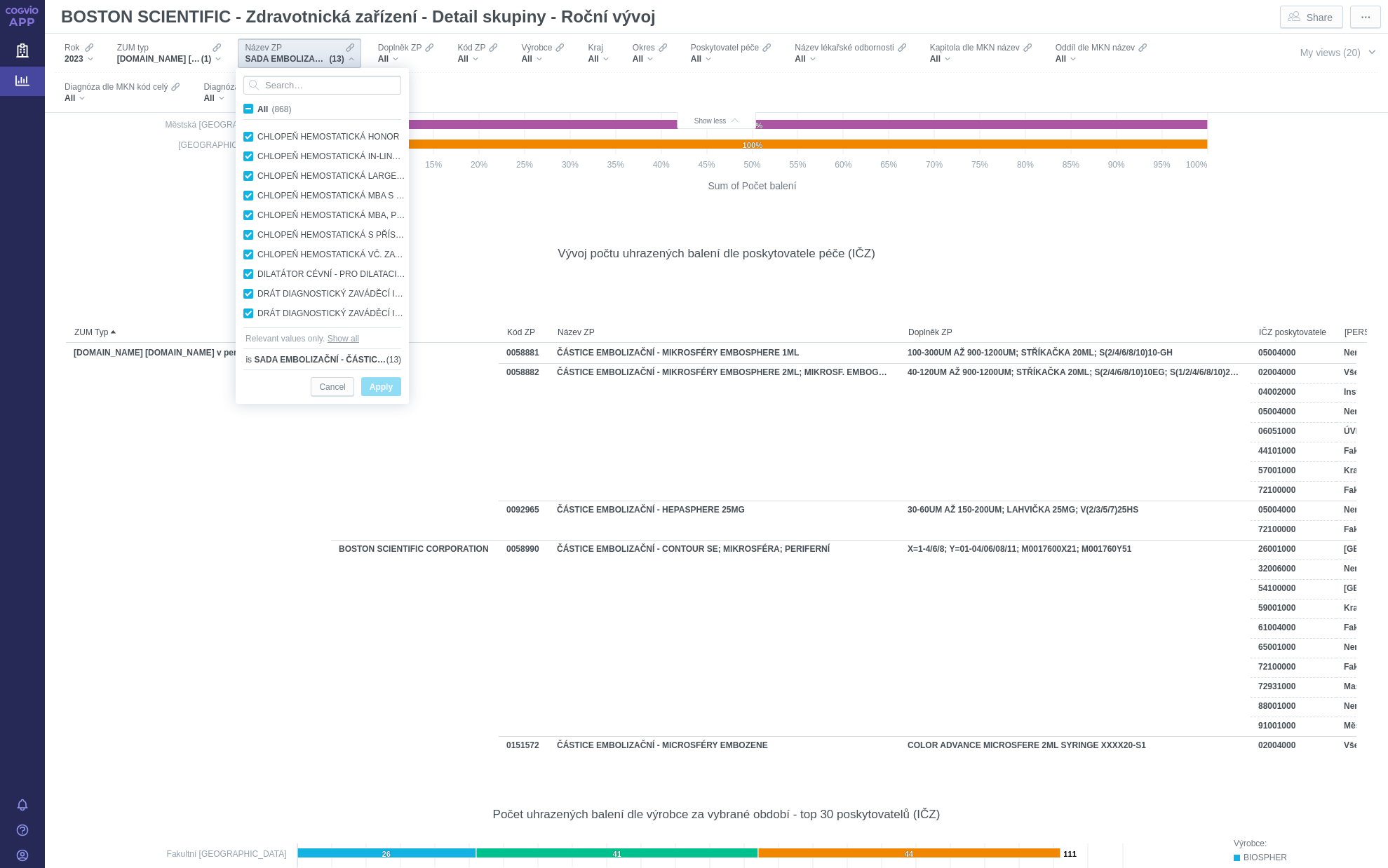
checkbox input "true"
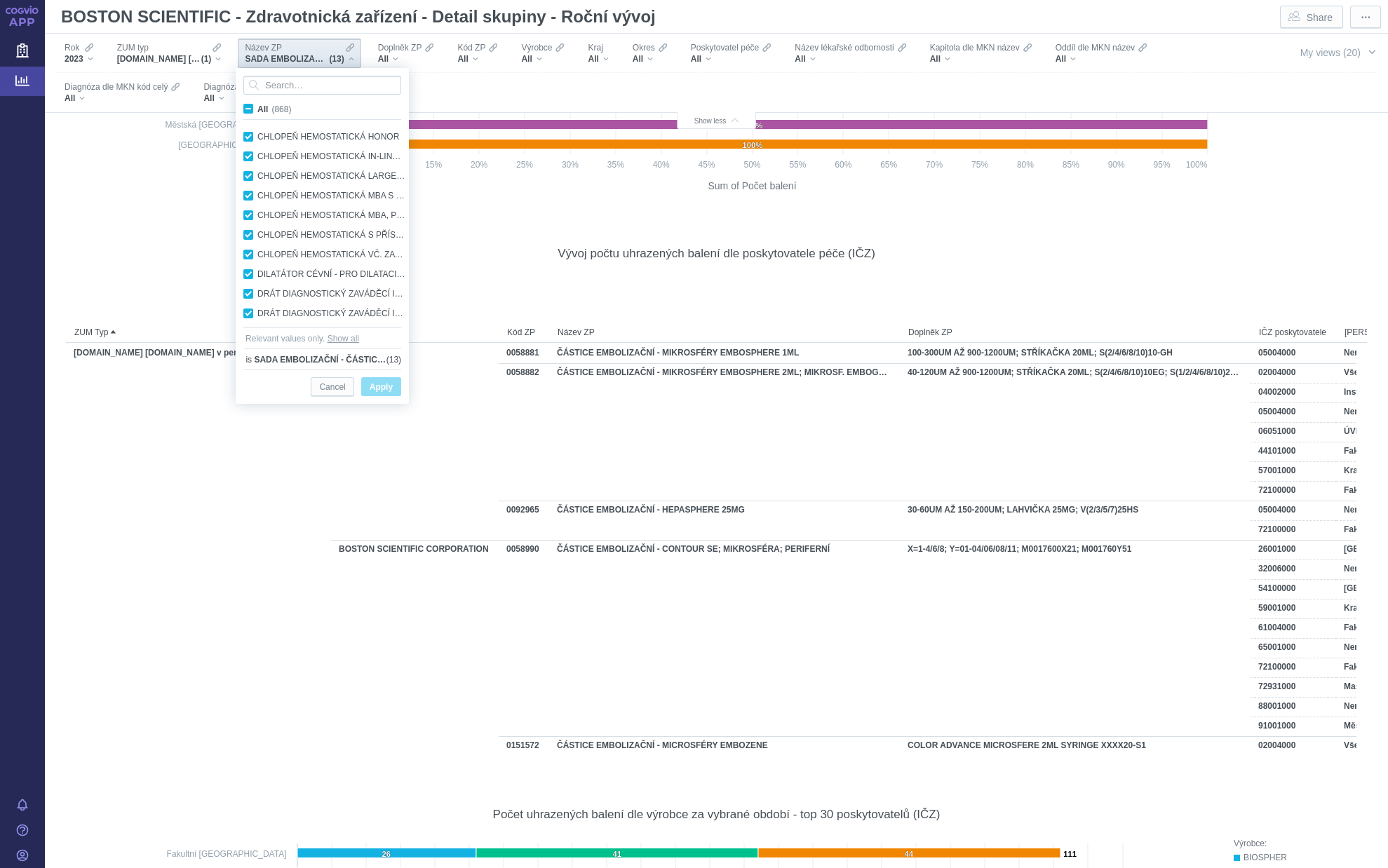
checkbox input "true"
click at [374, 385] on span "Apply" at bounding box center [381, 387] width 23 height 17
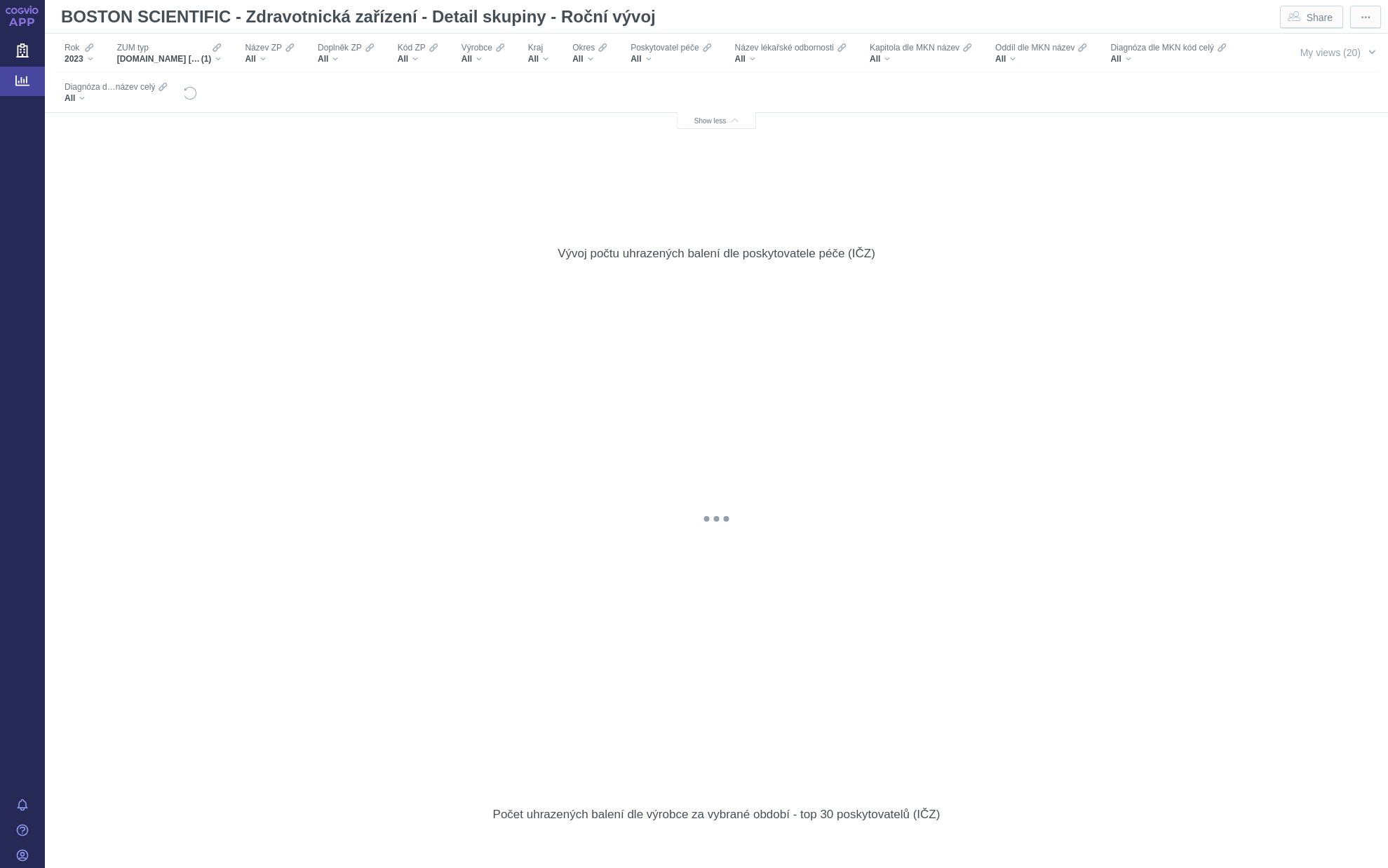
click at [418, 58] on div "All" at bounding box center [418, 59] width 40 height 11
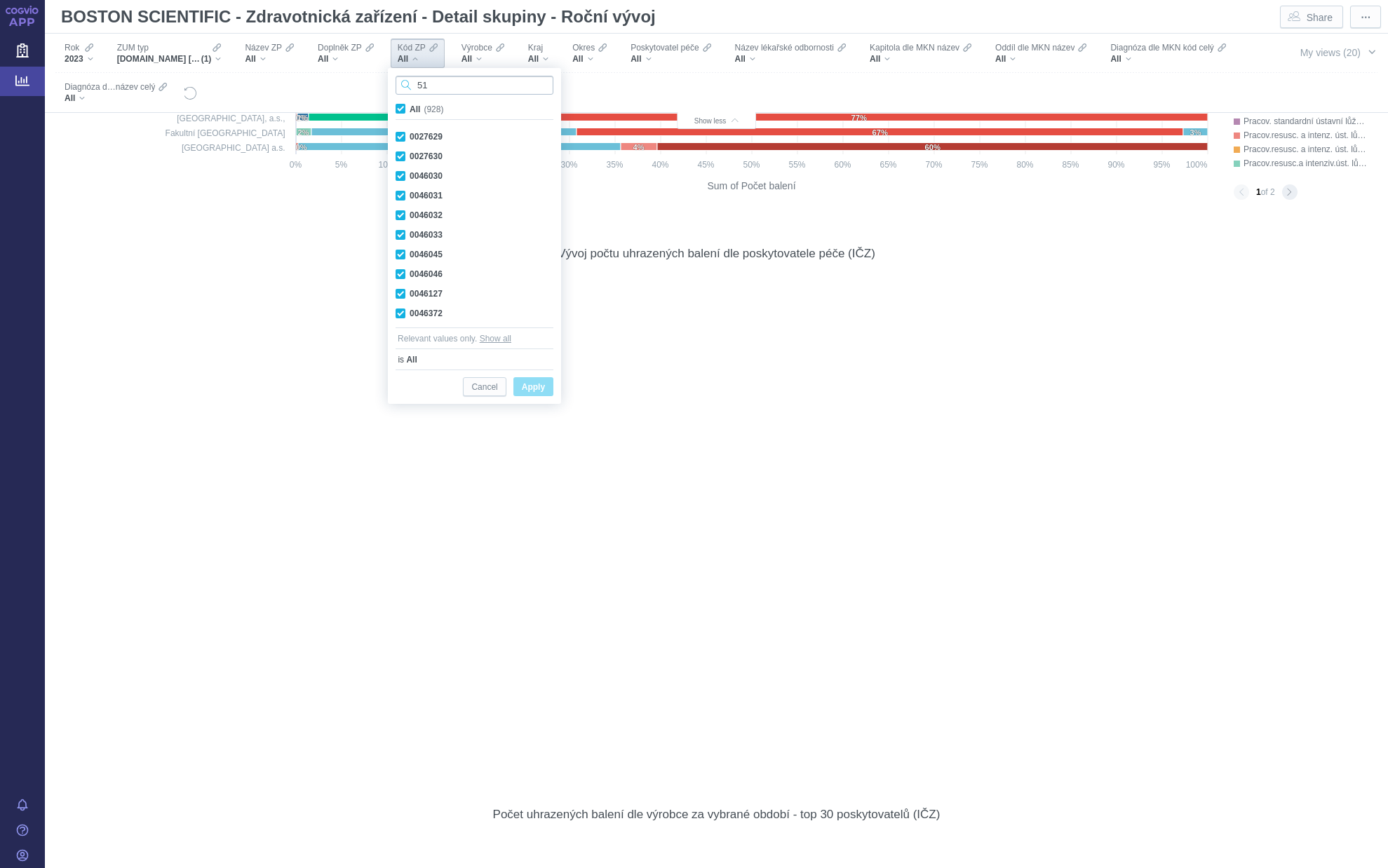
scroll to position [1870, 0]
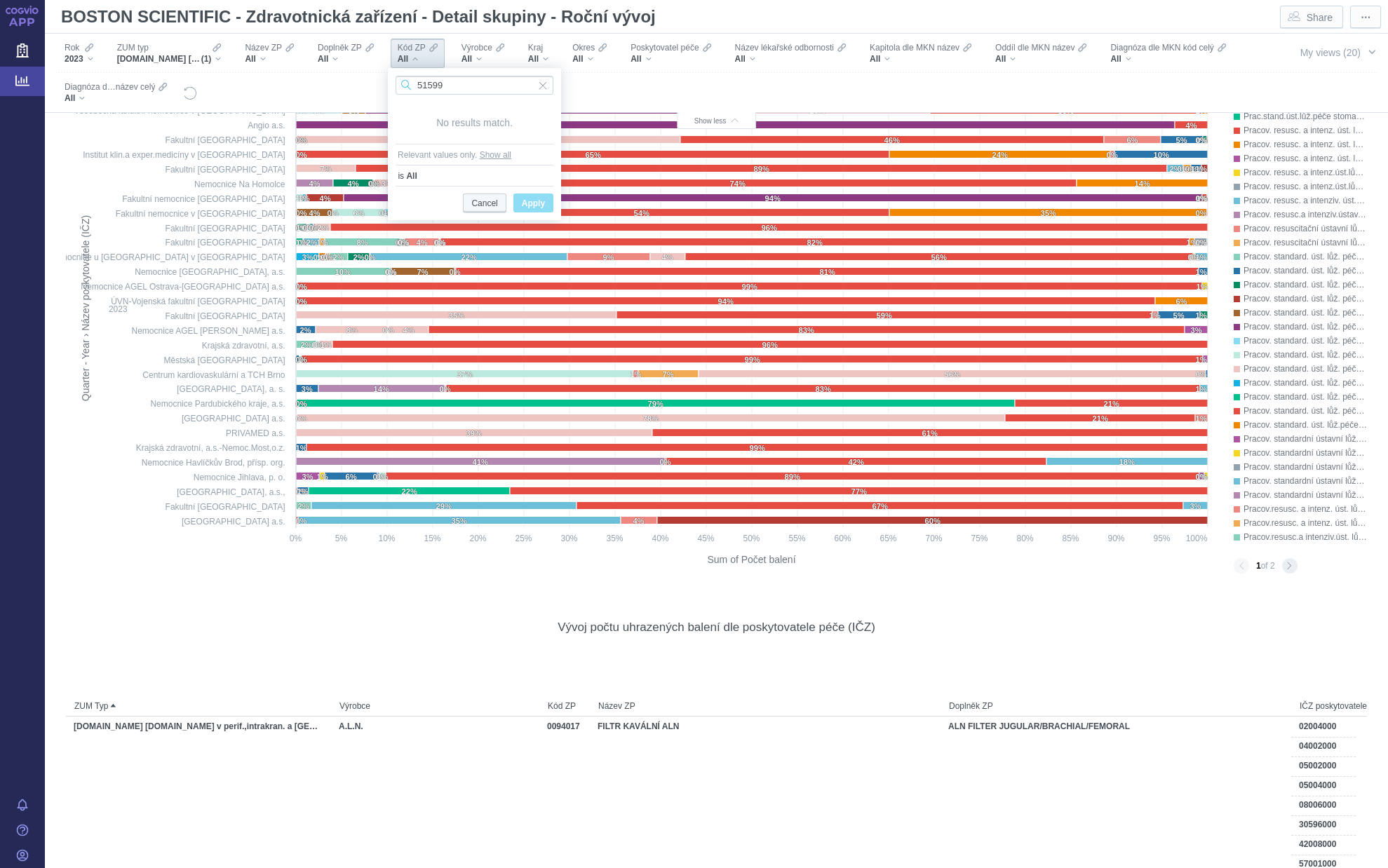
type input "51599"
click at [485, 201] on span "Cancel" at bounding box center [484, 203] width 26 height 17
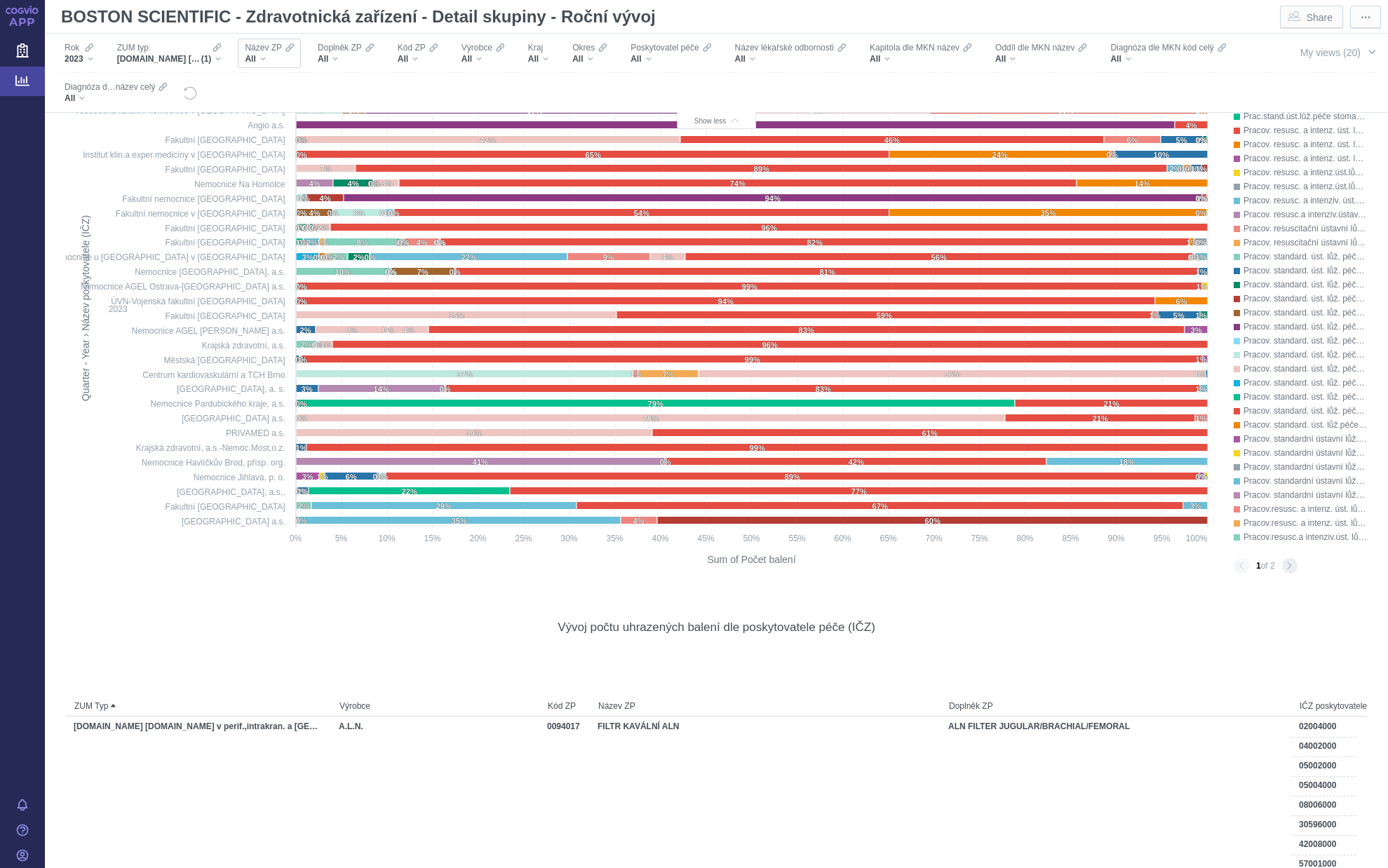
click at [265, 59] on div "All" at bounding box center [270, 59] width 49 height 11
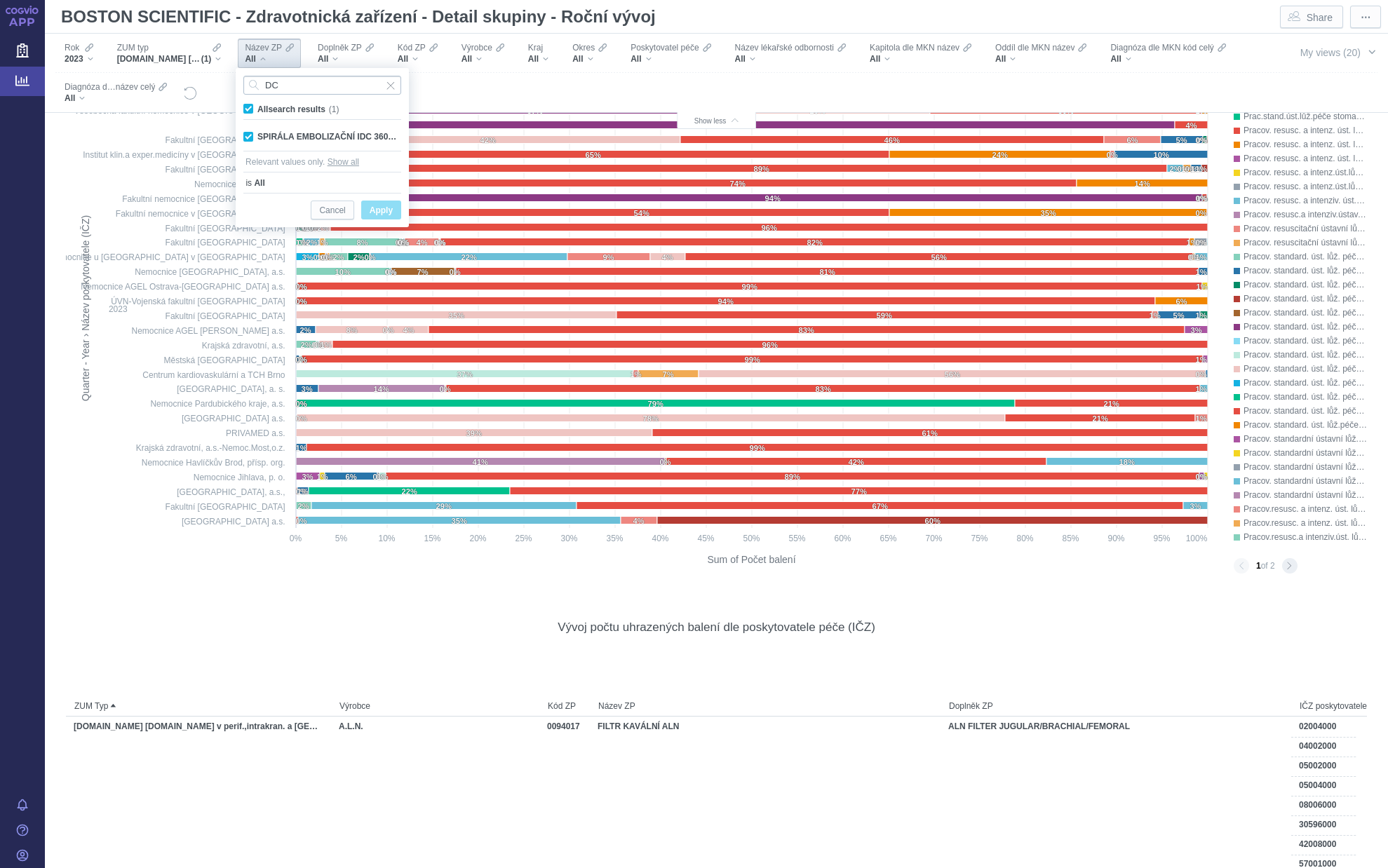
type input "DC"
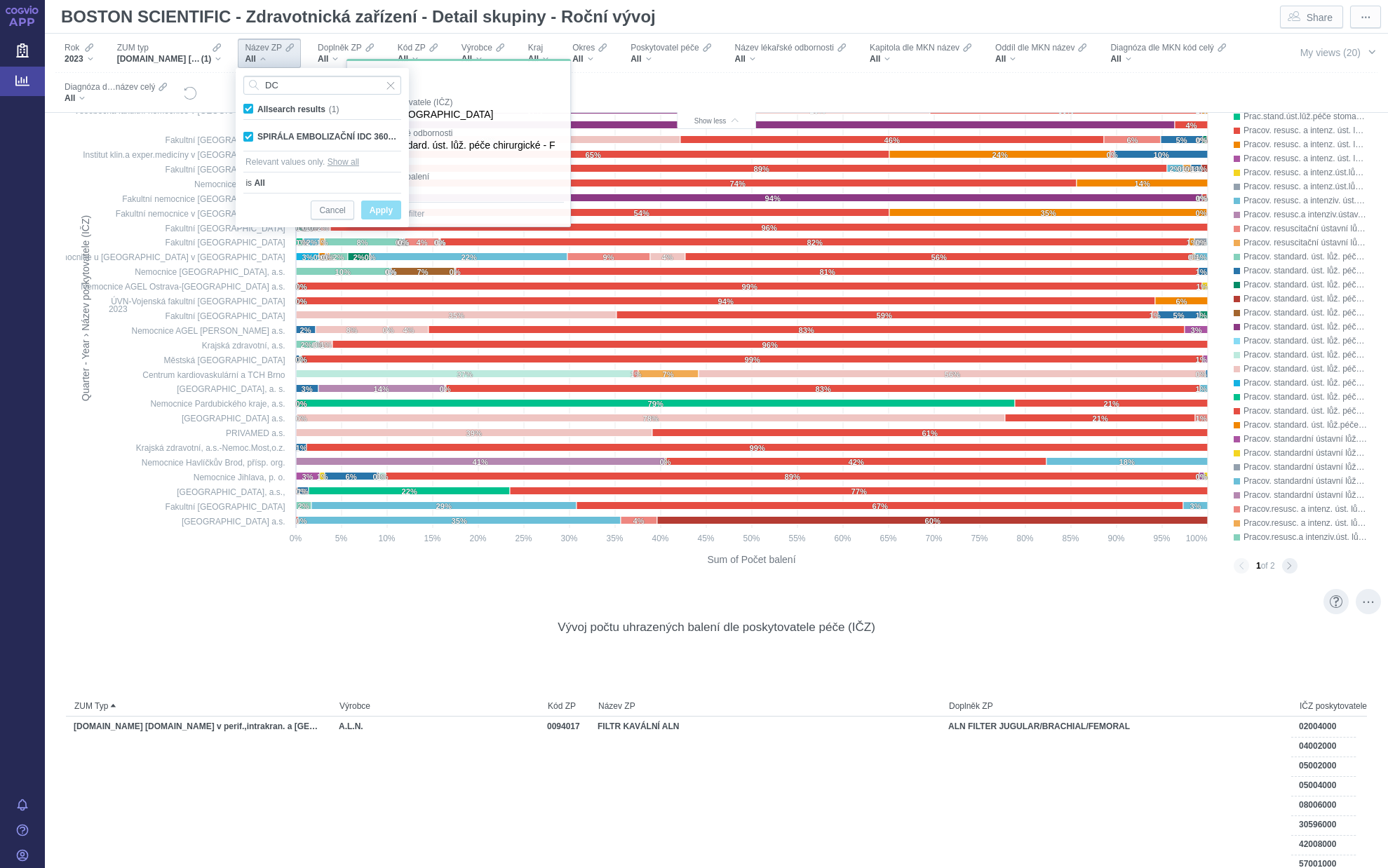
click at [242, 609] on div "Vývoj počtu uhrazených balení dle poskytovatele péče (IČZ) ZUM Typ Výrobce Kód …" at bounding box center [715, 869] width 1301 height 533
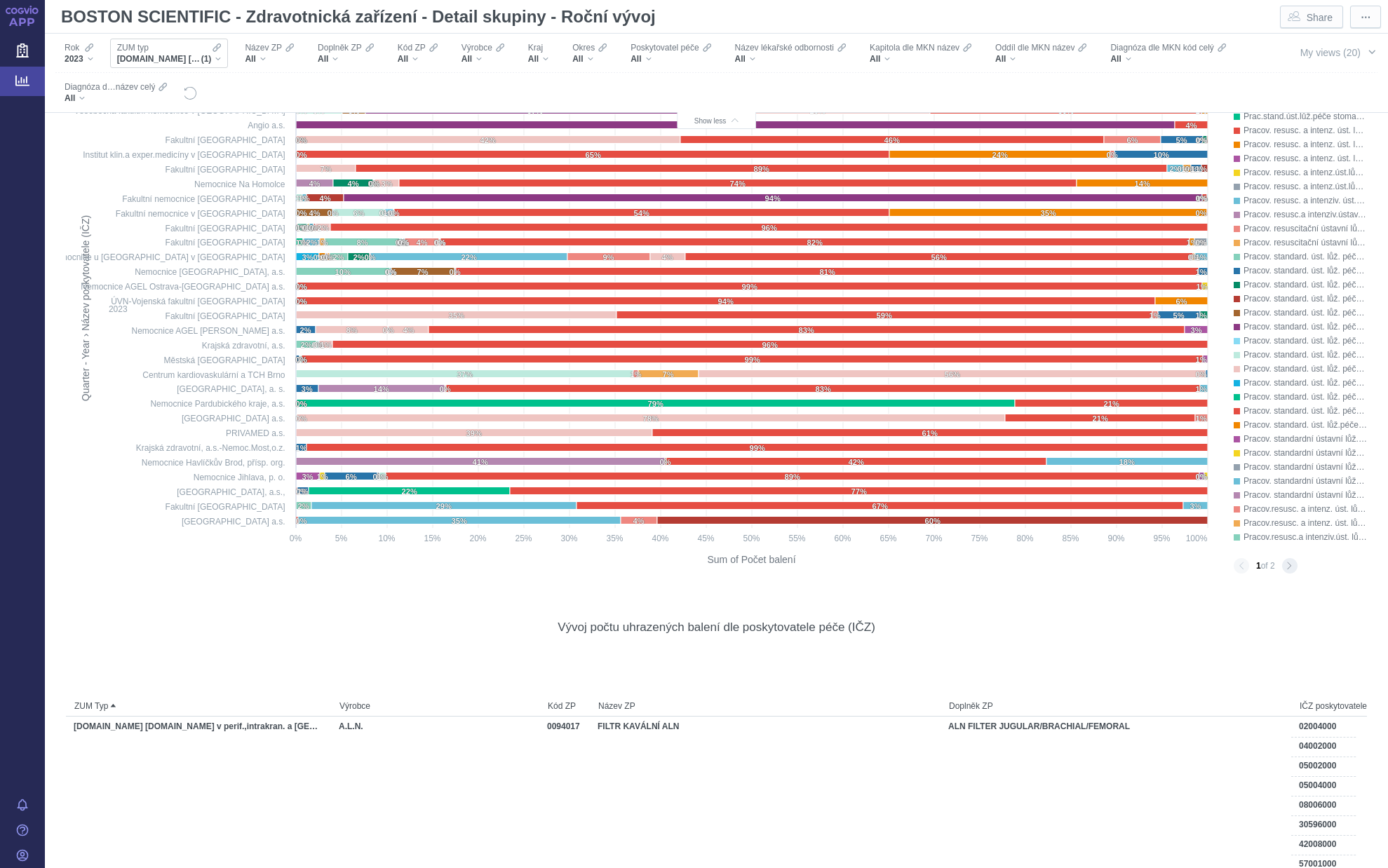
click at [213, 60] on div "Prostř.pro invaz.použití v perif.,intrakran. a neurovask. oblasti (1)" at bounding box center [169, 59] width 105 height 11
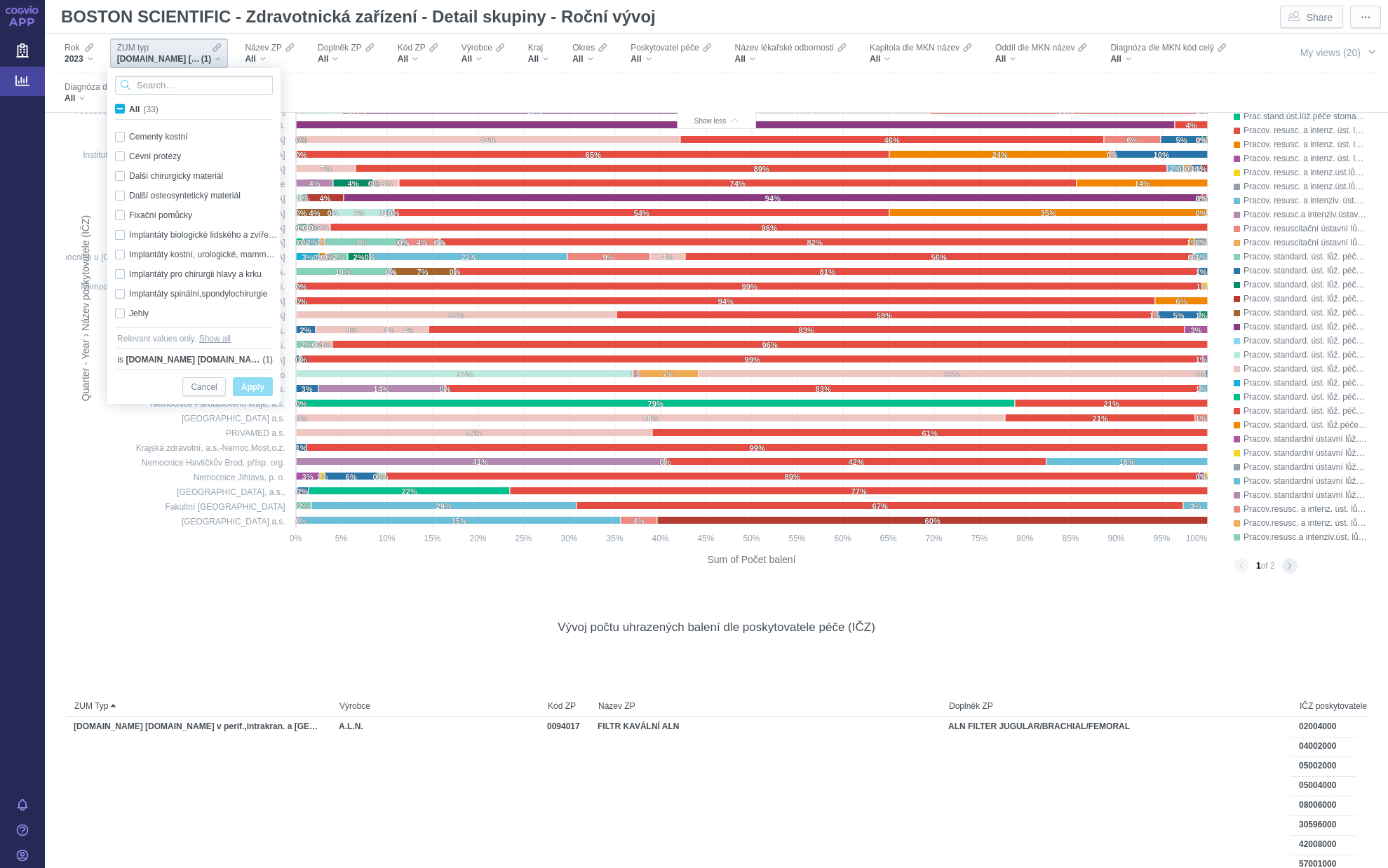
scroll to position [304, 0]
click at [129, 111] on span "All (33)" at bounding box center [143, 109] width 29 height 9
click at [129, 111] on input "All (33)" at bounding box center [134, 106] width 10 height 9
checkbox input "true"
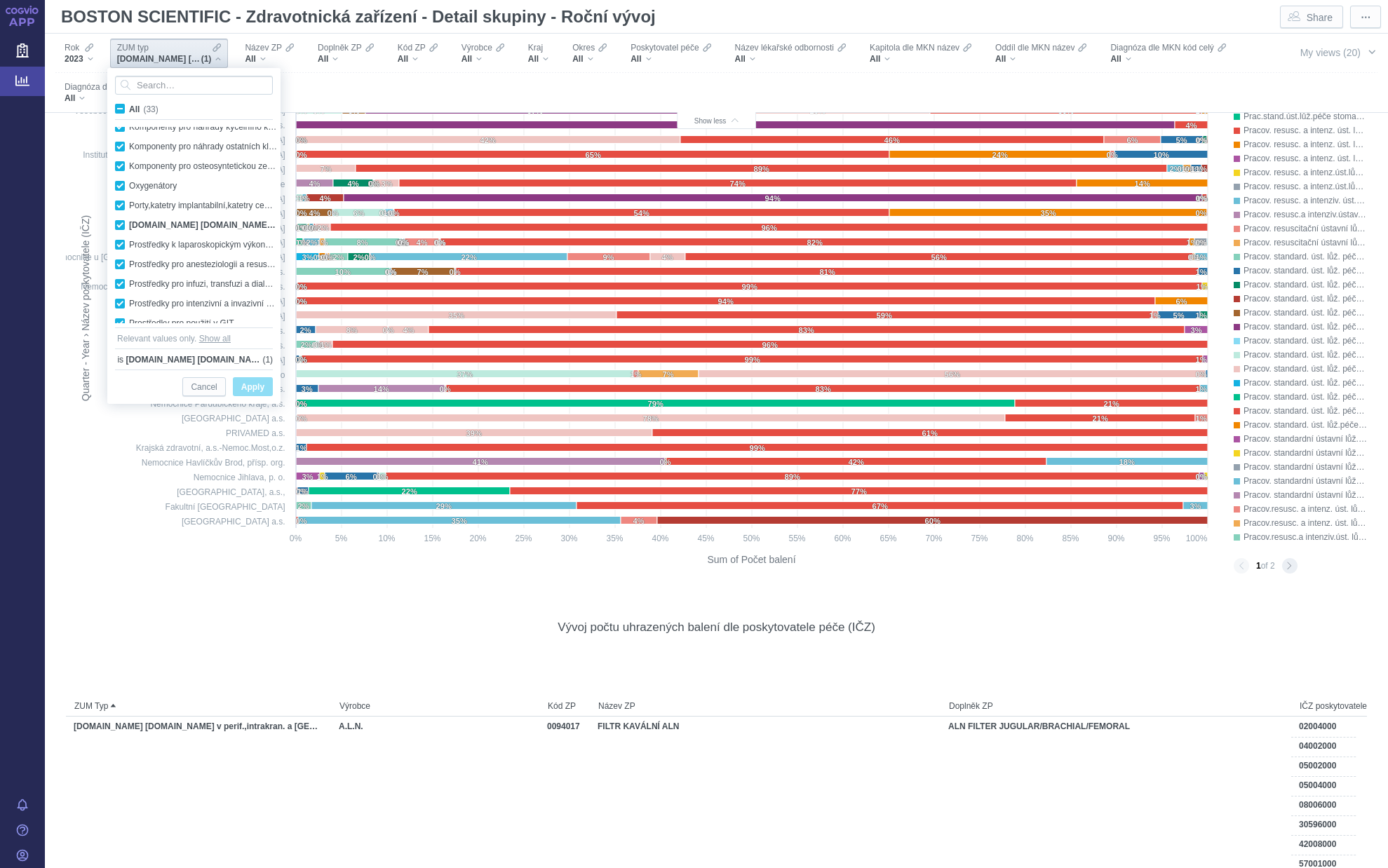
checkbox input "true"
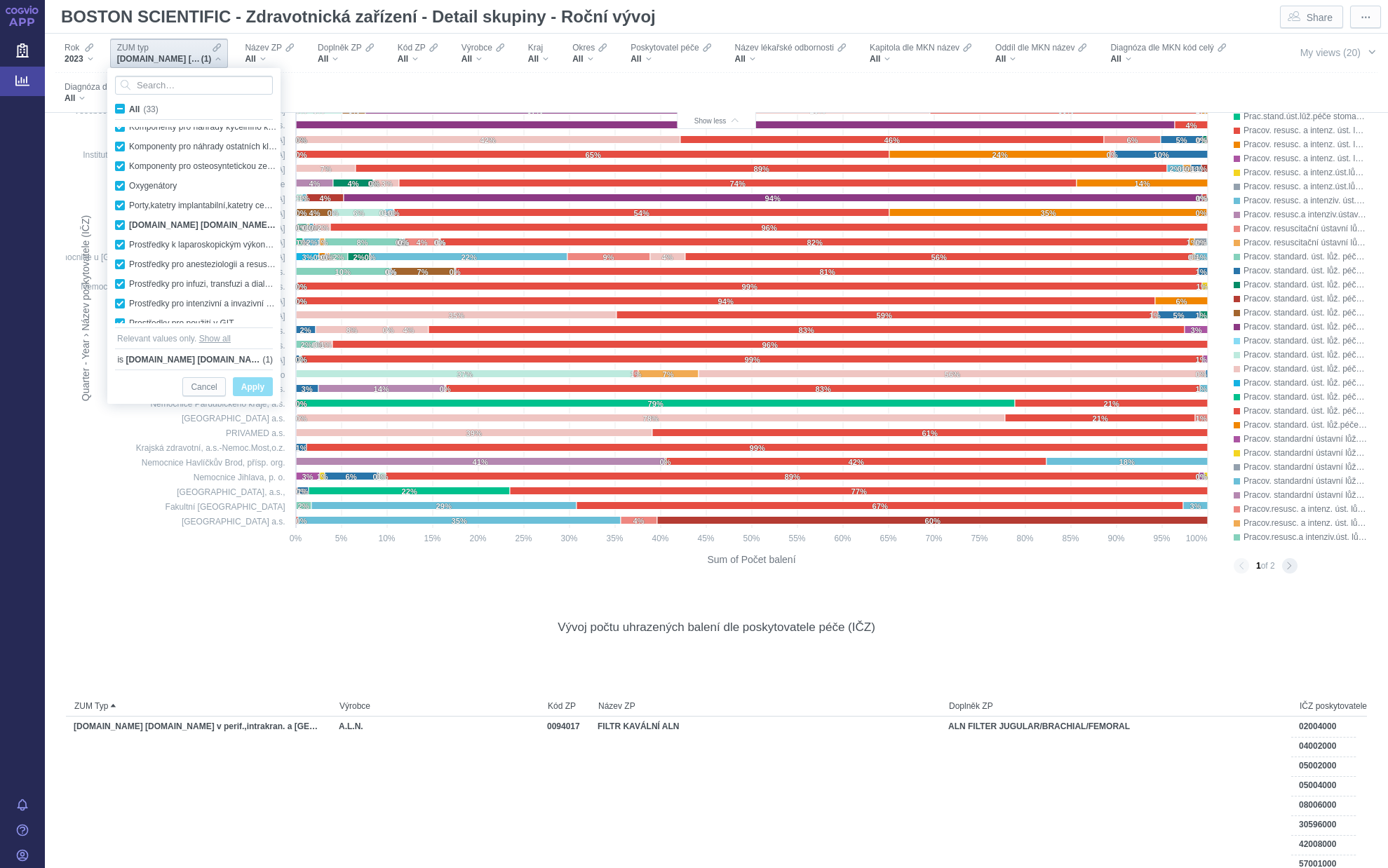
checkbox input "true"
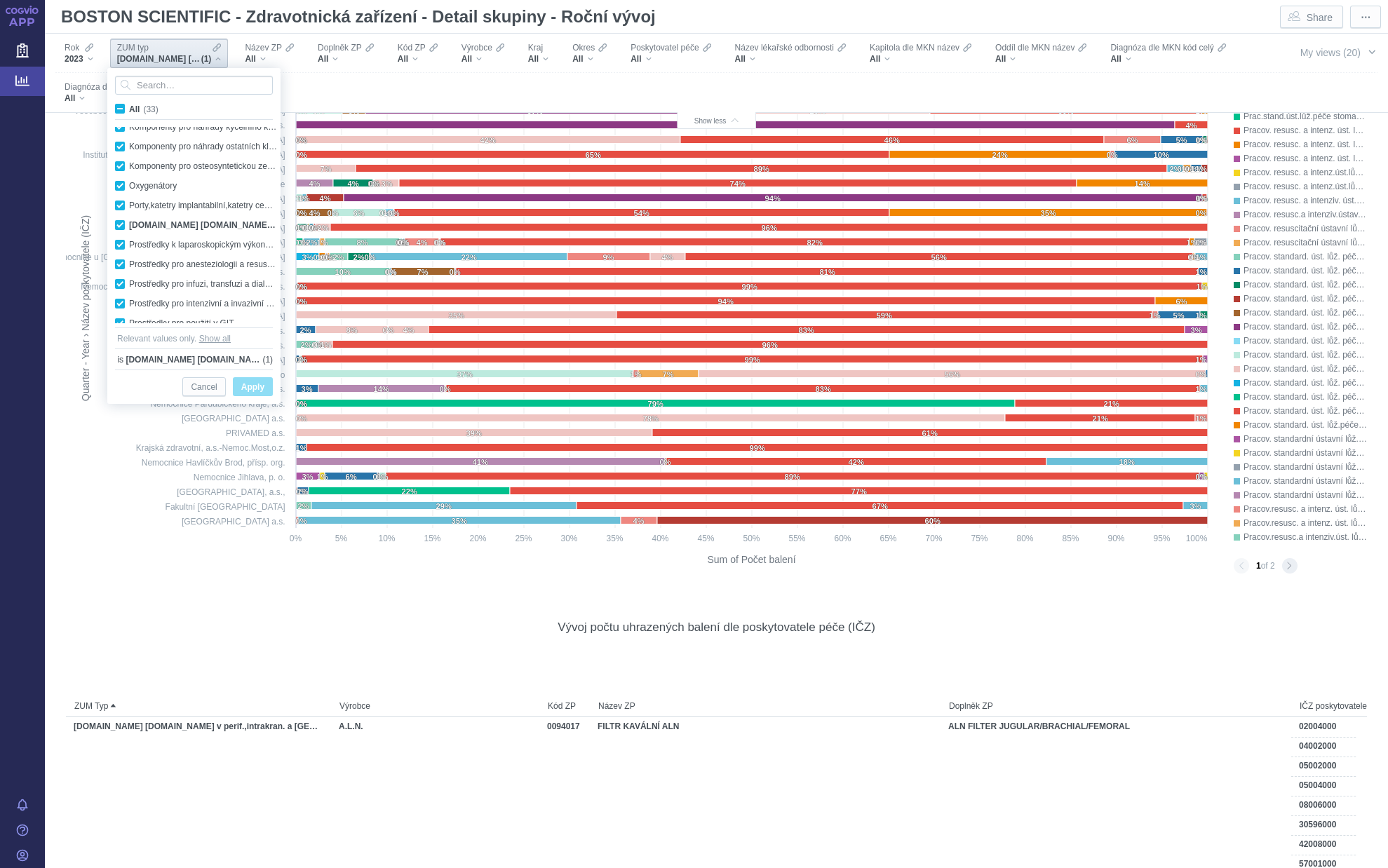
checkbox input "true"
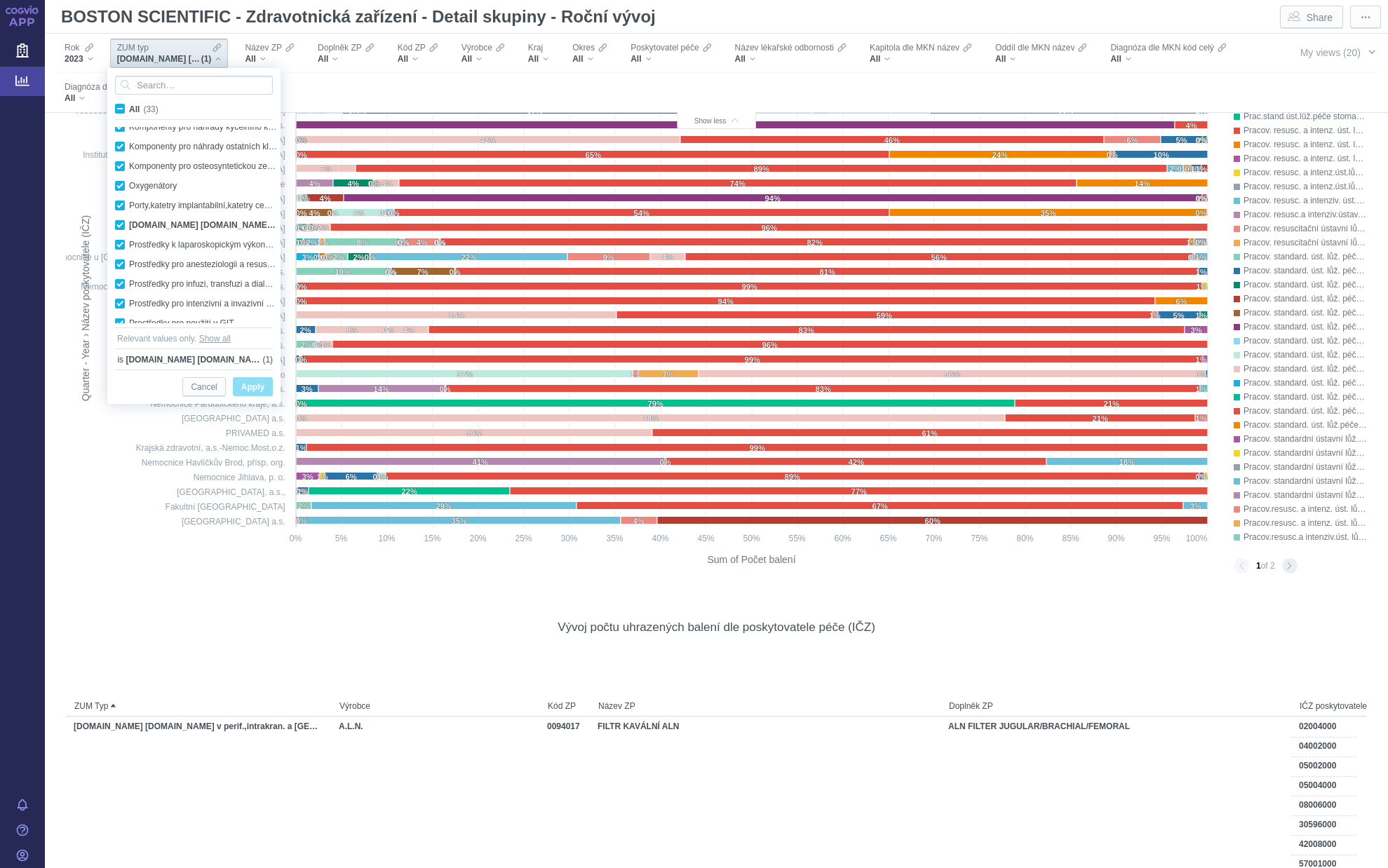
checkbox input "true"
click at [253, 384] on span "Apply" at bounding box center [253, 387] width 23 height 17
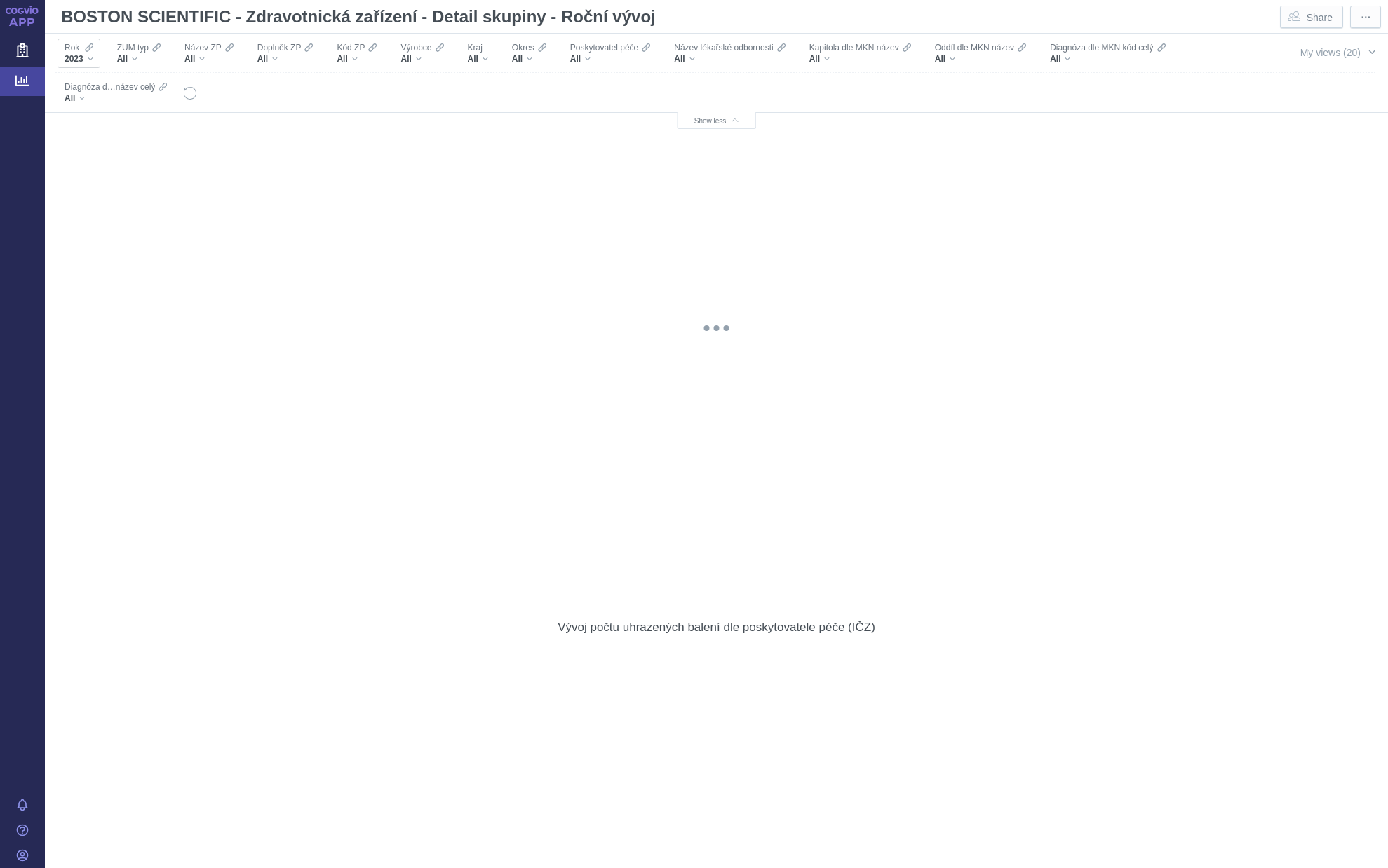
click at [89, 58] on div "2023" at bounding box center [79, 59] width 29 height 11
click at [197, 309] on span "Apply" at bounding box center [200, 309] width 23 height 17
click at [1351, 52] on button "My views (20)" at bounding box center [1337, 52] width 101 height 27
click at [272, 58] on div "All" at bounding box center [283, 59] width 56 height 11
click at [135, 47] on span "ZUM typ" at bounding box center [130, 47] width 31 height 11
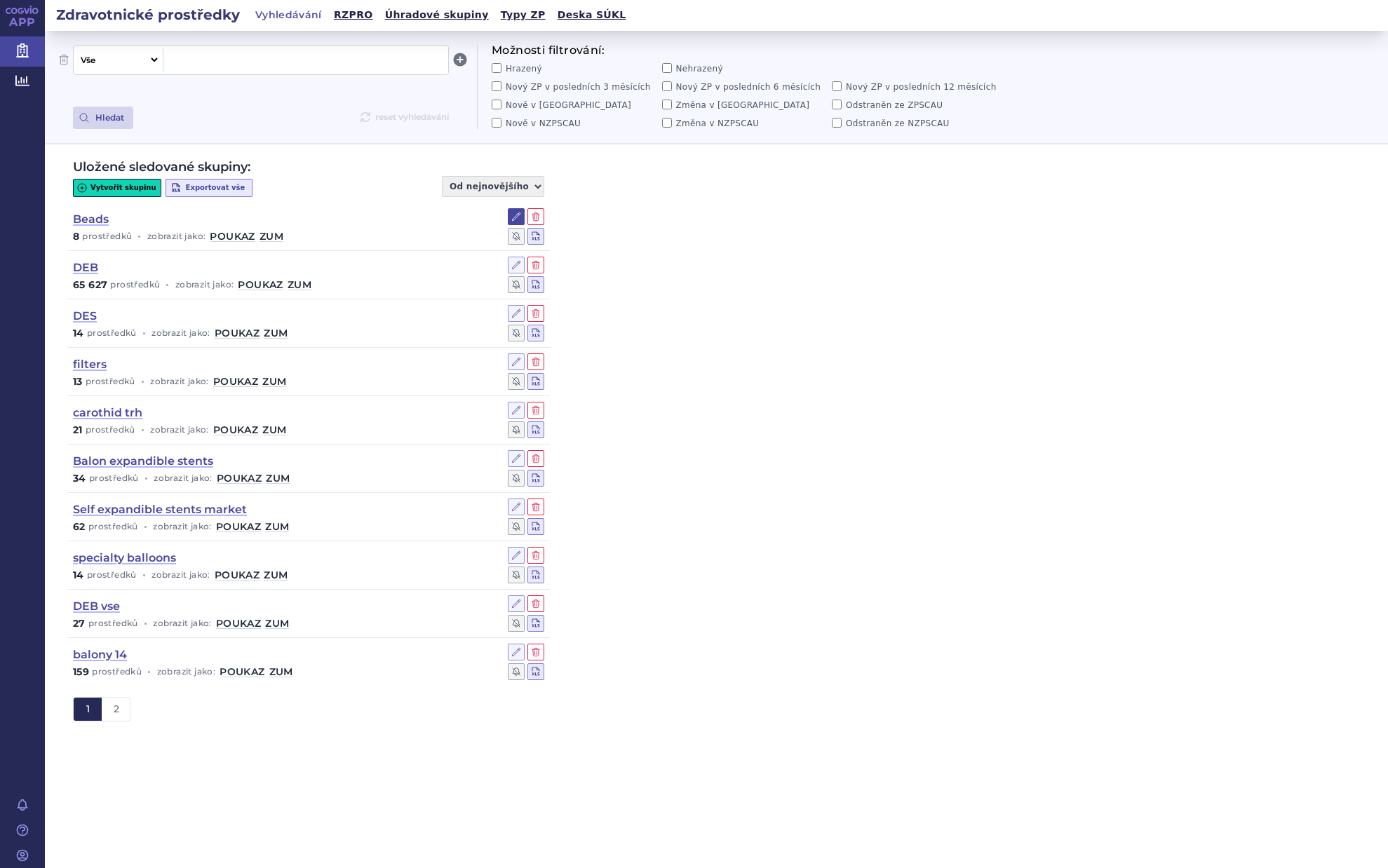
click at [516, 218] on icon at bounding box center [516, 217] width 8 height 8
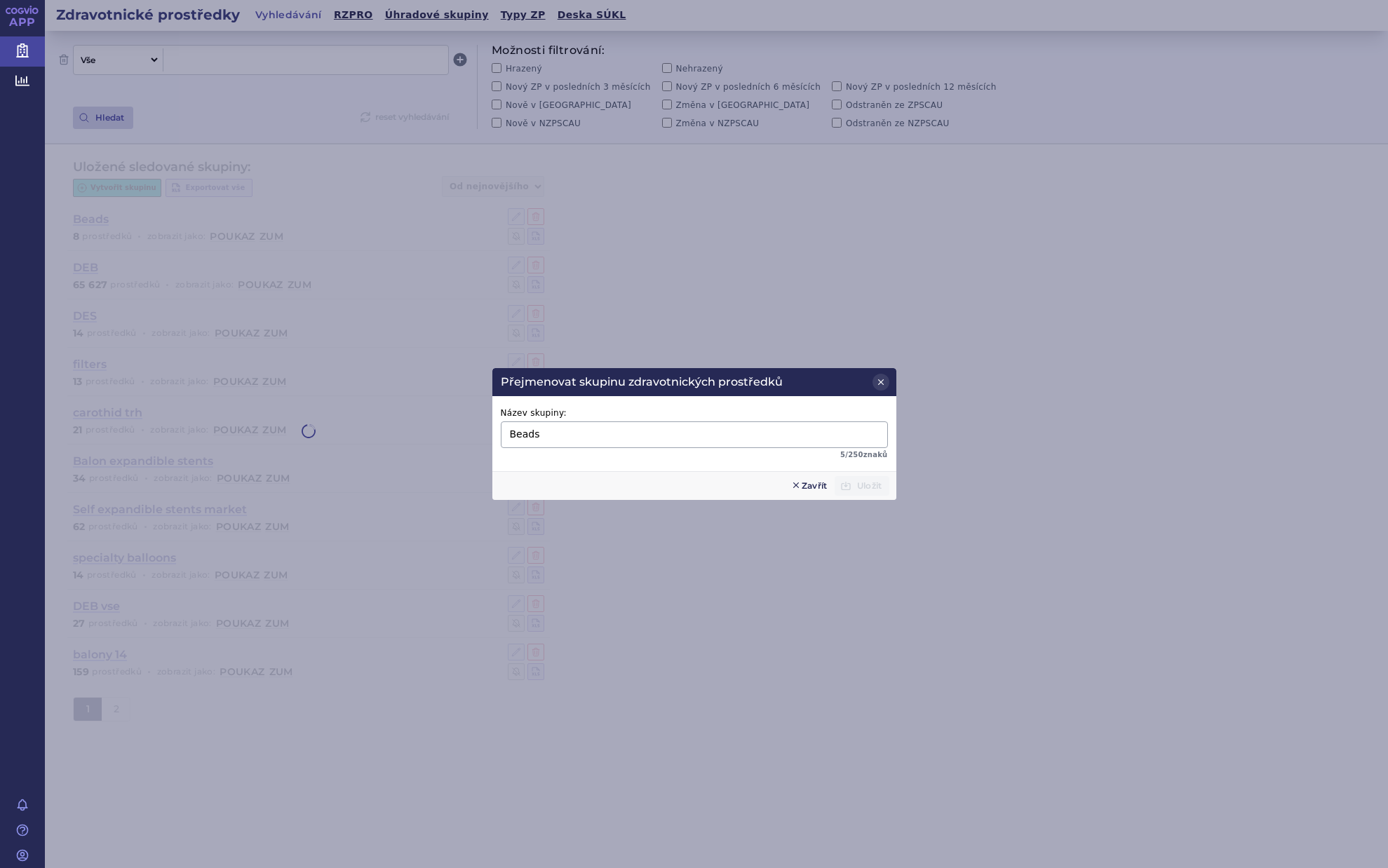
click at [813, 485] on span "Zavřít" at bounding box center [808, 485] width 51 height 20
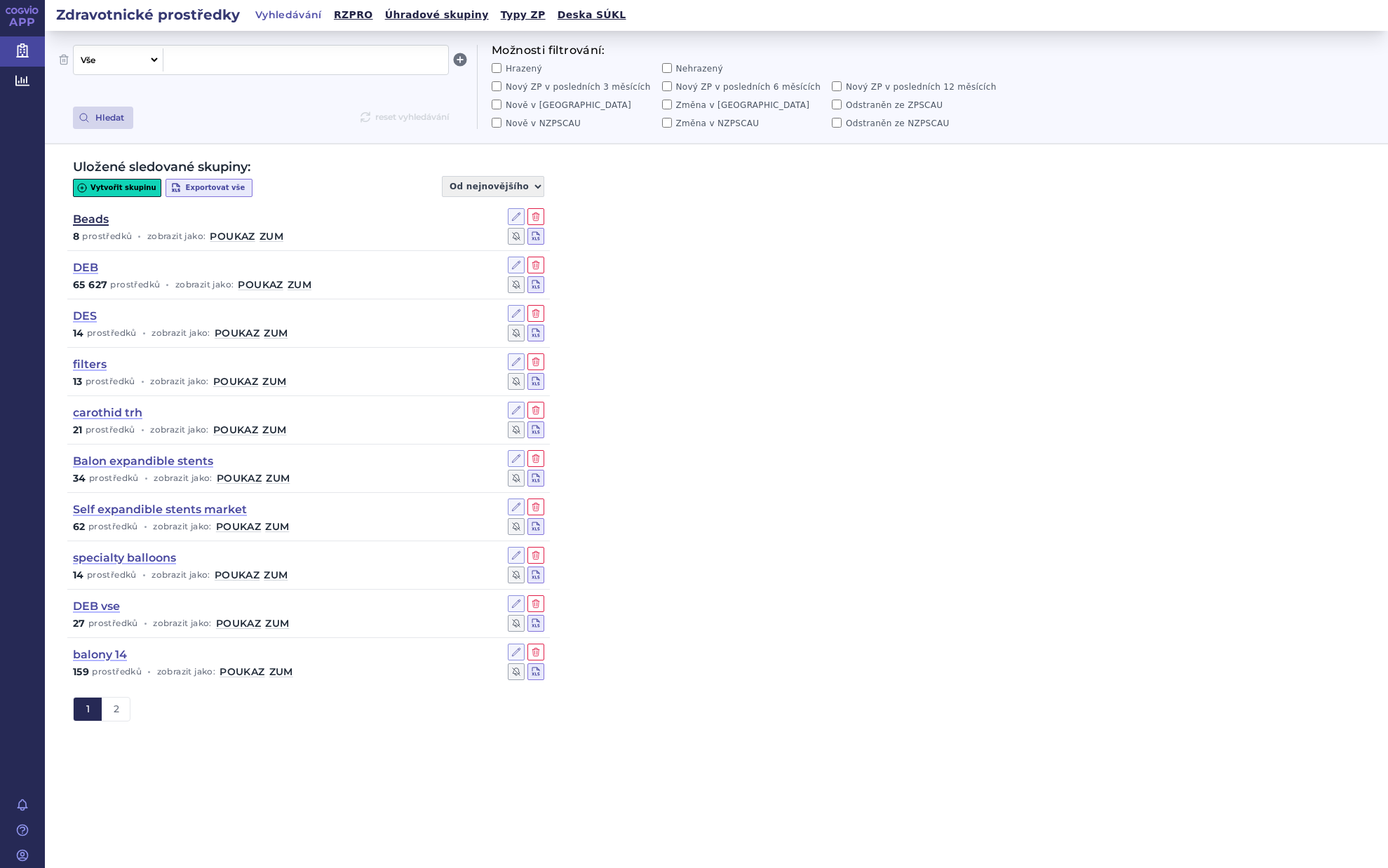
click at [92, 220] on link "Beads" at bounding box center [91, 219] width 36 height 15
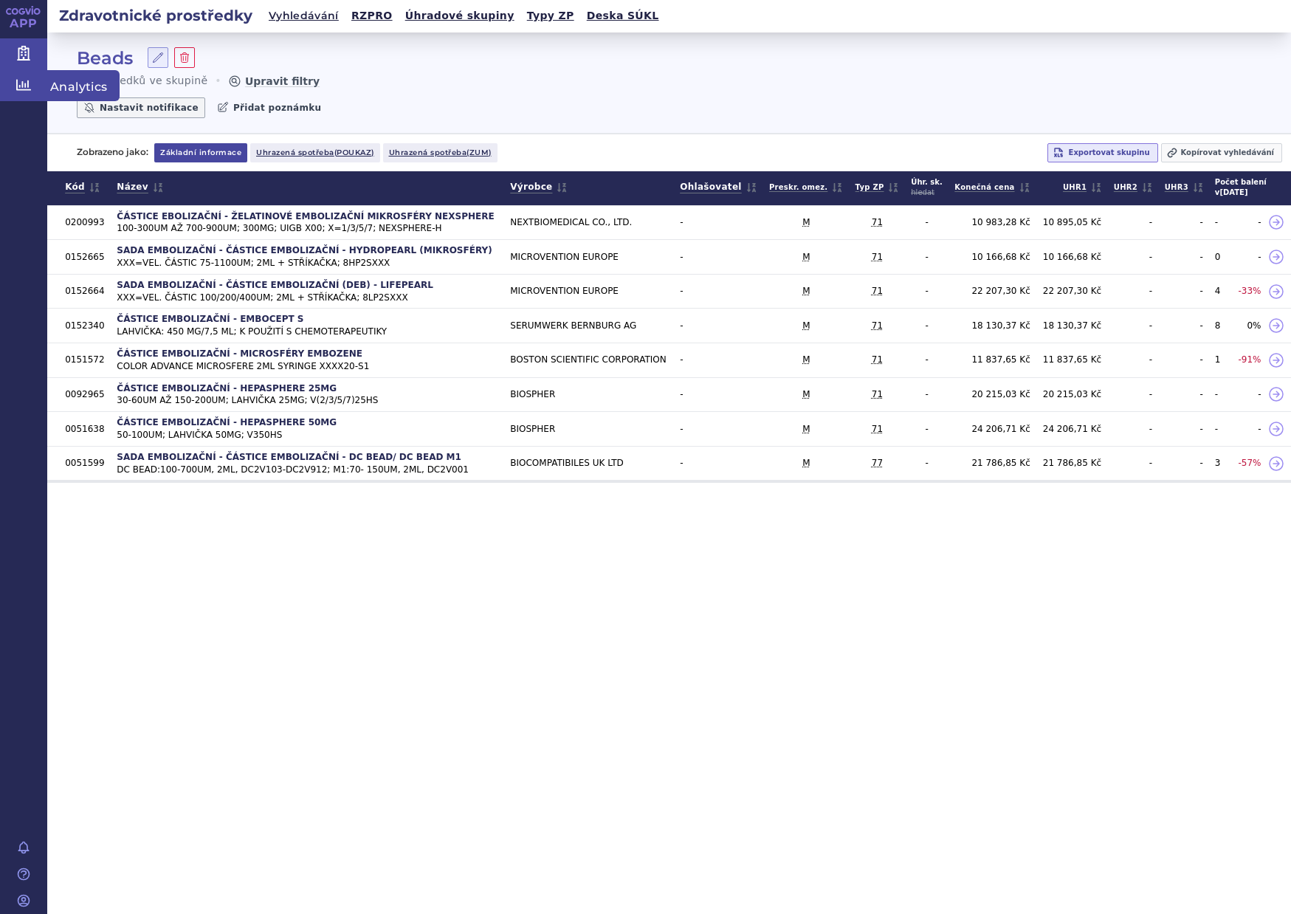
click at [22, 89] on icon at bounding box center [23, 85] width 15 height 15
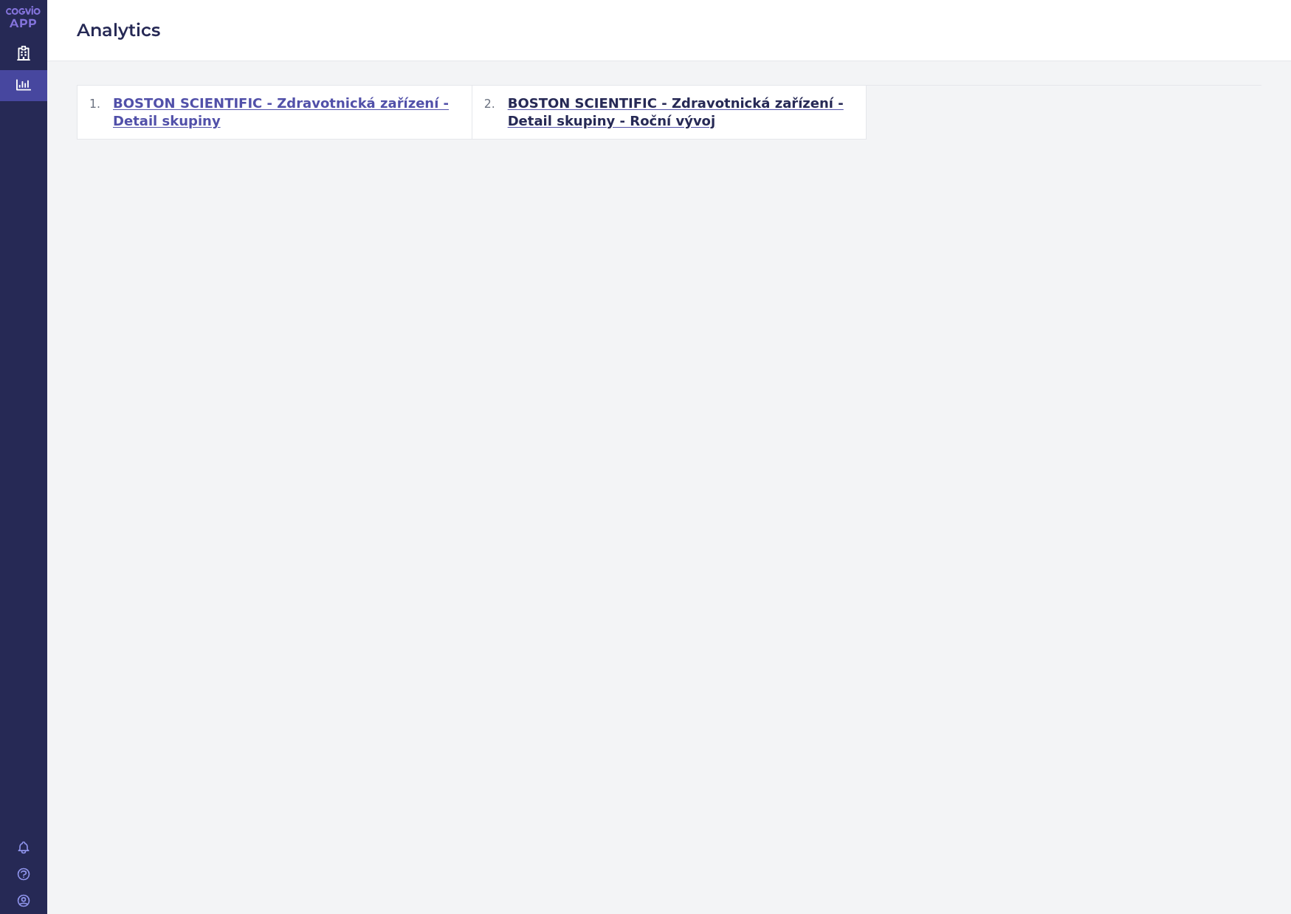
click at [286, 103] on span "BOSTON SCIENTIFIC - Zdravotnická zařízení - Detail skupiny" at bounding box center [286, 111] width 347 height 35
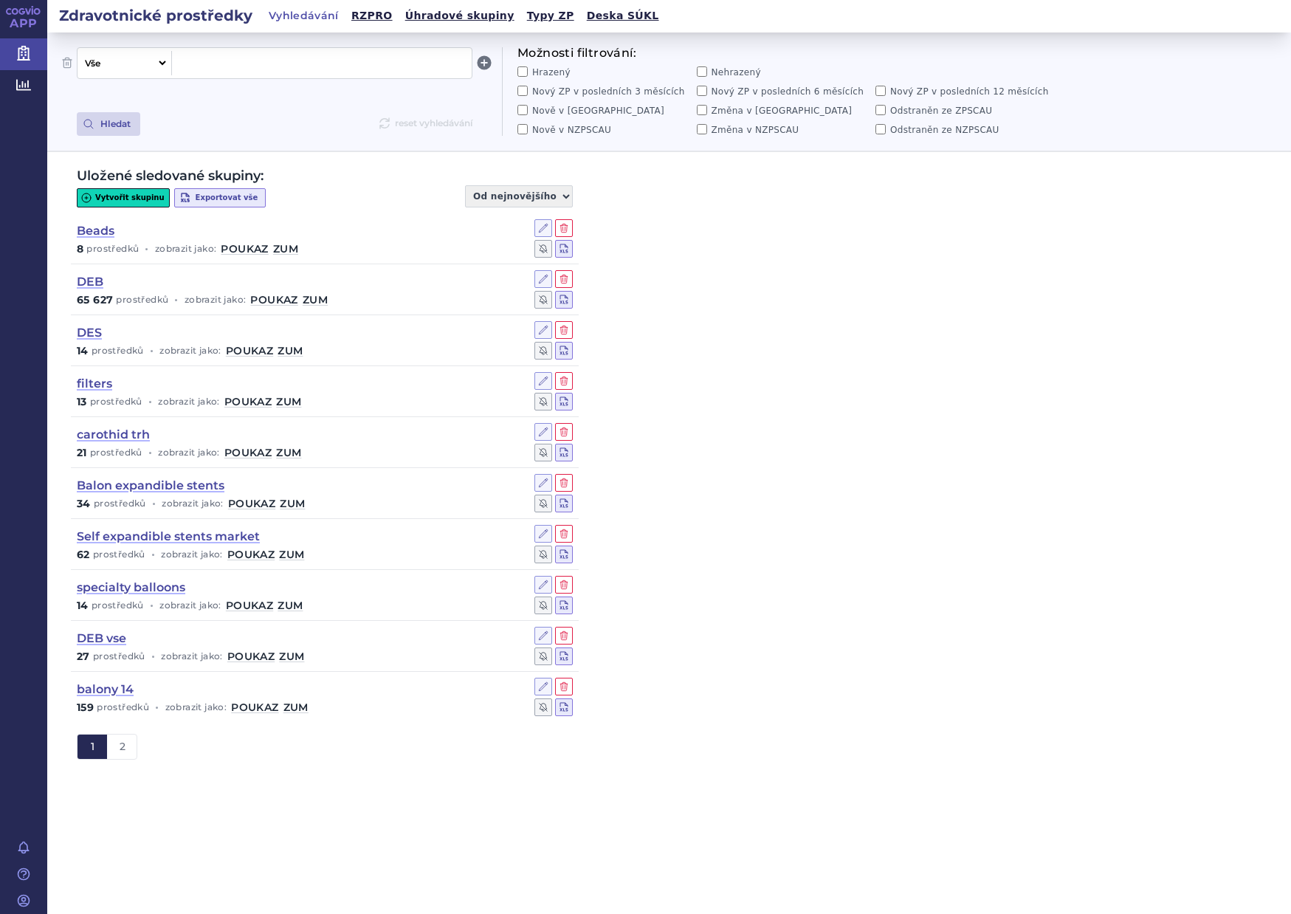
click at [913, 161] on div "Uložené sledované skupiny: Vytvořit skupinu Exportovat vše Od nejnovějšího Od n…" at bounding box center [669, 463] width 1244 height 623
